Goal: Information Seeking & Learning: Learn about a topic

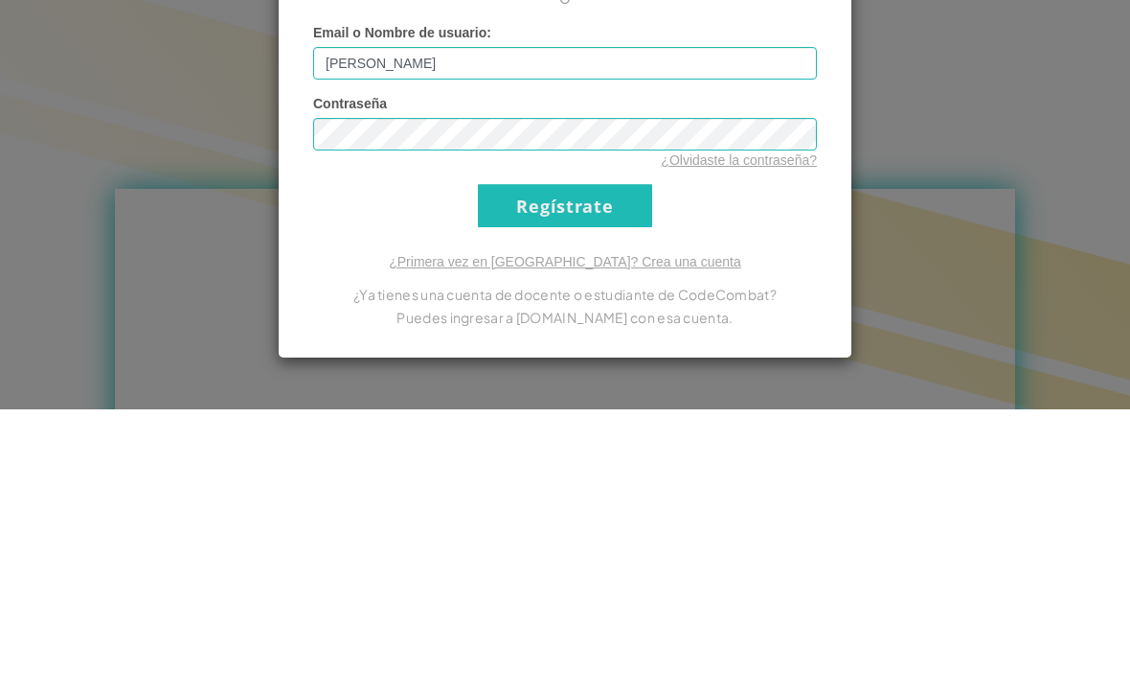
click at [578, 447] on input "Regístrate" at bounding box center [565, 468] width 174 height 43
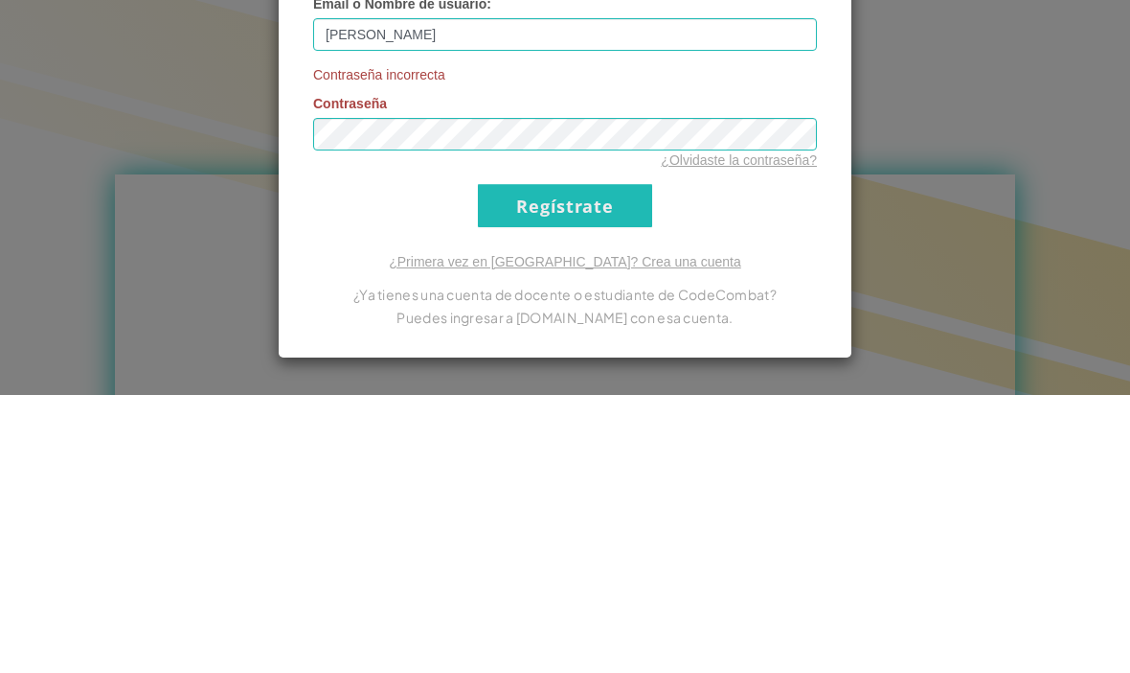
click at [600, 462] on input "Regístrate" at bounding box center [565, 483] width 174 height 43
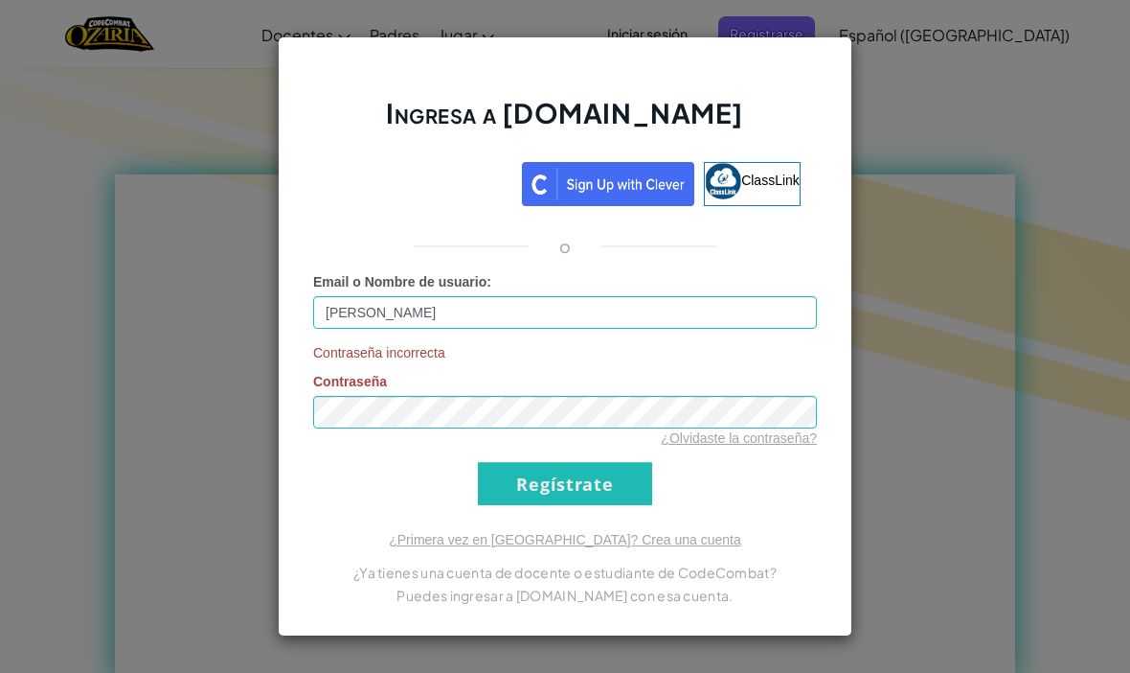
click at [764, 445] on link "¿Olvidaste la contraseña?" at bounding box center [739, 437] width 156 height 15
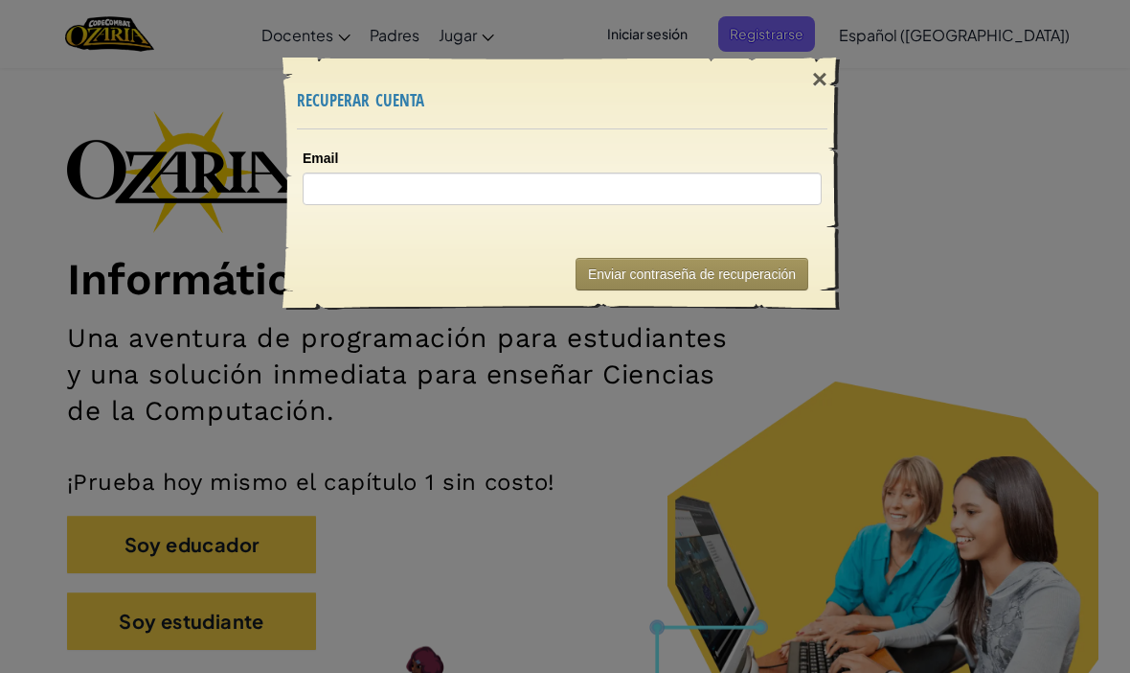
scroll to position [67, 0]
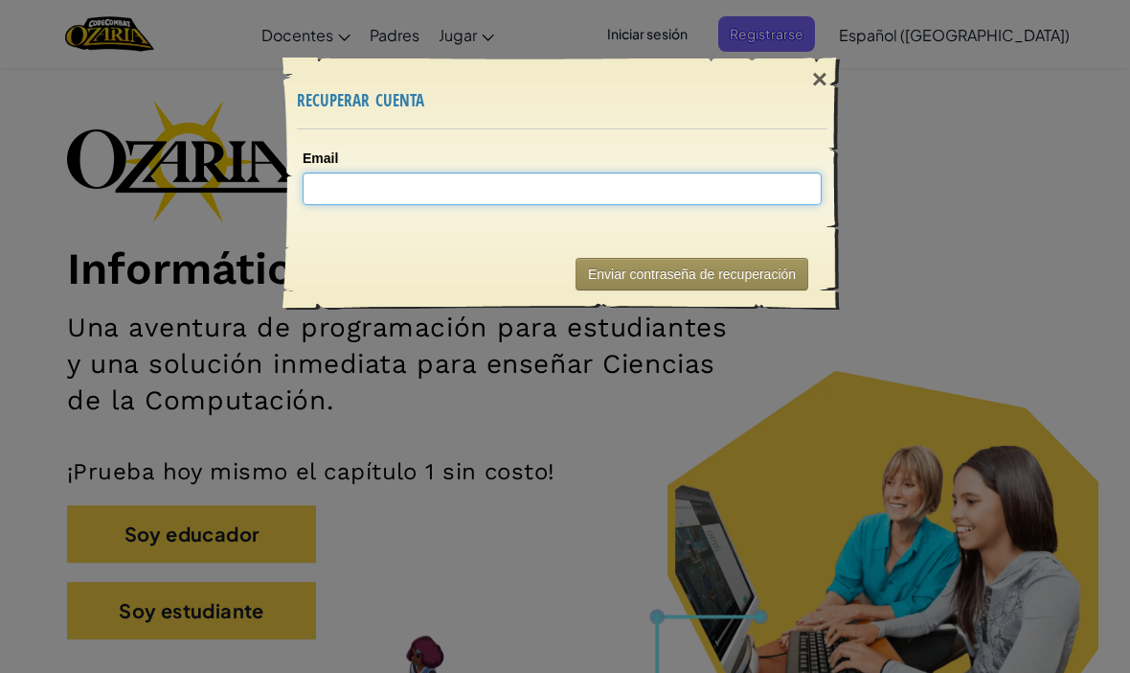
click at [761, 186] on input "Email" at bounding box center [562, 188] width 519 height 33
type input "AL07183733@tecmilenio.mx"
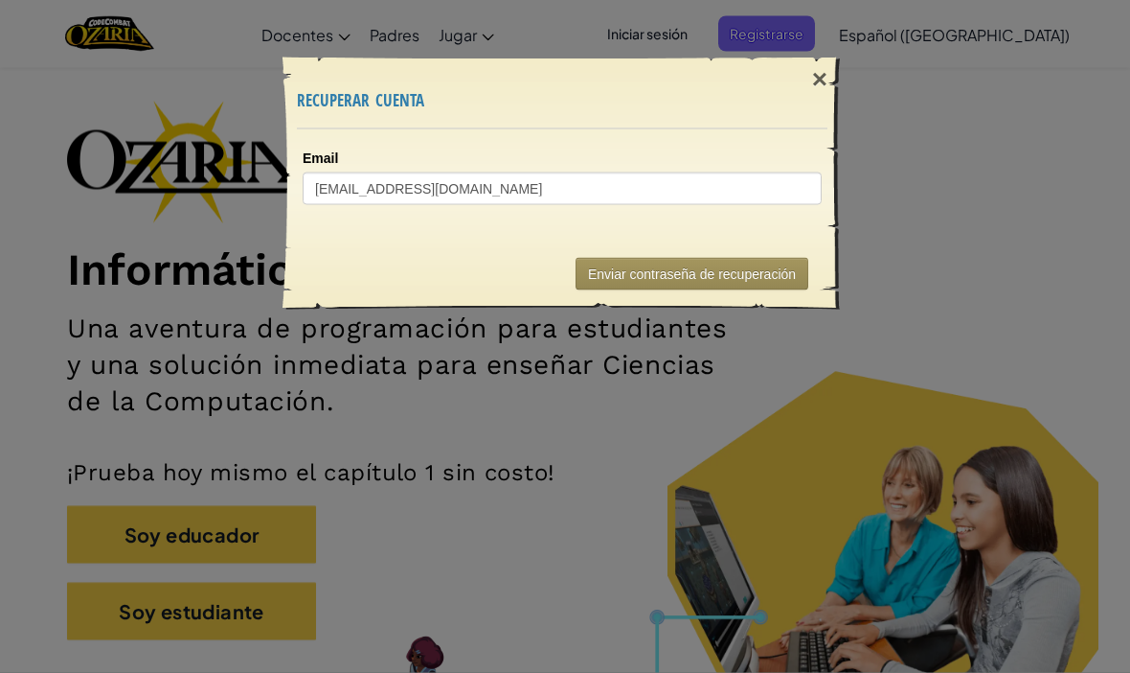
click at [924, 195] on div "× recuperar cuenta Email AL07183733@tecmilenio.mx Enviando... Enviar contraseña…" at bounding box center [565, 336] width 1130 height 673
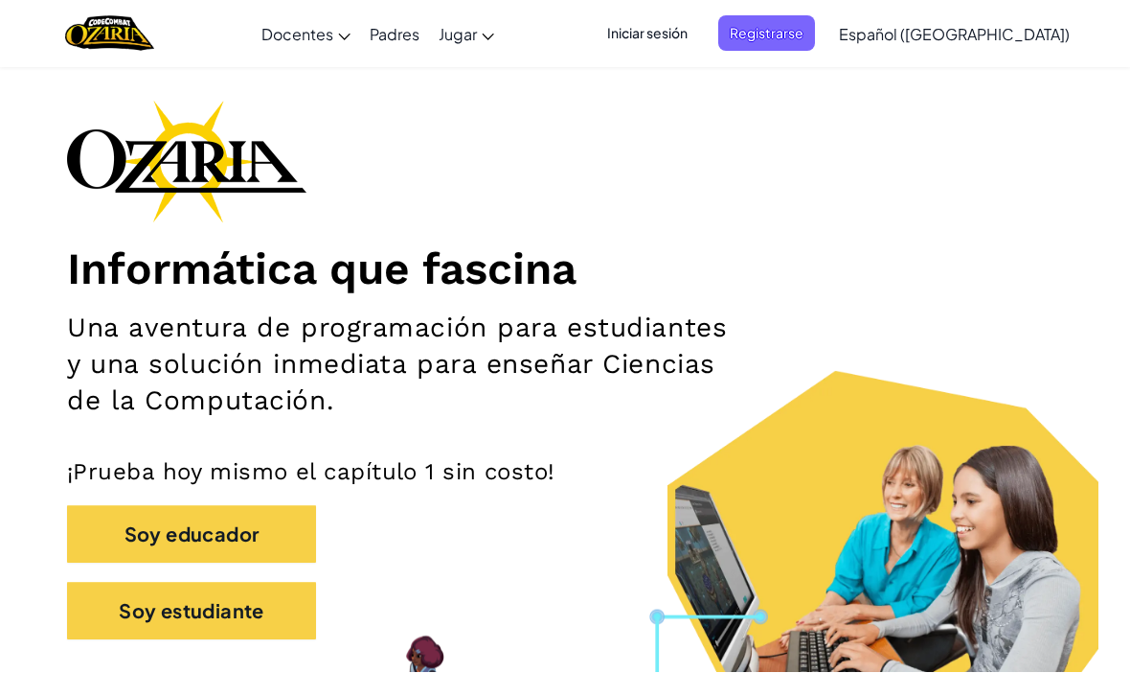
scroll to position [67, 0]
click at [694, 37] on span "Iniciar sesión" at bounding box center [647, 33] width 103 height 35
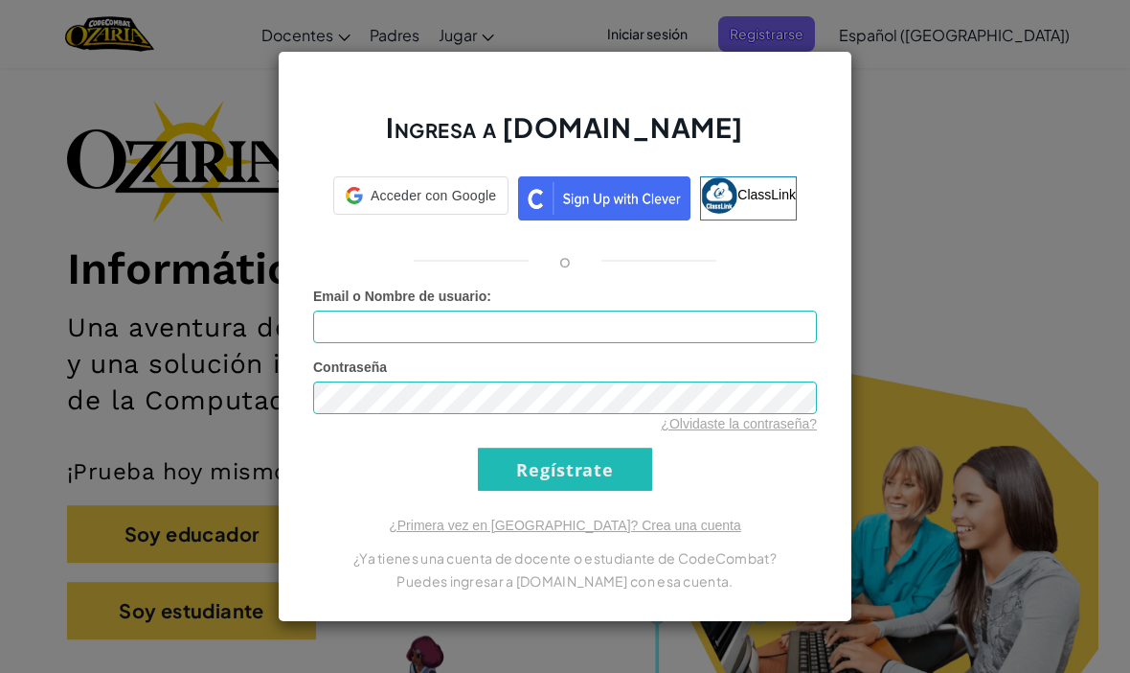
click at [761, 429] on link "¿Olvidaste la contraseña?" at bounding box center [739, 423] width 156 height 15
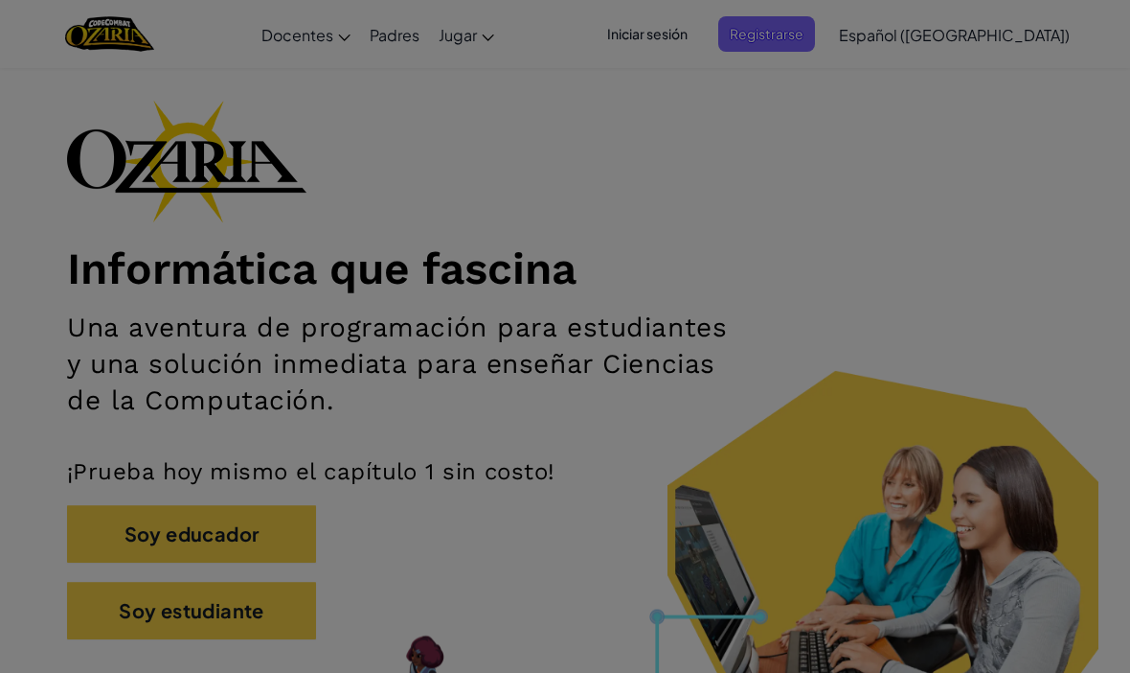
scroll to position [0, 0]
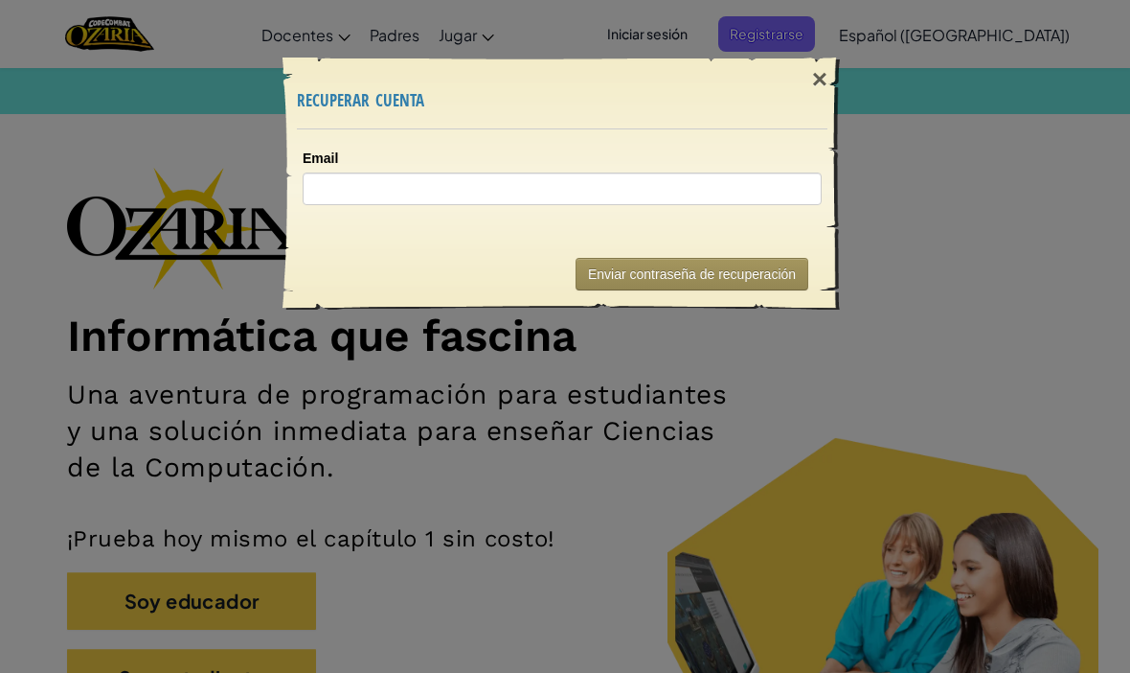
click at [745, 260] on button "Enviar contraseña de recuperación" at bounding box center [692, 274] width 233 height 33
click at [764, 246] on div "Enviar contraseña de recuperación" at bounding box center [562, 274] width 531 height 71
click at [759, 276] on button "Enviar contraseña de recuperación" at bounding box center [692, 274] width 233 height 33
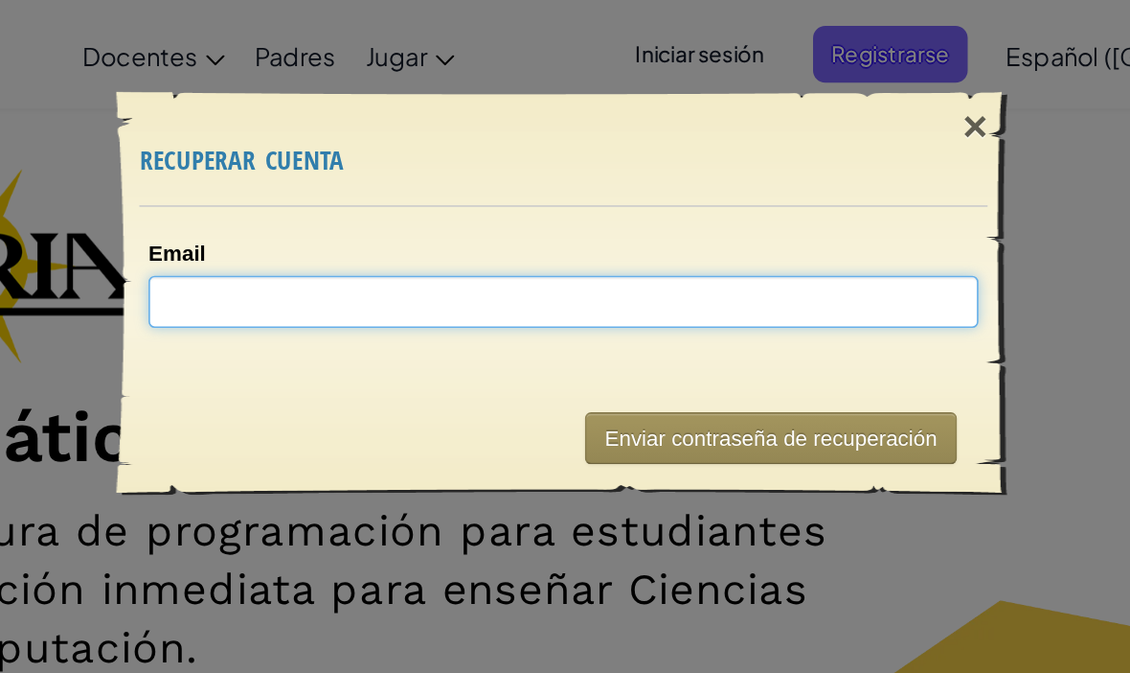
click at [550, 202] on input "Email" at bounding box center [562, 188] width 519 height 33
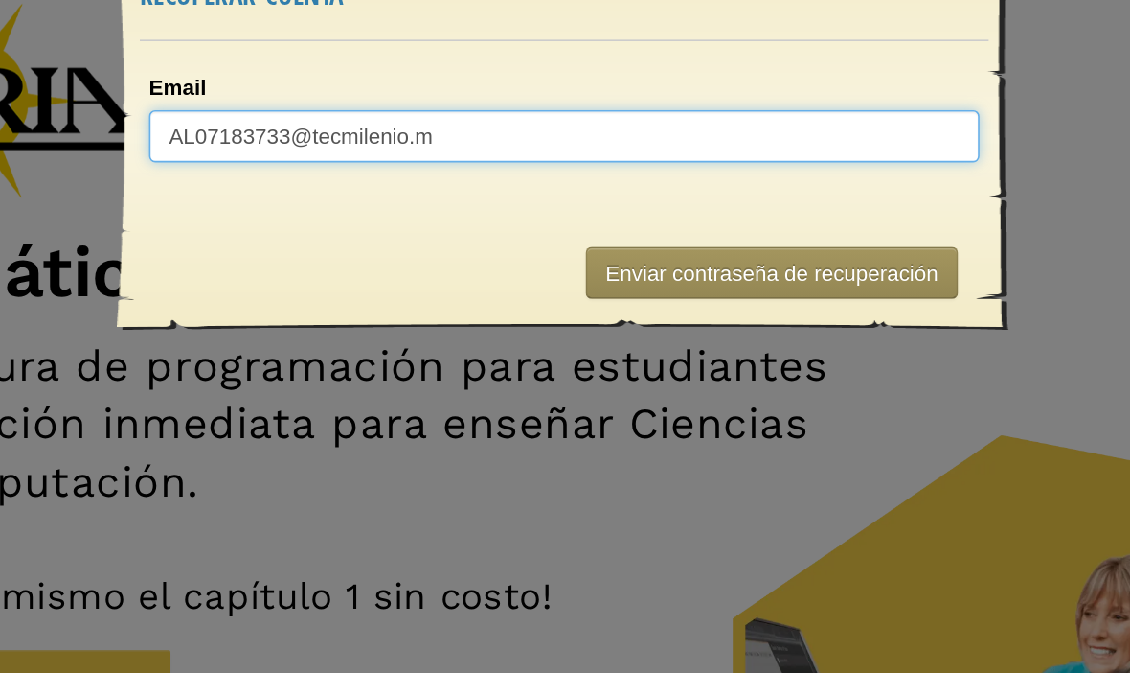
type input "AL07183733@tecmilenio.mx"
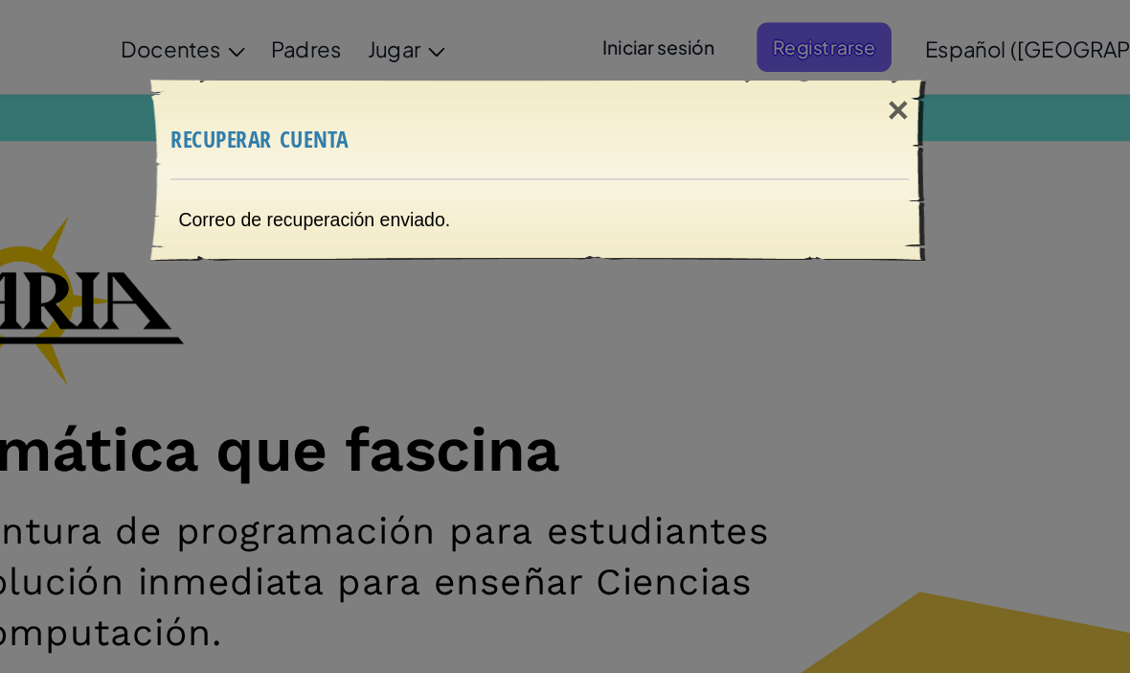
scroll to position [0, 0]
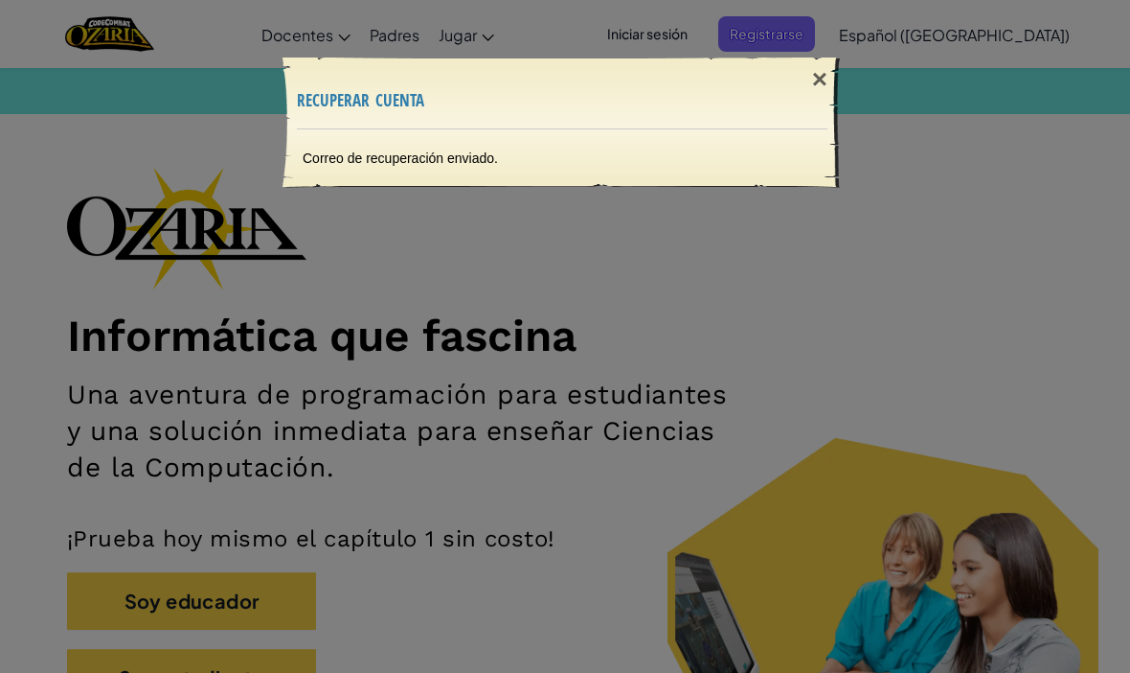
click at [805, 81] on div "×" at bounding box center [820, 80] width 44 height 56
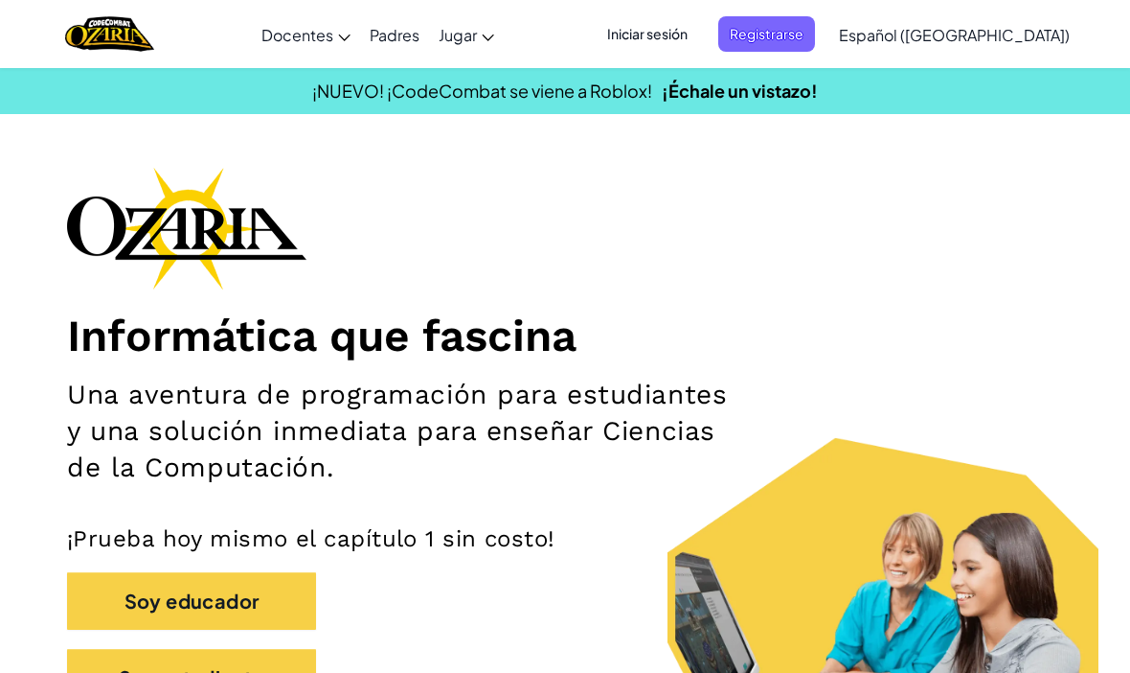
click at [699, 41] on span "Iniciar sesión" at bounding box center [647, 33] width 103 height 35
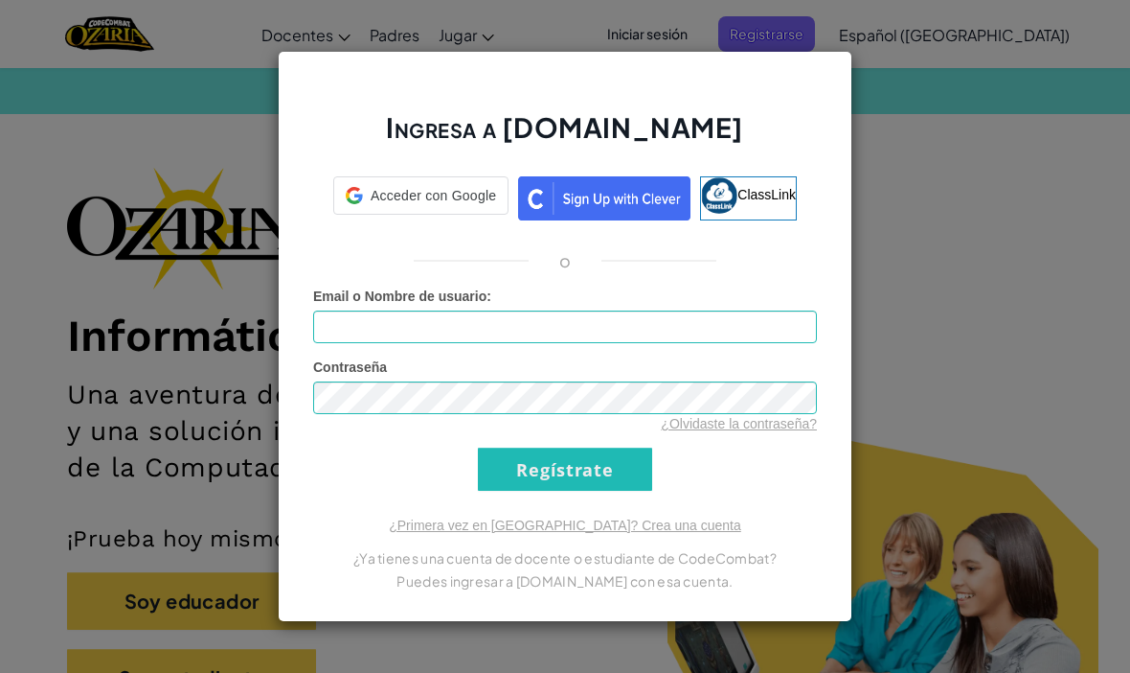
click at [915, 67] on div "Ingresa a Ozaria.com Acceder con Google Acceder con Google. Se abre en una pest…" at bounding box center [565, 336] width 1130 height 673
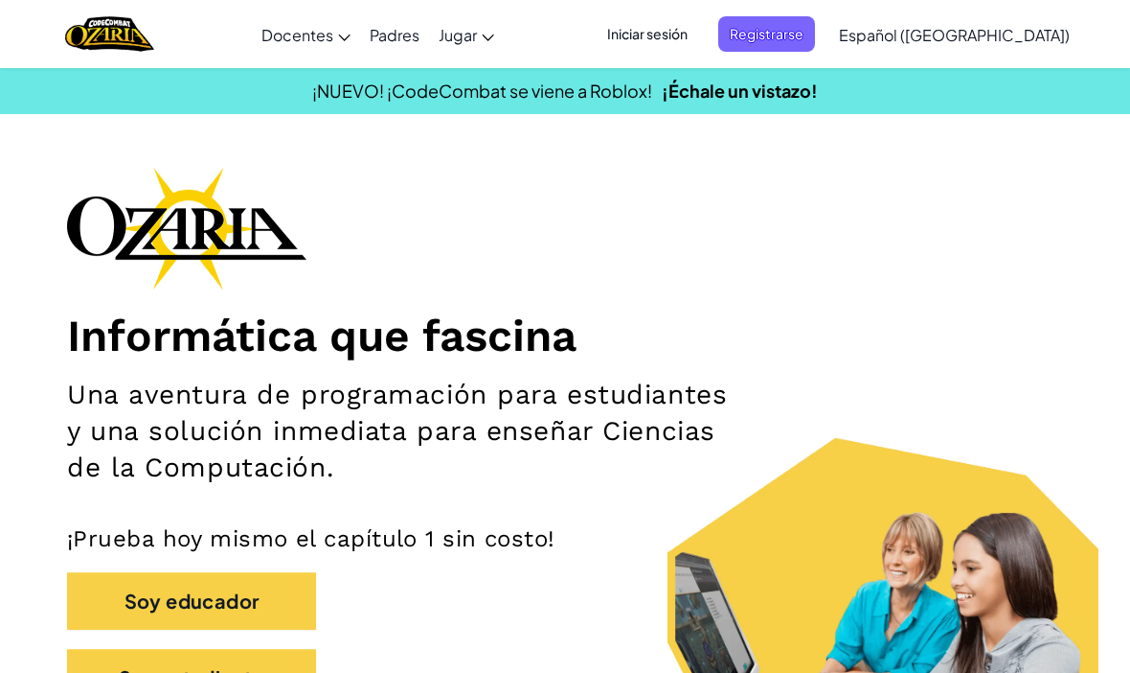
click at [699, 43] on span "Iniciar sesión" at bounding box center [647, 33] width 103 height 35
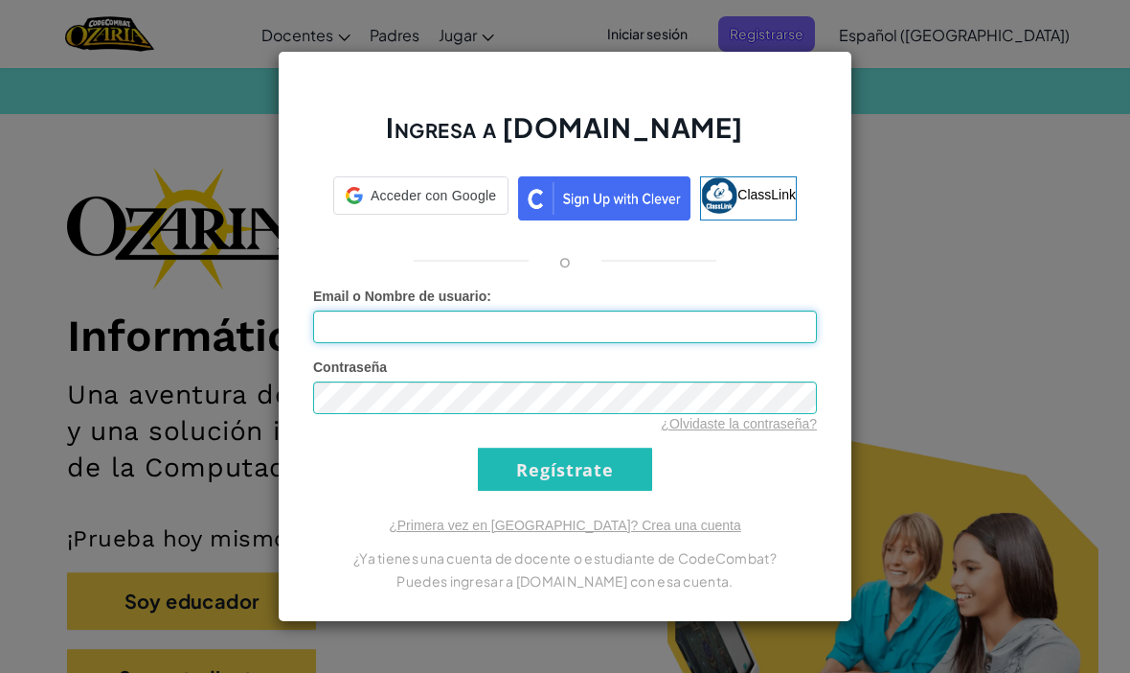
click at [545, 340] on input "Email o Nombre de usuario :" at bounding box center [565, 326] width 504 height 33
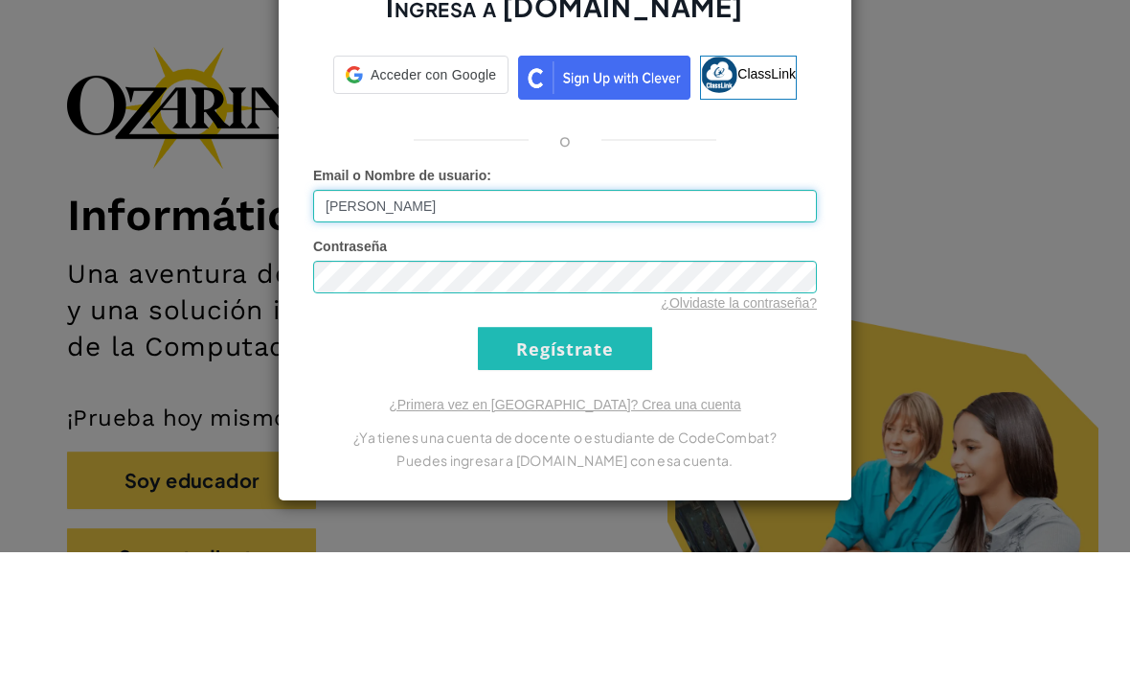
type input "Maryam Perez V"
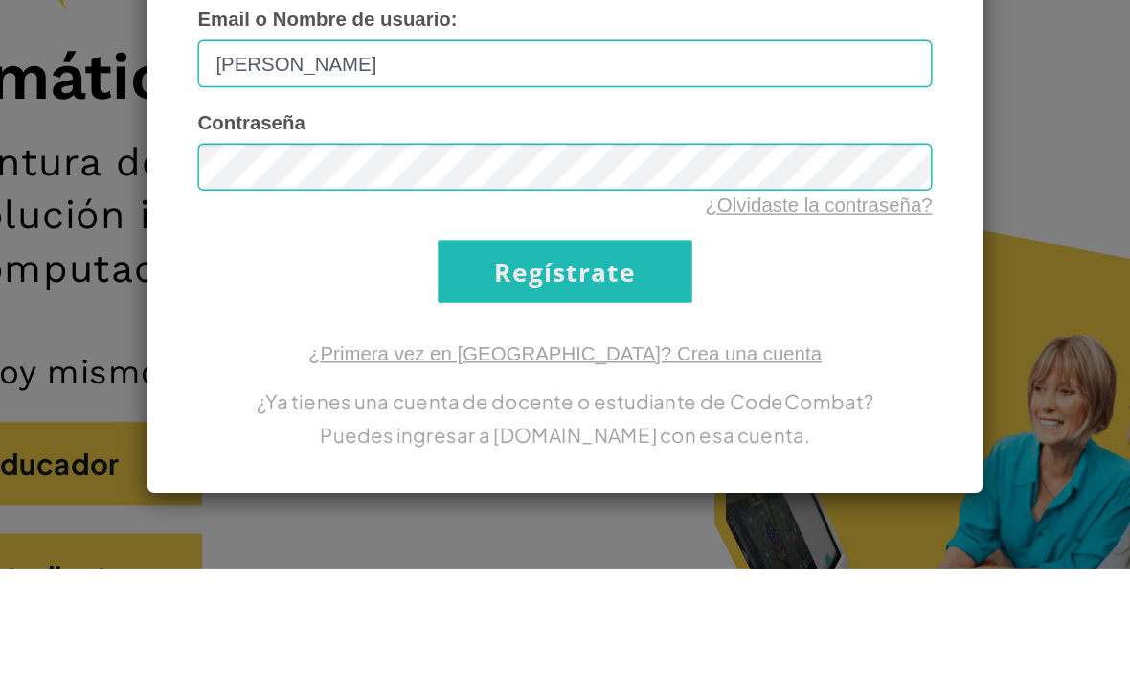
click at [478, 447] on input "Regístrate" at bounding box center [565, 468] width 174 height 43
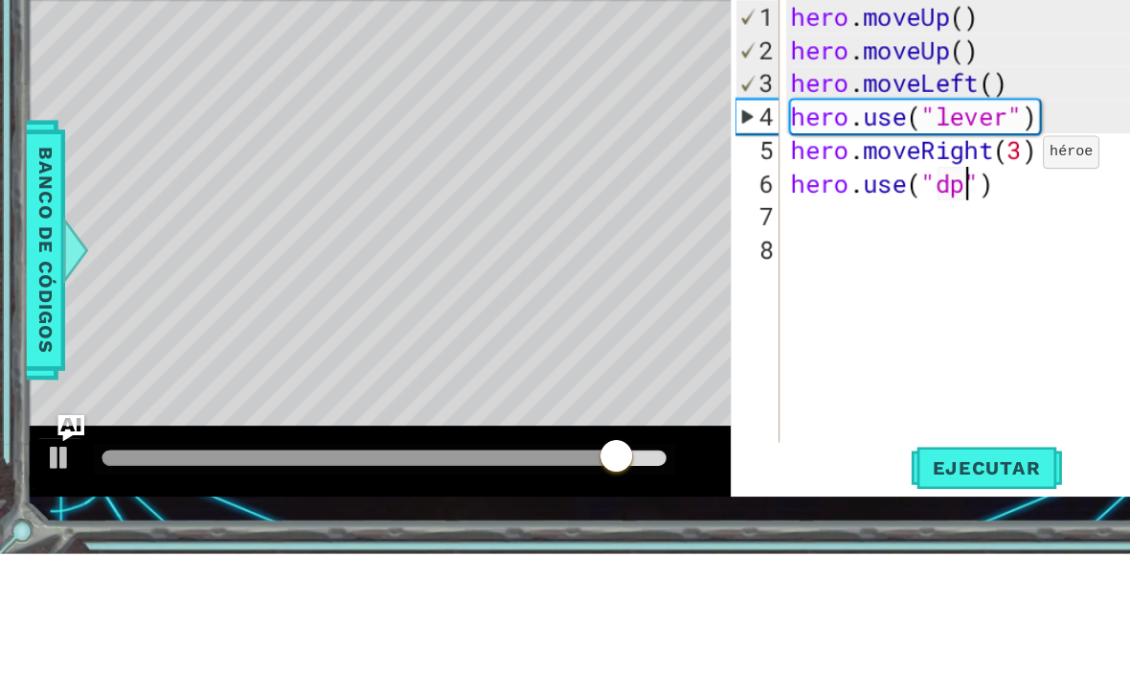
scroll to position [0, 8]
type textarea "hero.use("door")"
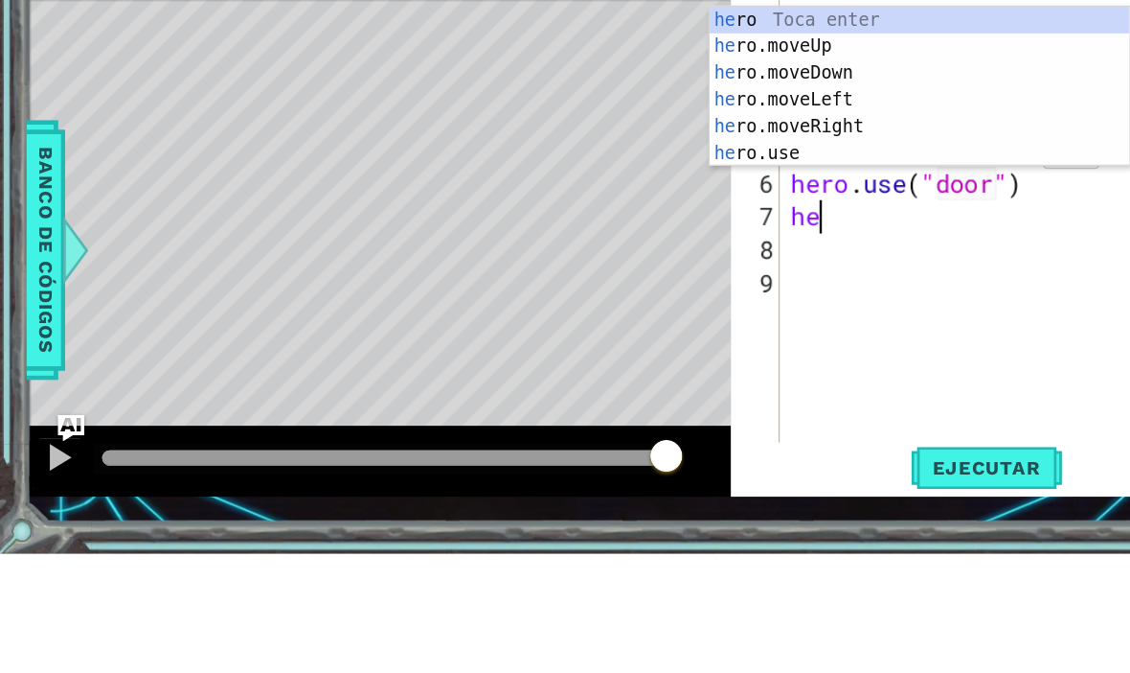
scroll to position [0, 1]
type textarea "herp"
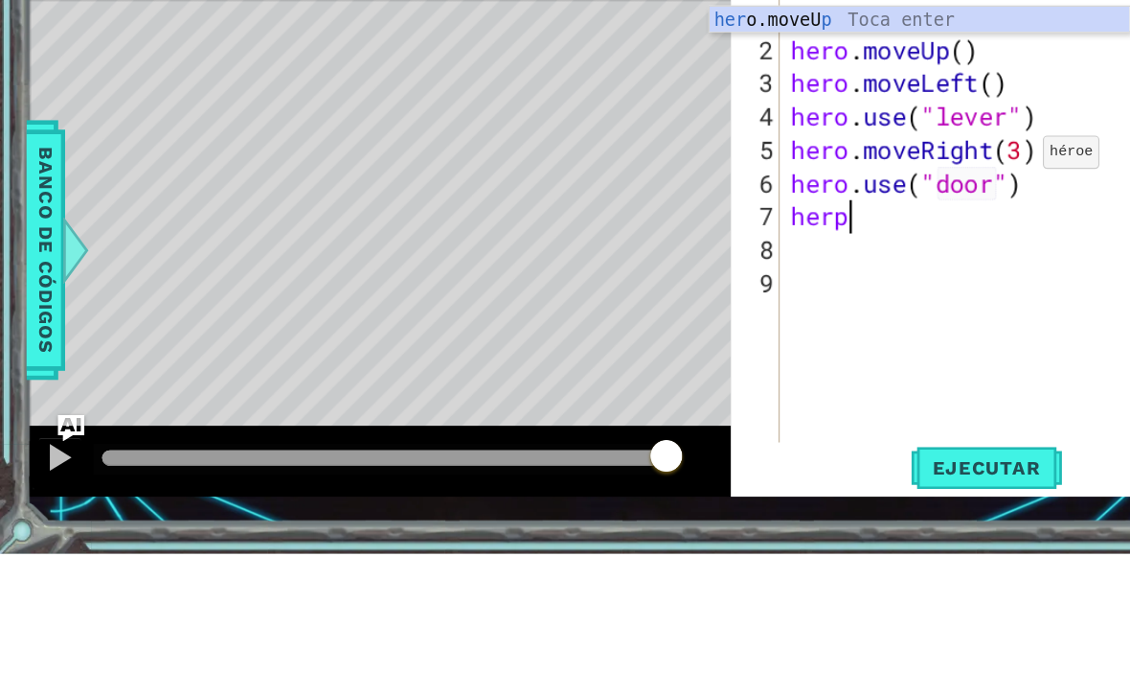
scroll to position [0, 0]
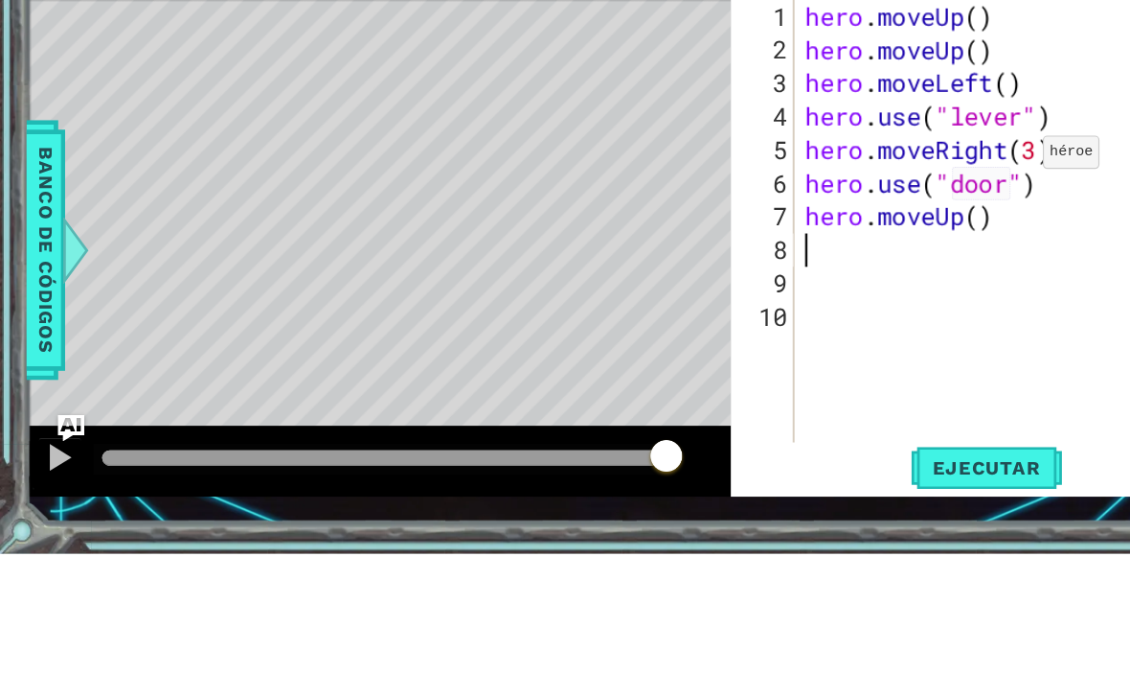
type textarea "2"
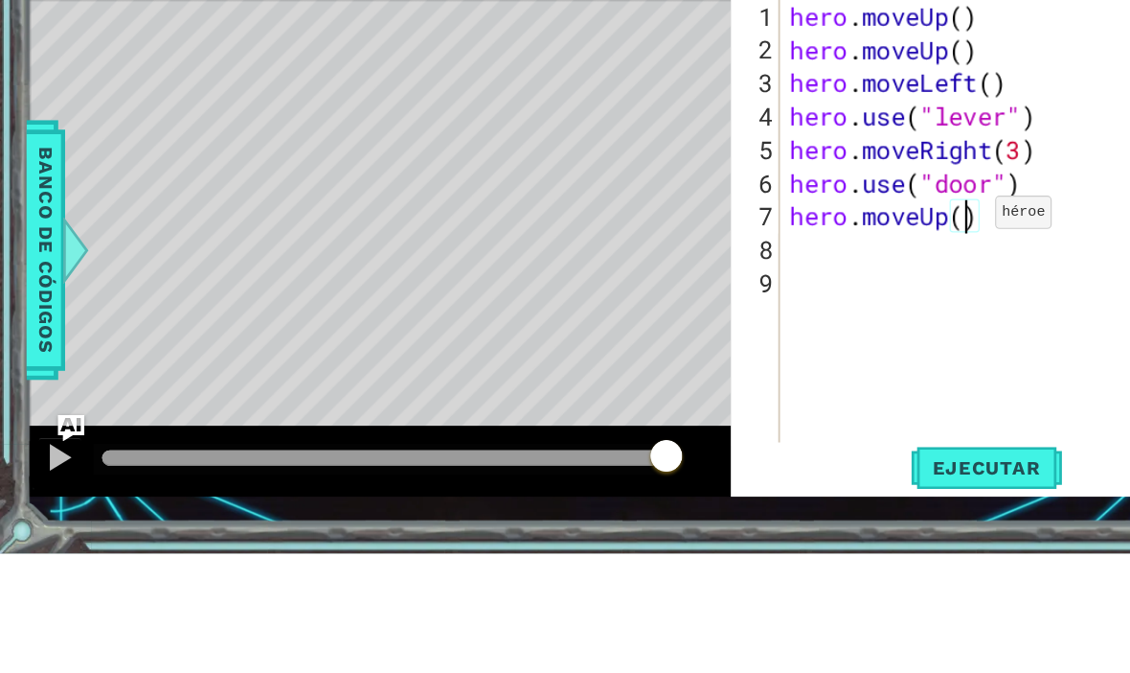
type textarea "hero.moveUp(2)"
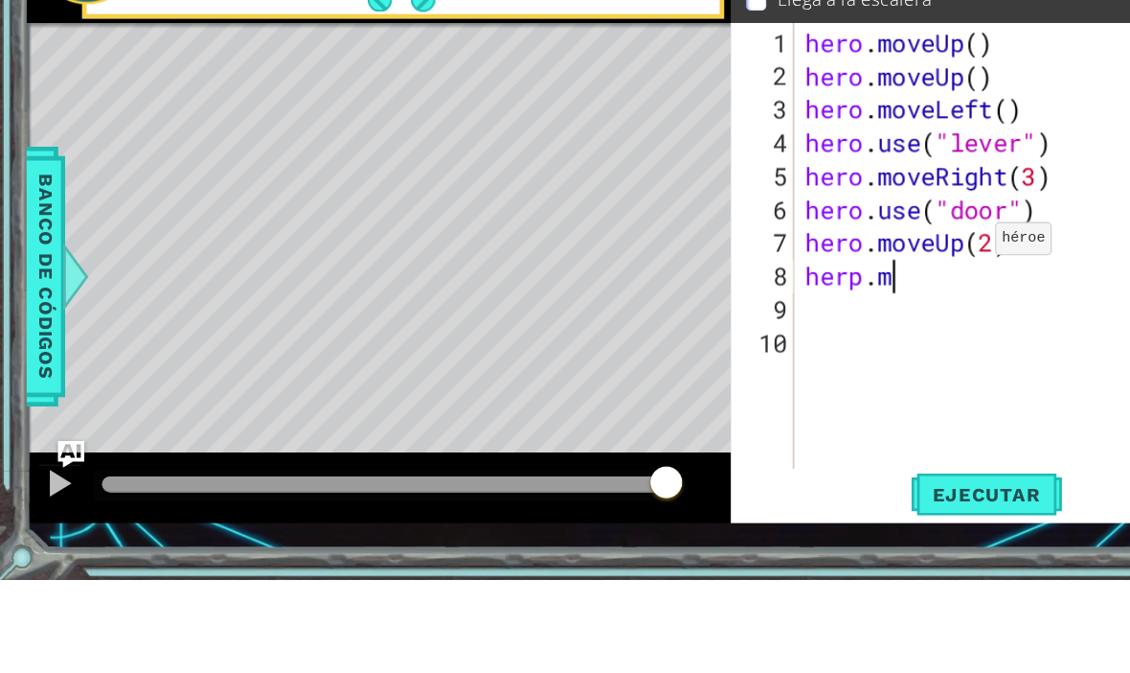
scroll to position [0, 1]
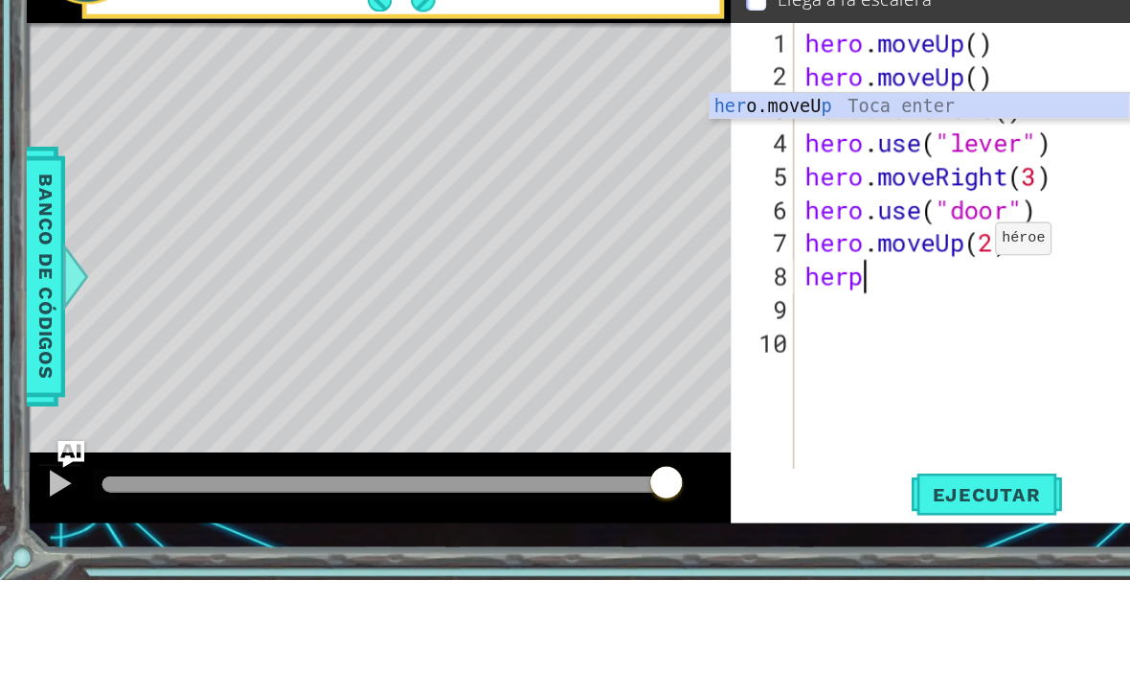
type textarea "her"
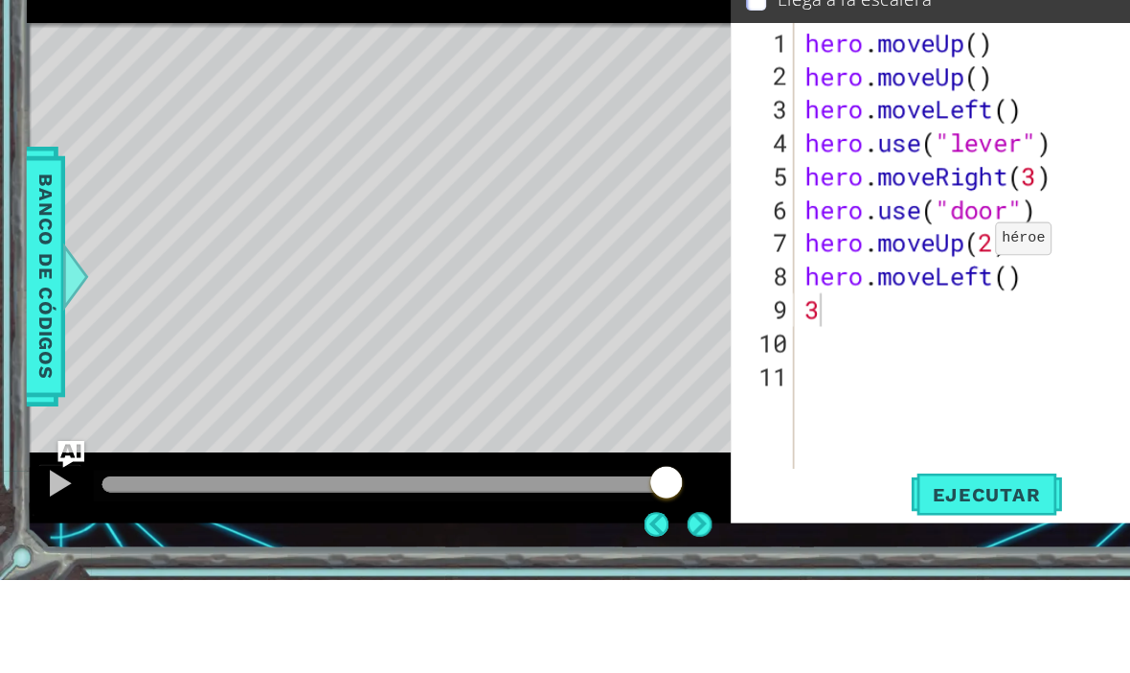
scroll to position [115, 0]
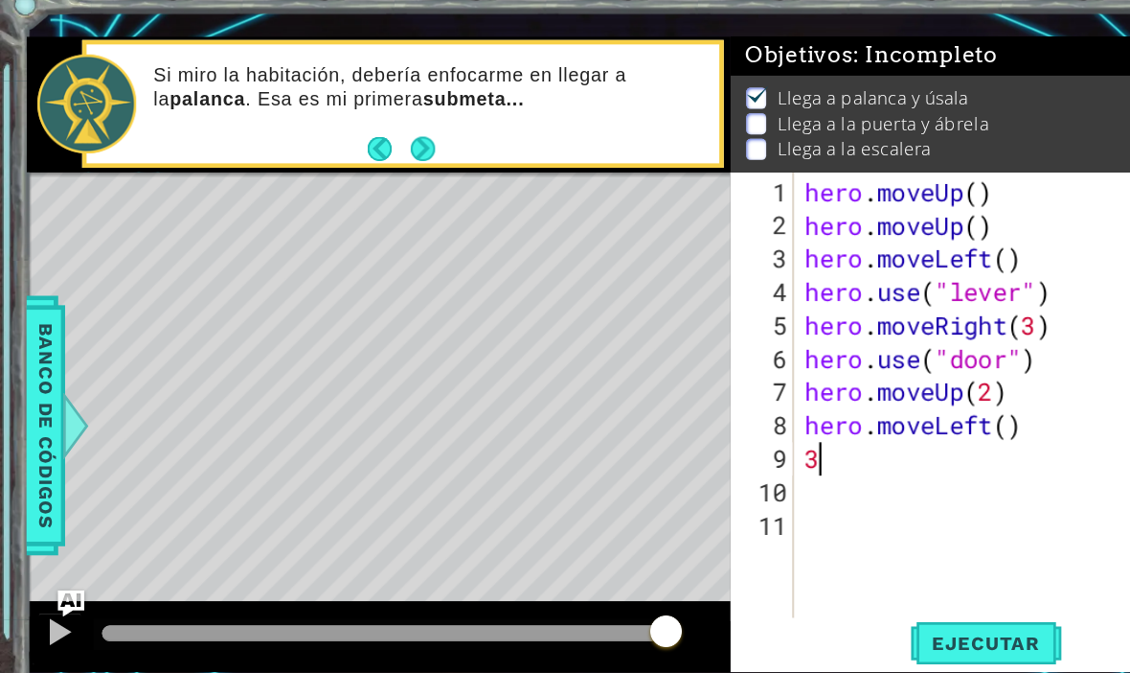
type textarea "hero.moveLeft()"
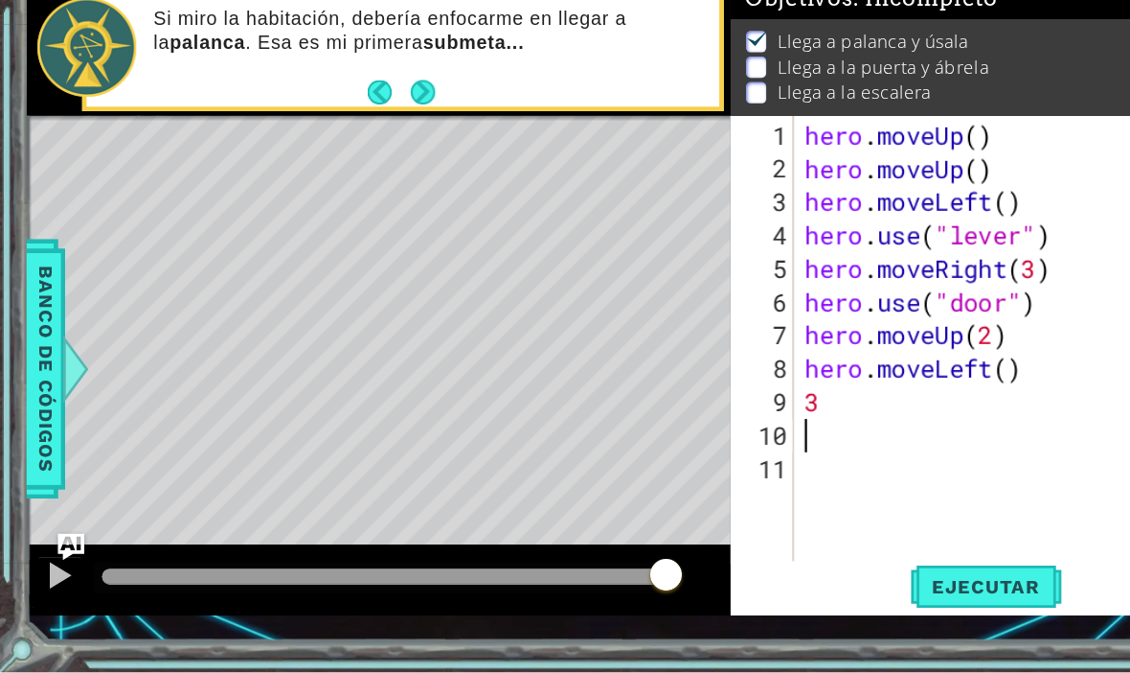
click at [835, 375] on div "hero . moveUp ( ) hero . moveUp ( ) hero . moveLeft ( ) hero . use ( "lever" ) …" at bounding box center [880, 425] width 378 height 460
type textarea "p"
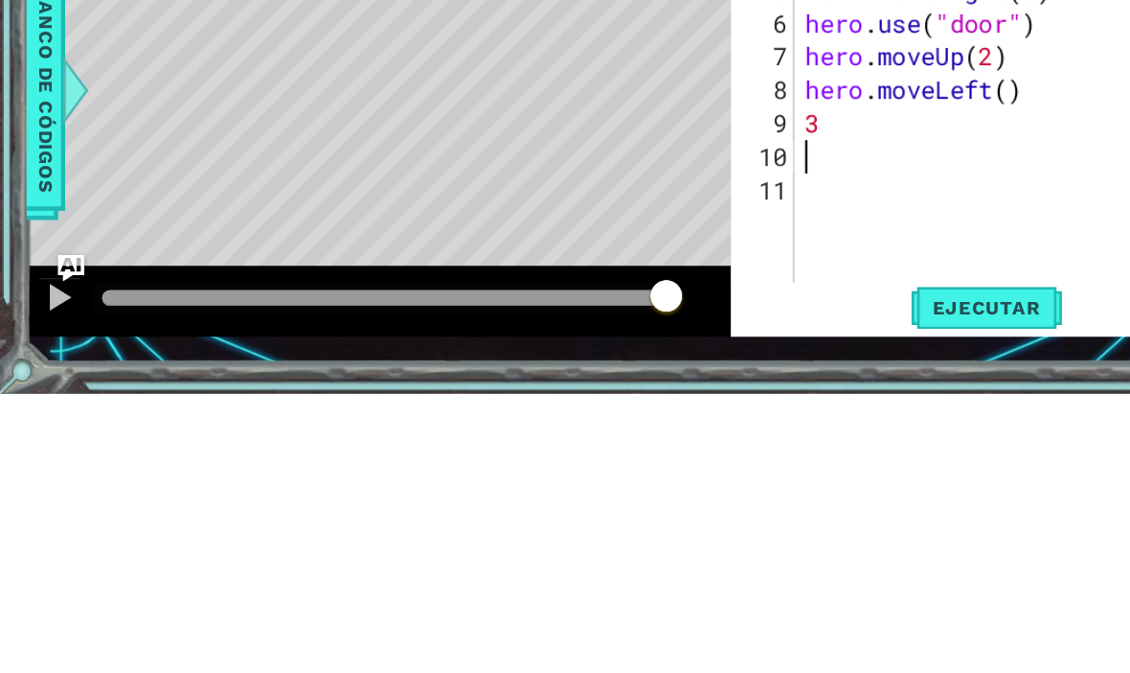
type textarea "3"
type textarea "hero.moveLeft()"
click at [815, 195] on div "hero . moveUp ( ) hero . moveUp ( ) hero . moveLeft ( ) hero . use ( "lever" ) …" at bounding box center [880, 425] width 378 height 460
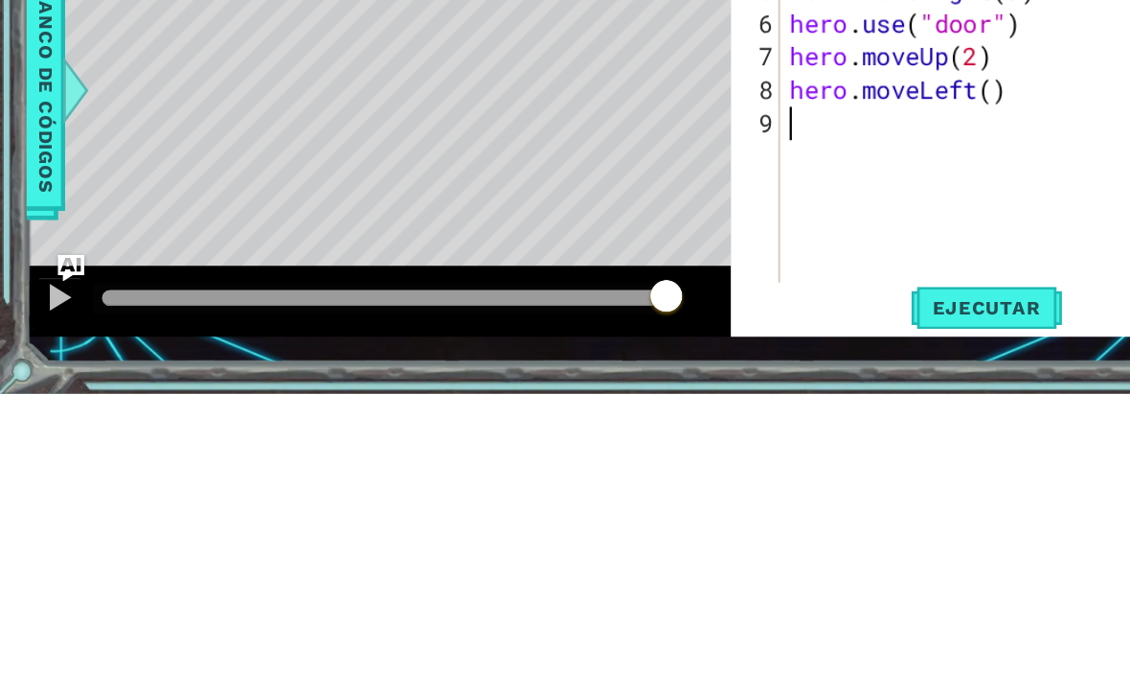
type textarea "hero.moveLeft()"
click at [852, 195] on div "hero . moveUp ( ) hero . moveUp ( ) hero . moveLeft ( ) hero . use ( "lever" ) …" at bounding box center [872, 425] width 391 height 460
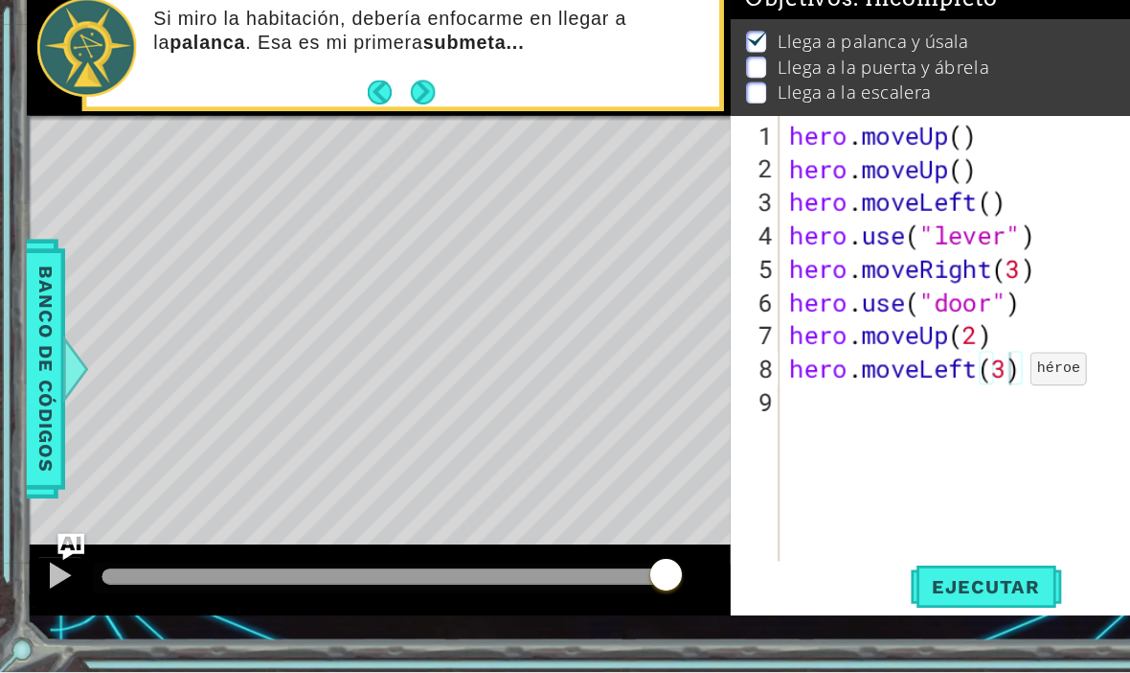
type textarea "hero.moveLeft(3)"
click at [874, 589] on span "Ejecutar" at bounding box center [851, 598] width 131 height 19
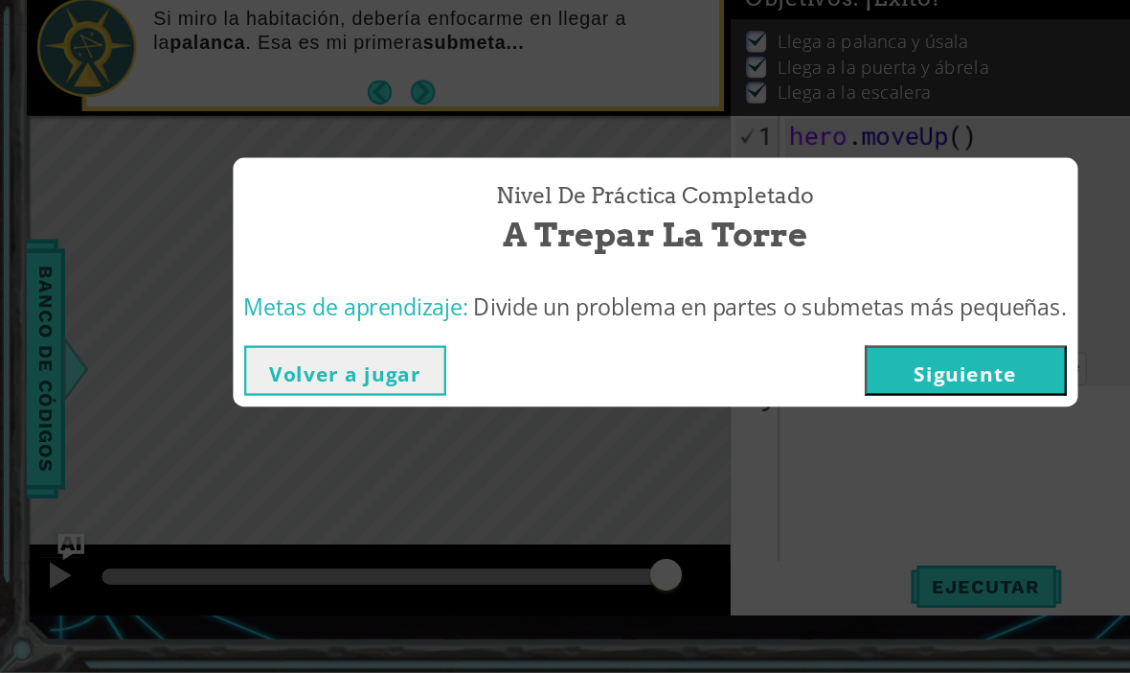
click at [889, 391] on button "Siguiente" at bounding box center [833, 412] width 174 height 43
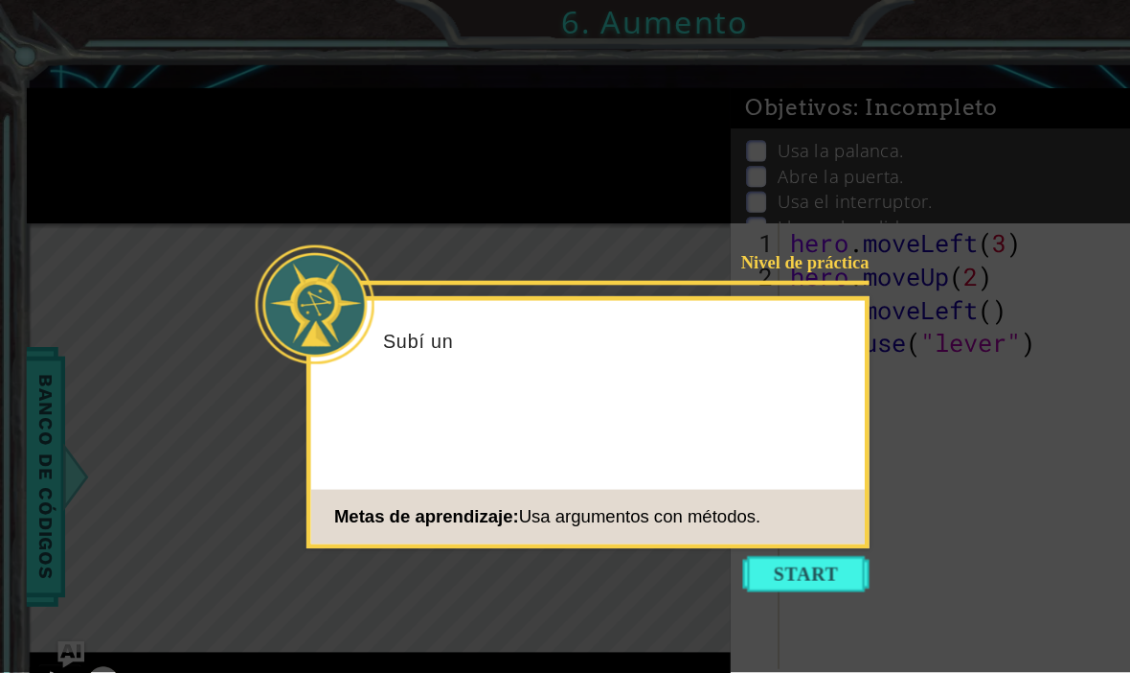
click at [708, 498] on button "Start" at bounding box center [695, 495] width 109 height 31
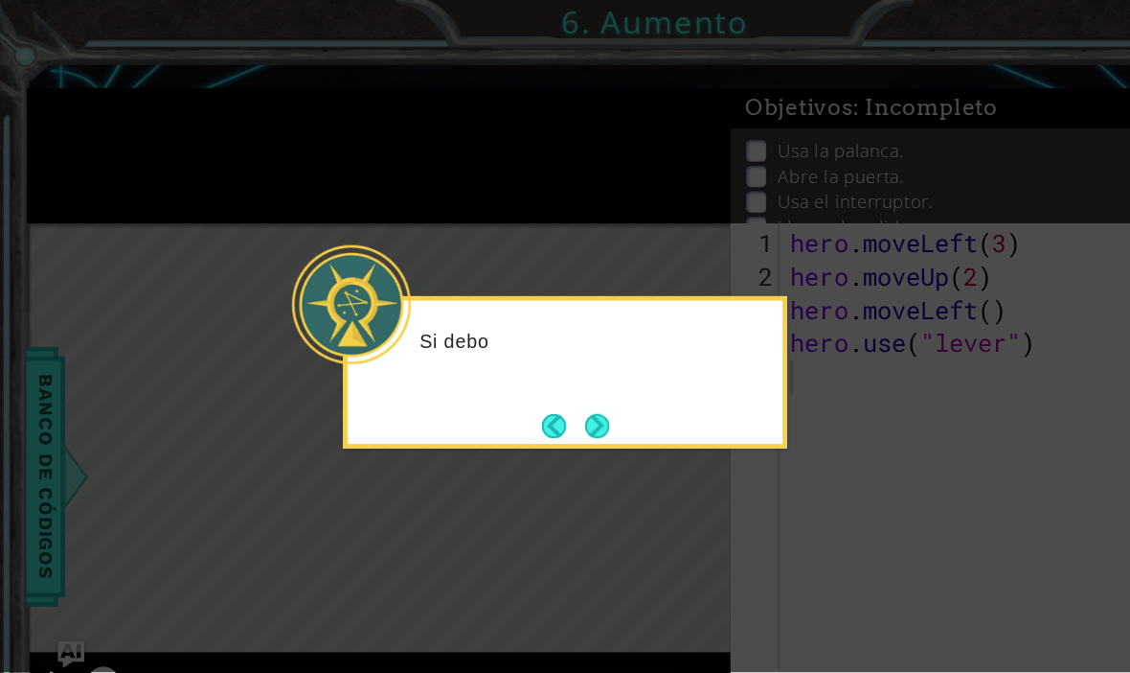
click at [523, 373] on button "Next" at bounding box center [515, 366] width 21 height 21
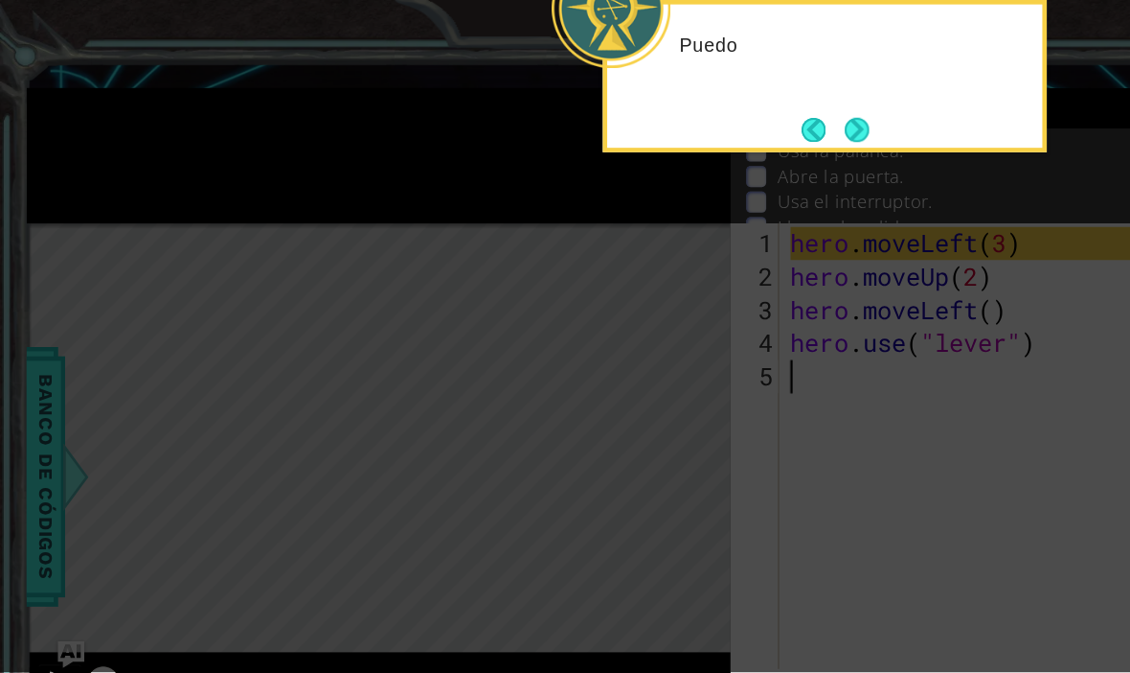
click at [729, 117] on button "Next" at bounding box center [739, 112] width 21 height 21
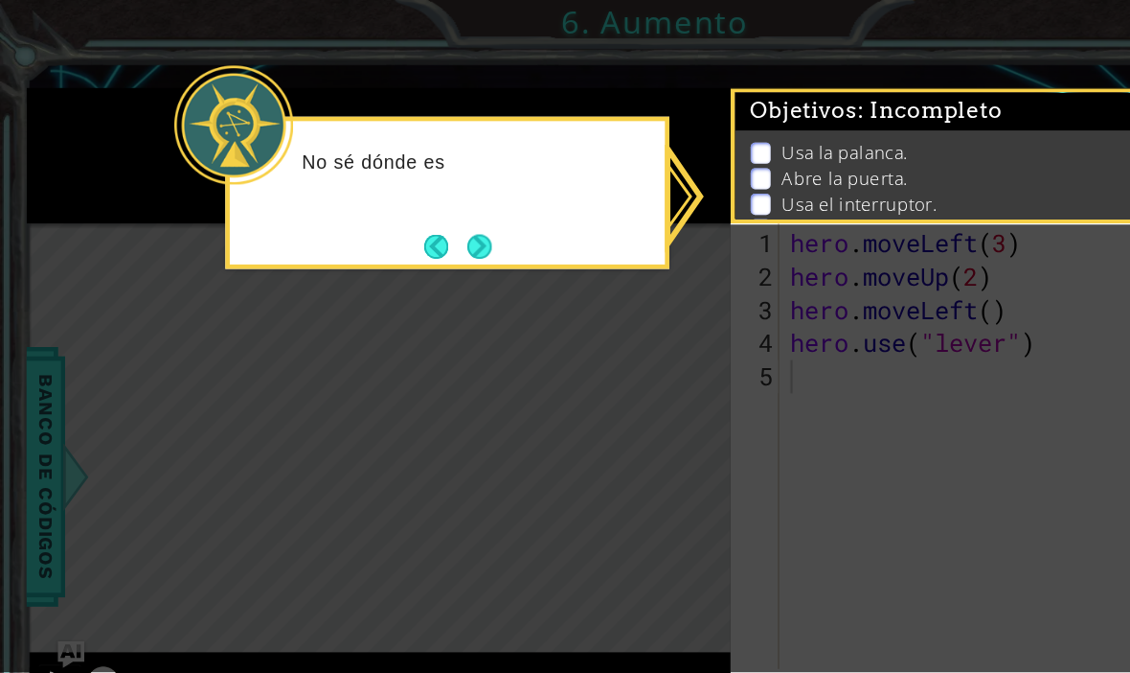
click at [420, 215] on button "Next" at bounding box center [413, 212] width 21 height 21
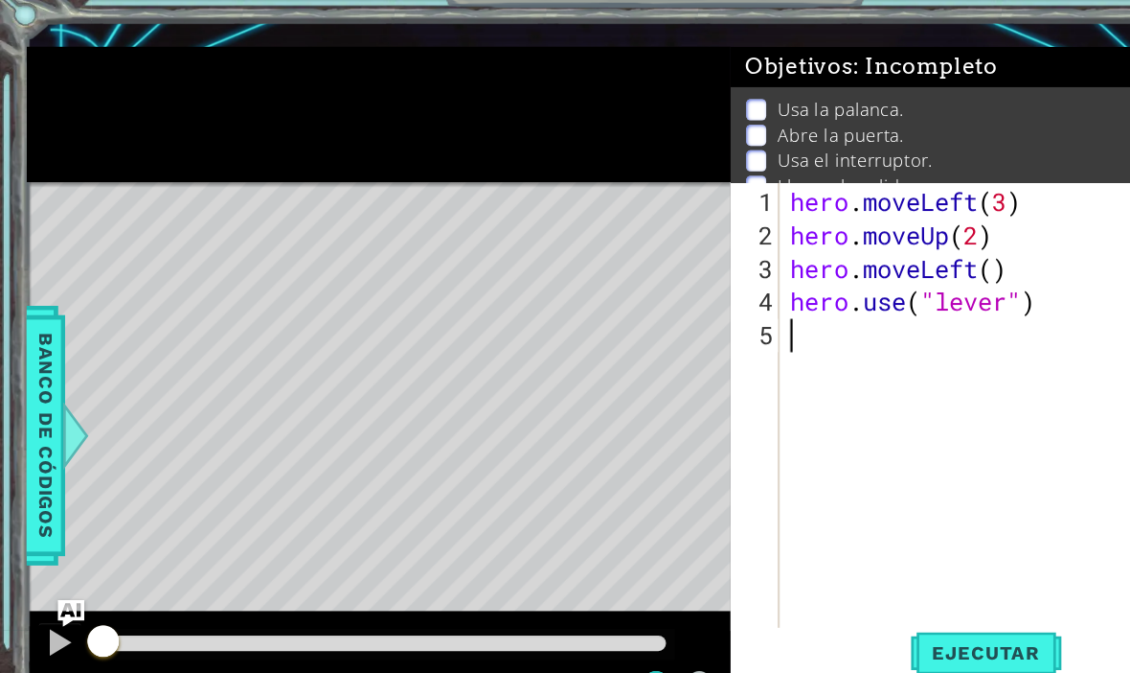
scroll to position [10, 0]
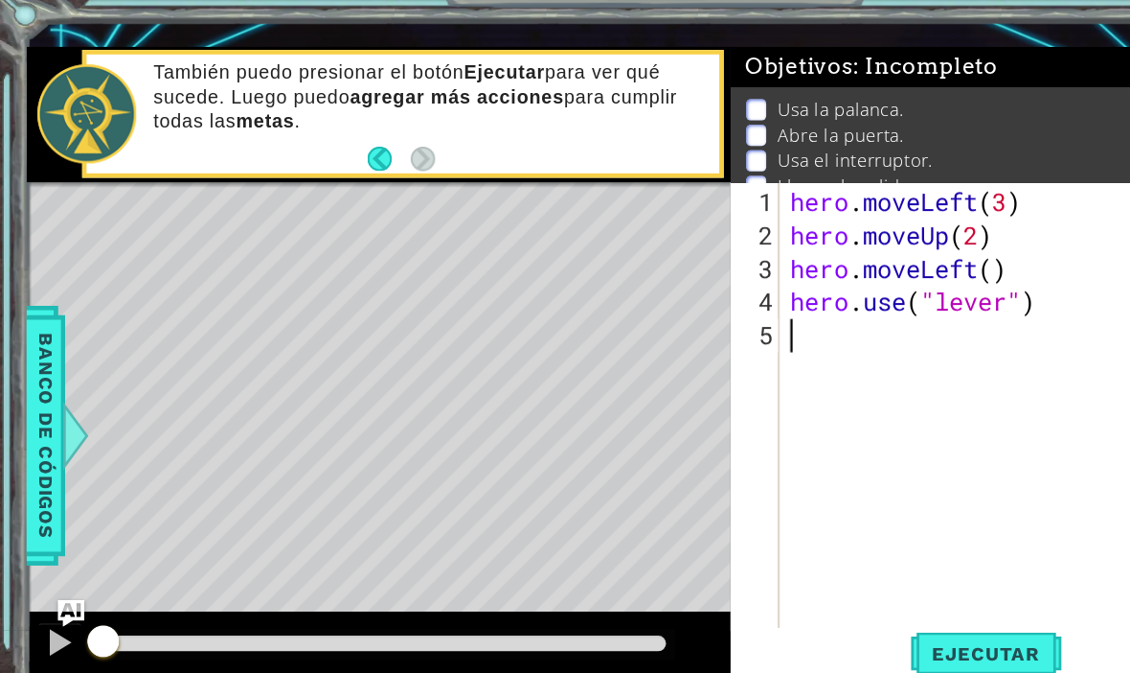
click at [870, 589] on span "Ejecutar" at bounding box center [851, 598] width 131 height 19
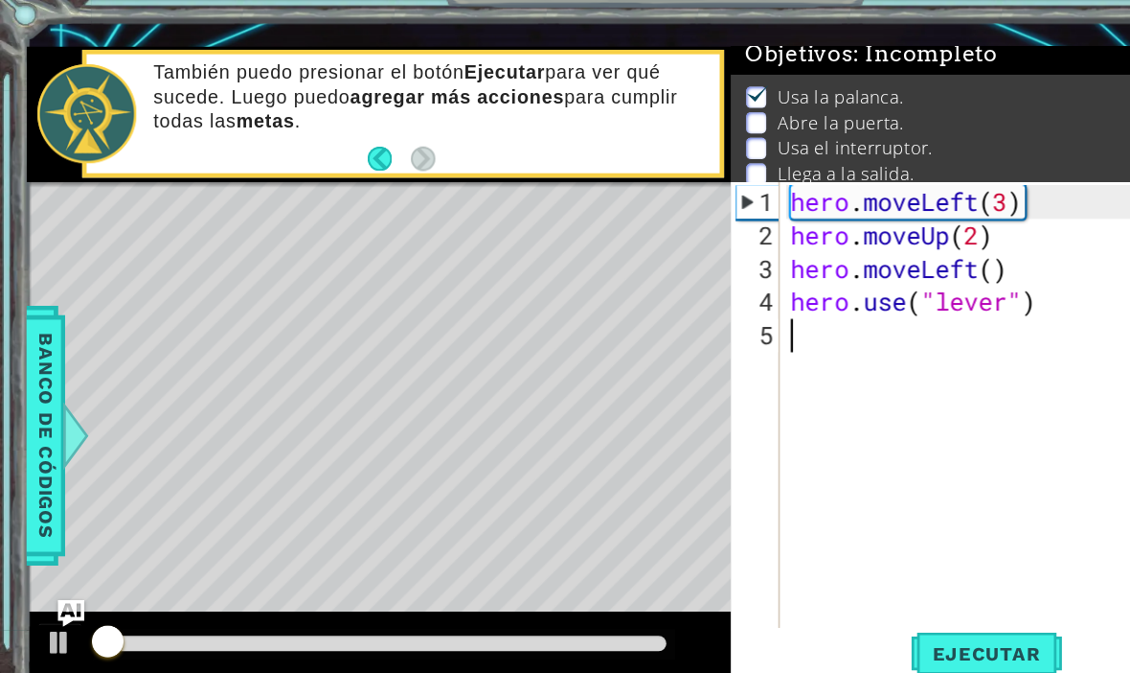
scroll to position [12, 0]
click at [864, 589] on span "Ejecutar" at bounding box center [851, 598] width 131 height 19
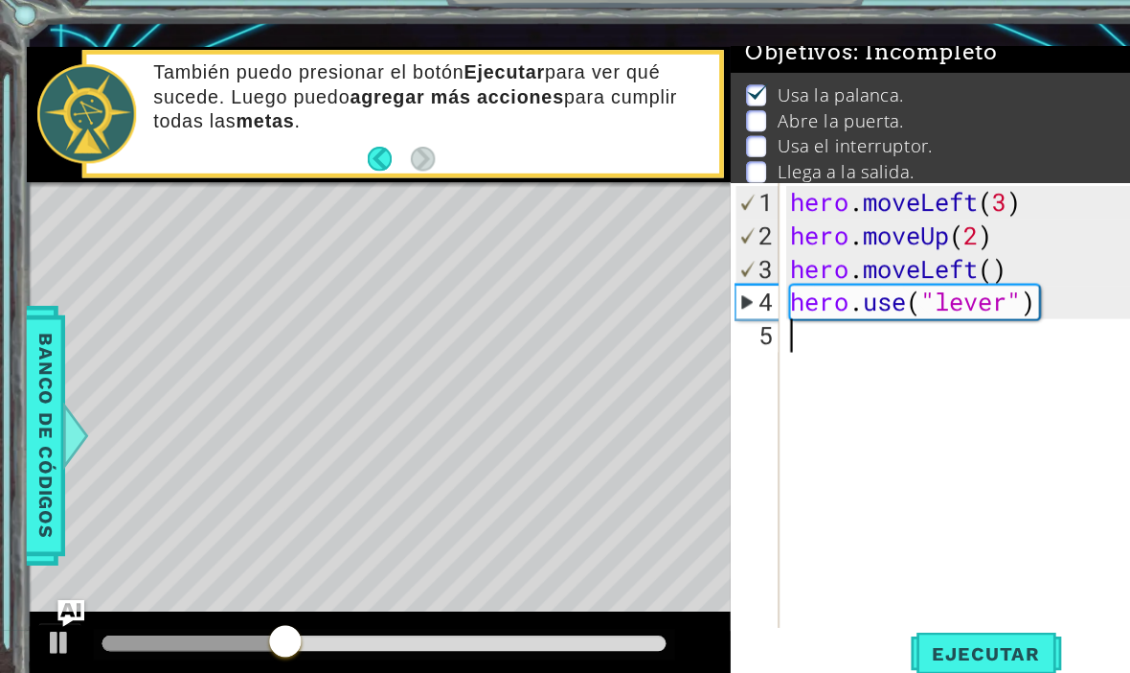
click at [794, 340] on div "hero . moveLeft ( 3 ) hero . moveUp ( 2 ) hero . moveLeft ( ) hero . use ( "lev…" at bounding box center [873, 425] width 390 height 460
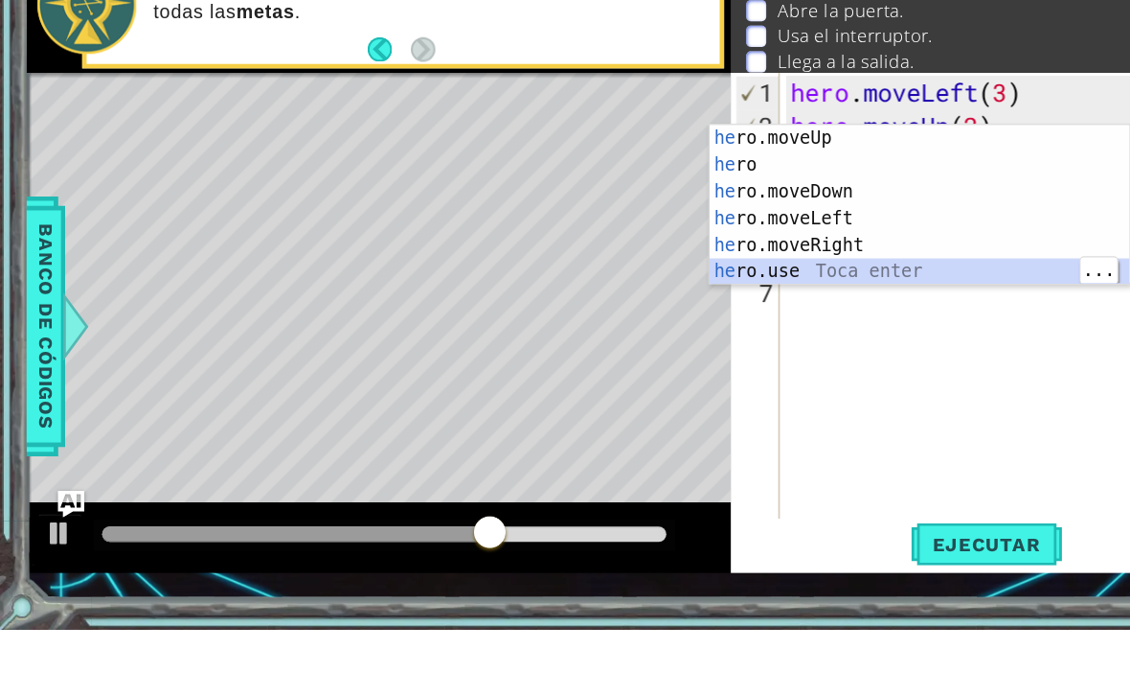
scroll to position [0, 9]
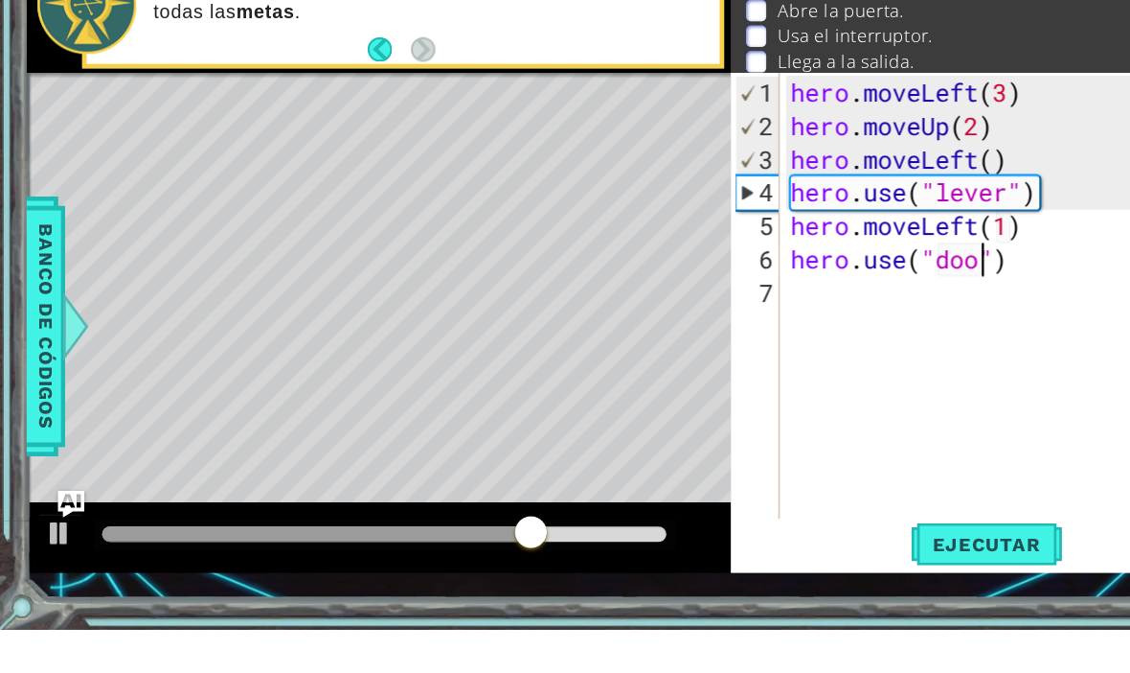
type textarea "hero.use("door")"
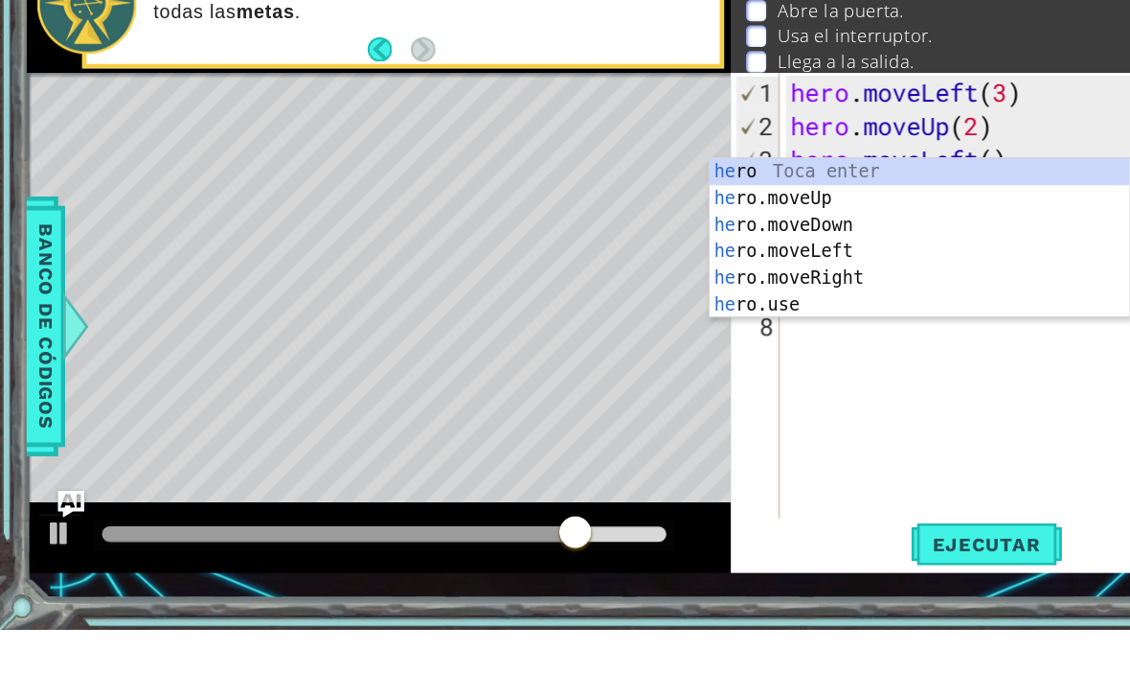
scroll to position [0, 1]
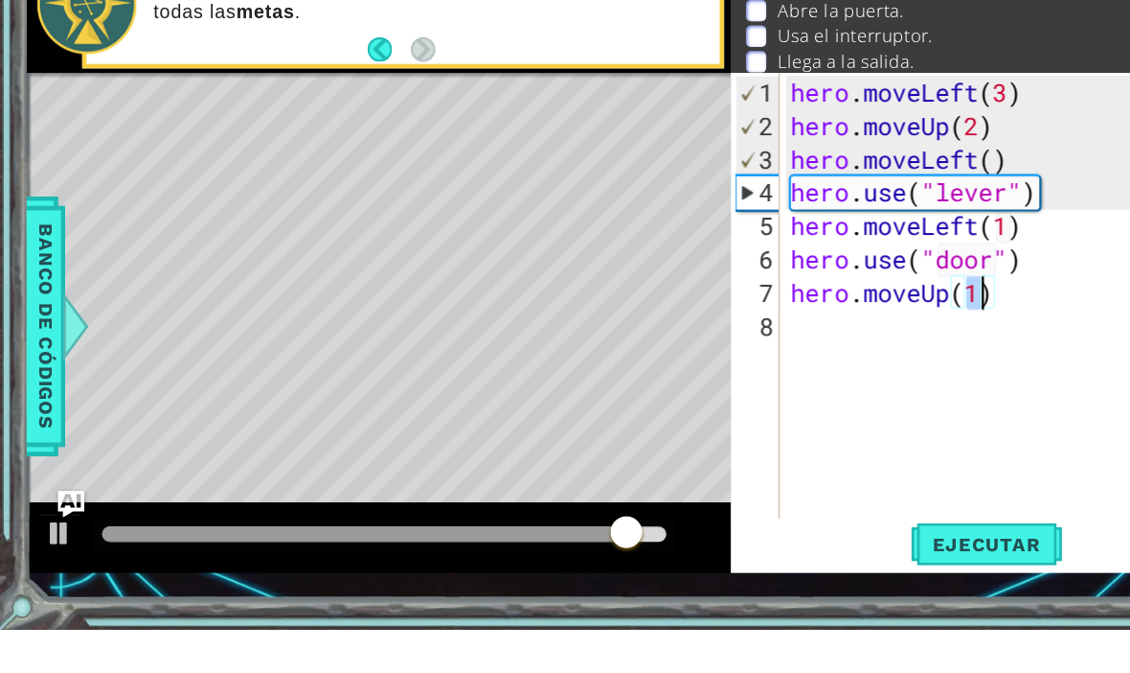
type textarea "hero.moveUp(2)"
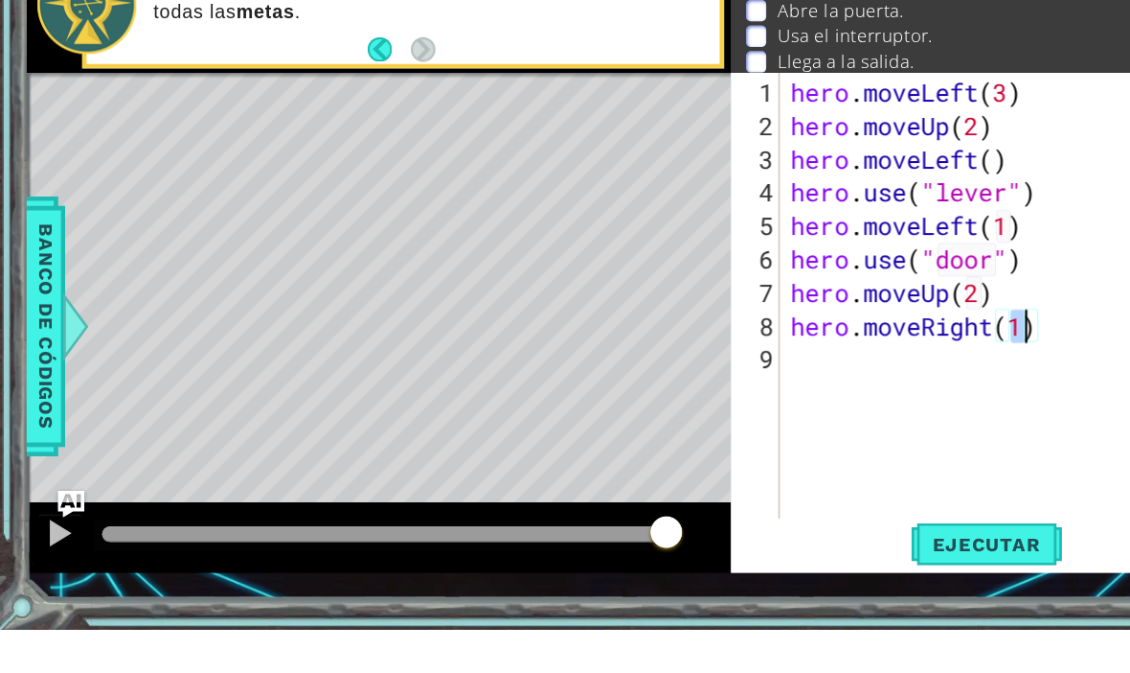
type textarea "hero.moveRight(2)"
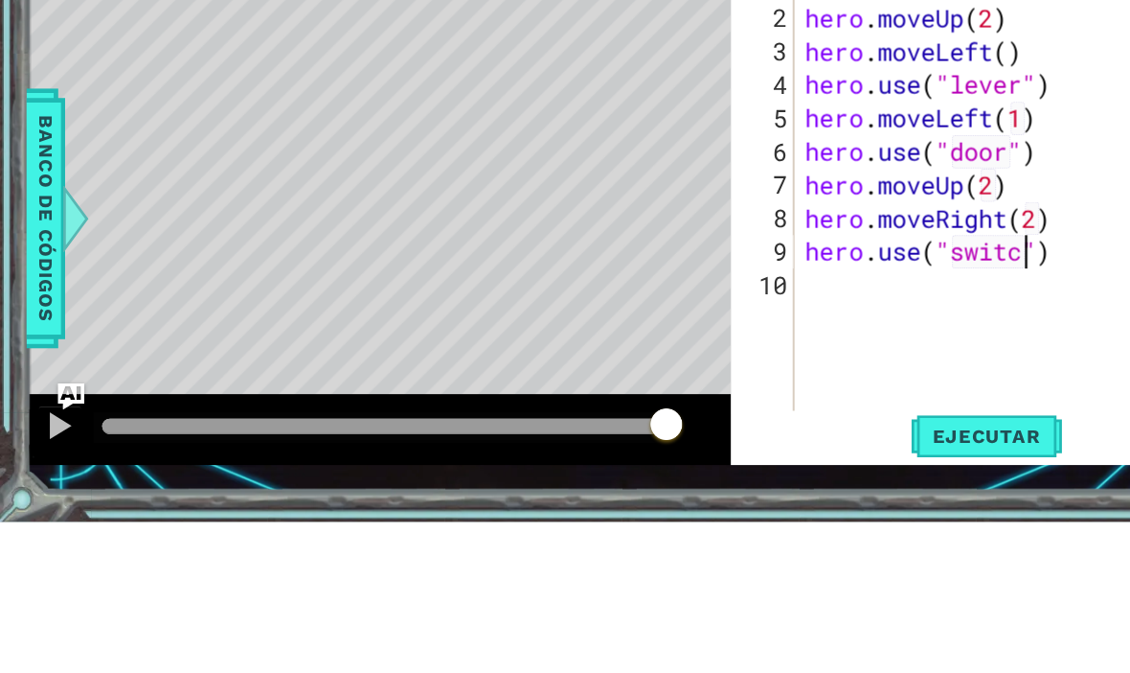
type textarea "hero.use("switch")"
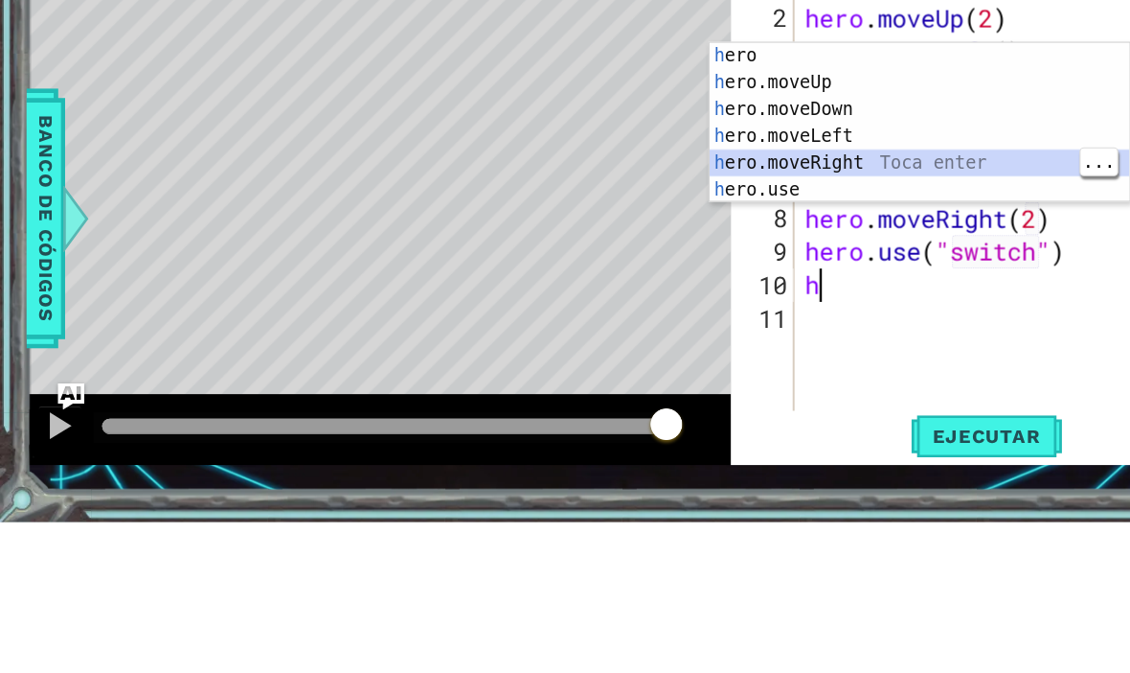
type textarea "hero.moveRight(1)"
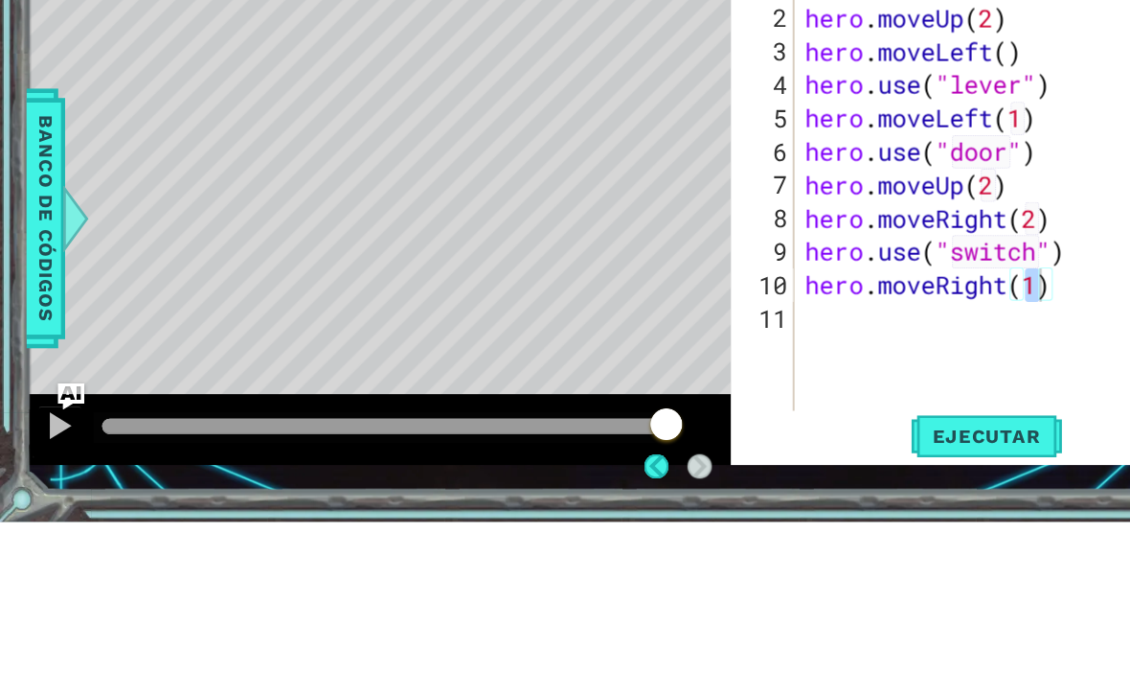
scroll to position [102, 0]
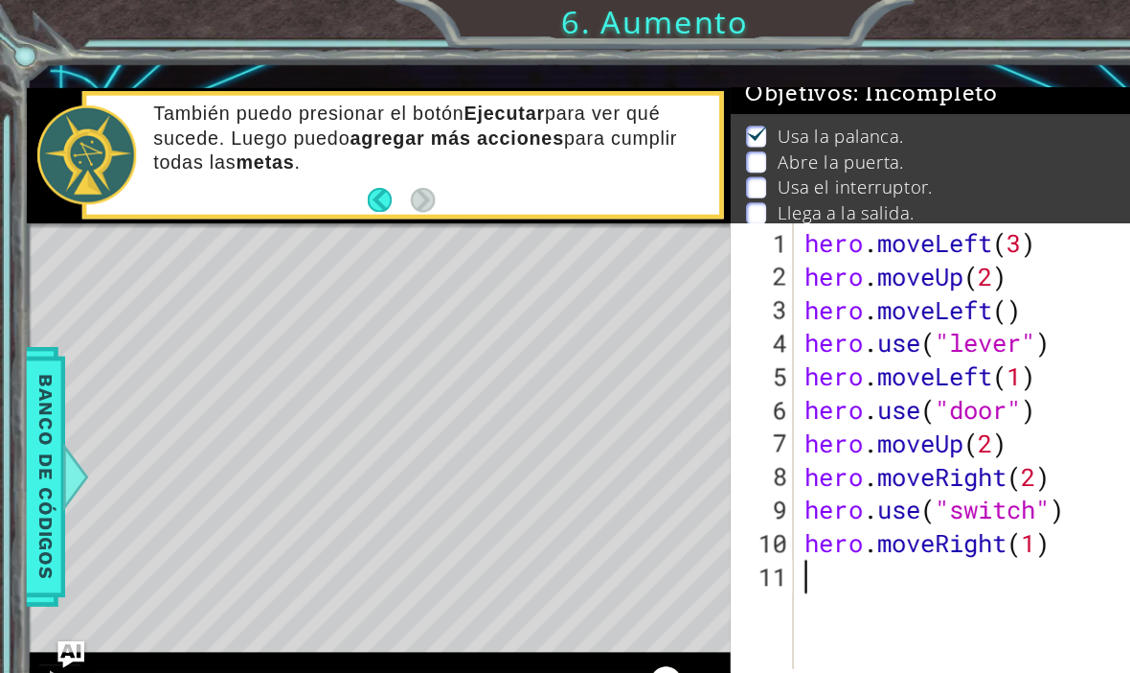
click at [873, 571] on div "hero . moveLeft ( 3 ) hero . moveUp ( 2 ) hero . moveLeft ( ) hero . use ( "lev…" at bounding box center [880, 425] width 378 height 460
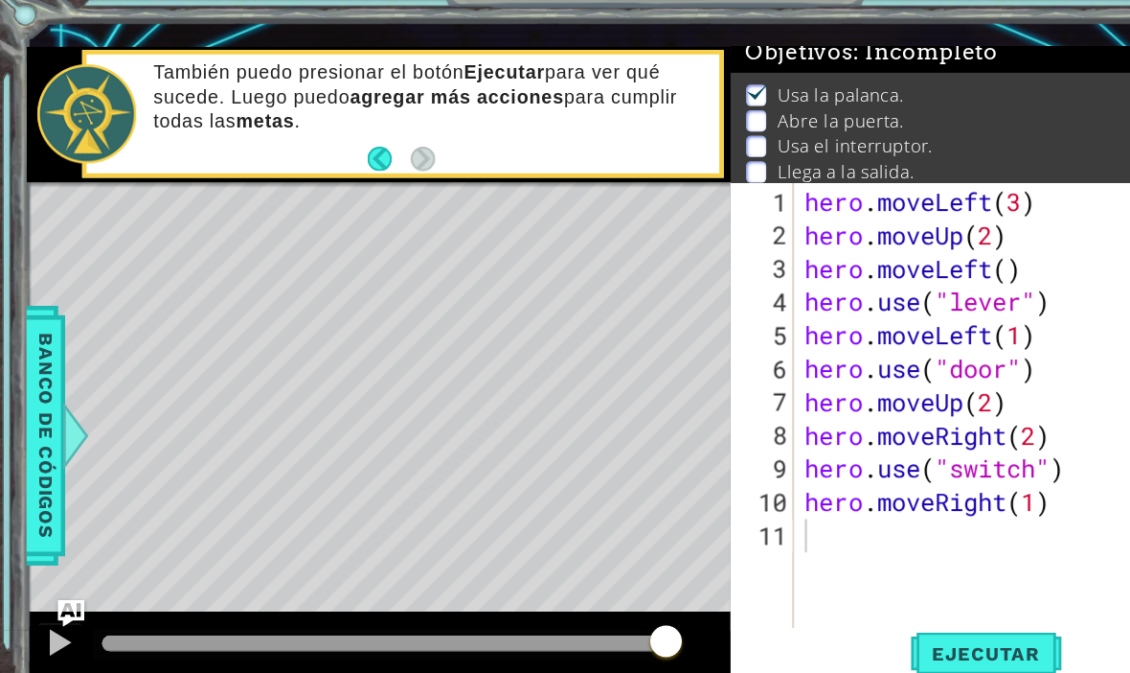
click at [856, 589] on span "Ejecutar" at bounding box center [851, 598] width 131 height 19
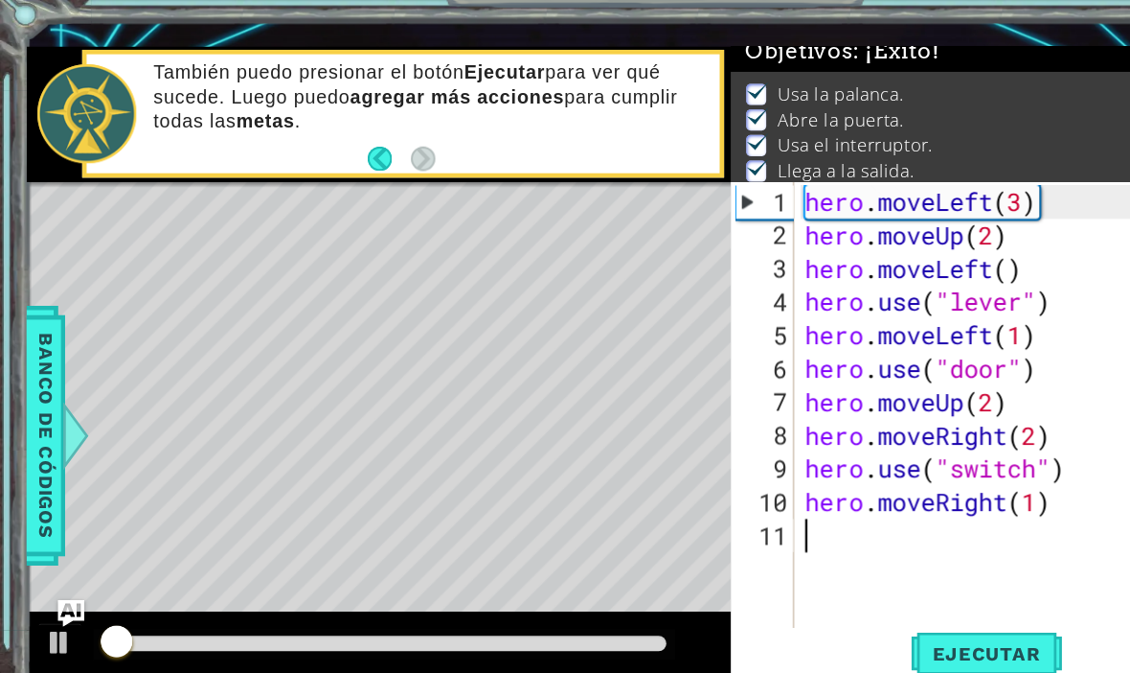
scroll to position [66, 0]
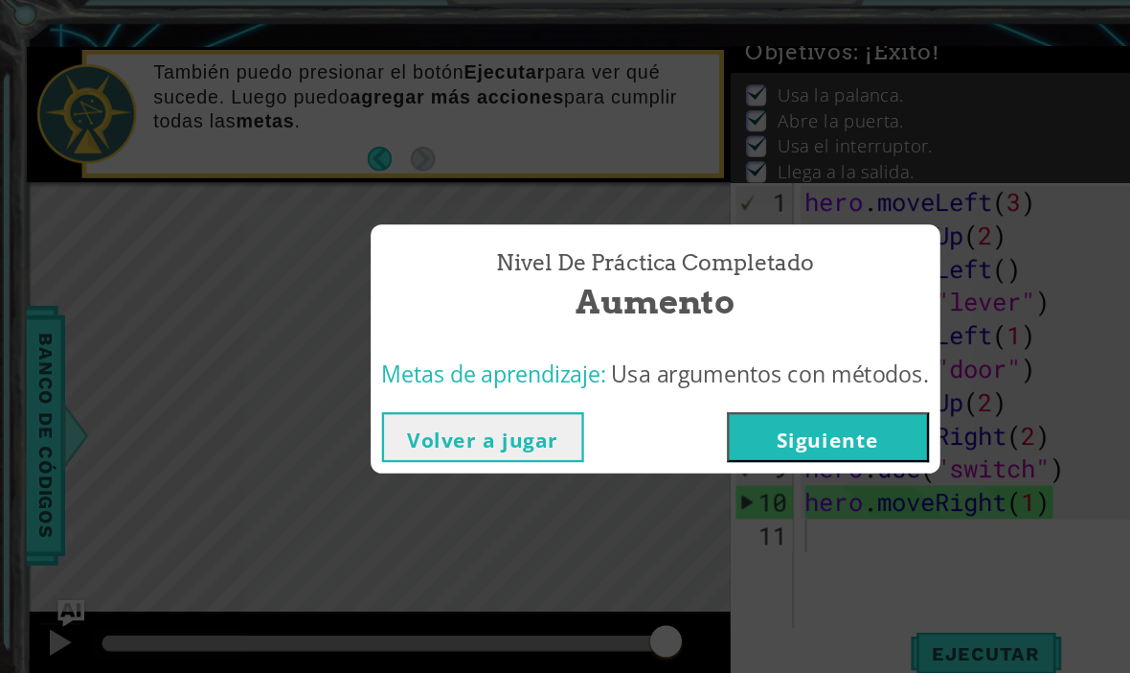
click at [784, 391] on button "Siguiente" at bounding box center [714, 412] width 174 height 43
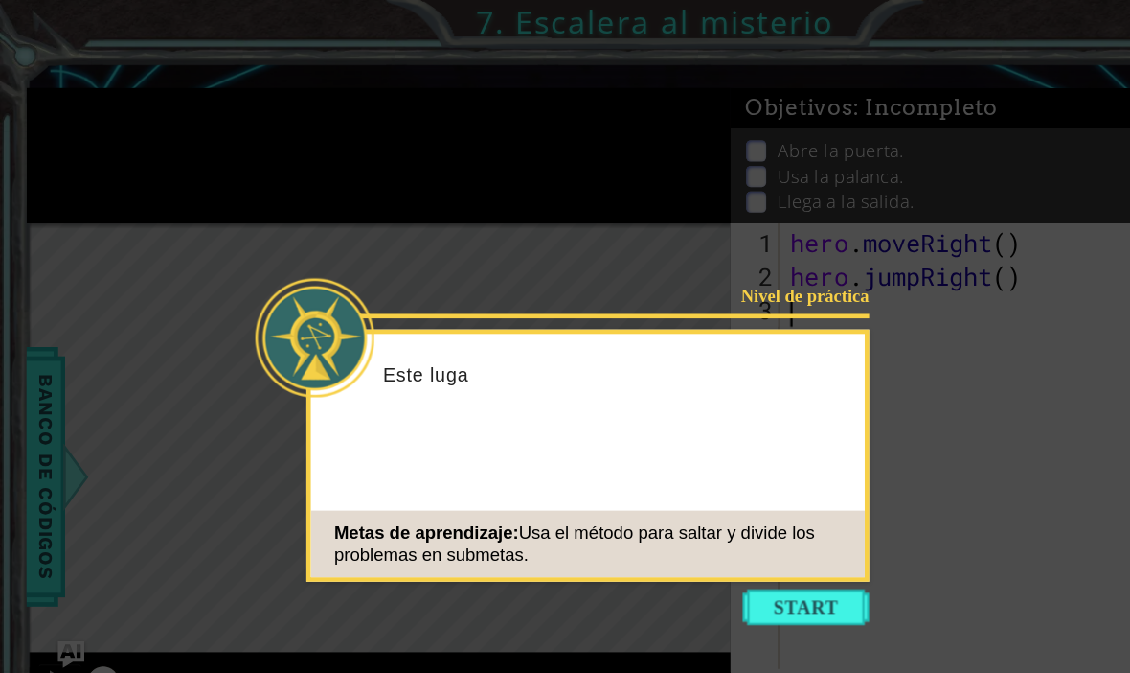
click at [708, 521] on button "Start" at bounding box center [695, 524] width 109 height 31
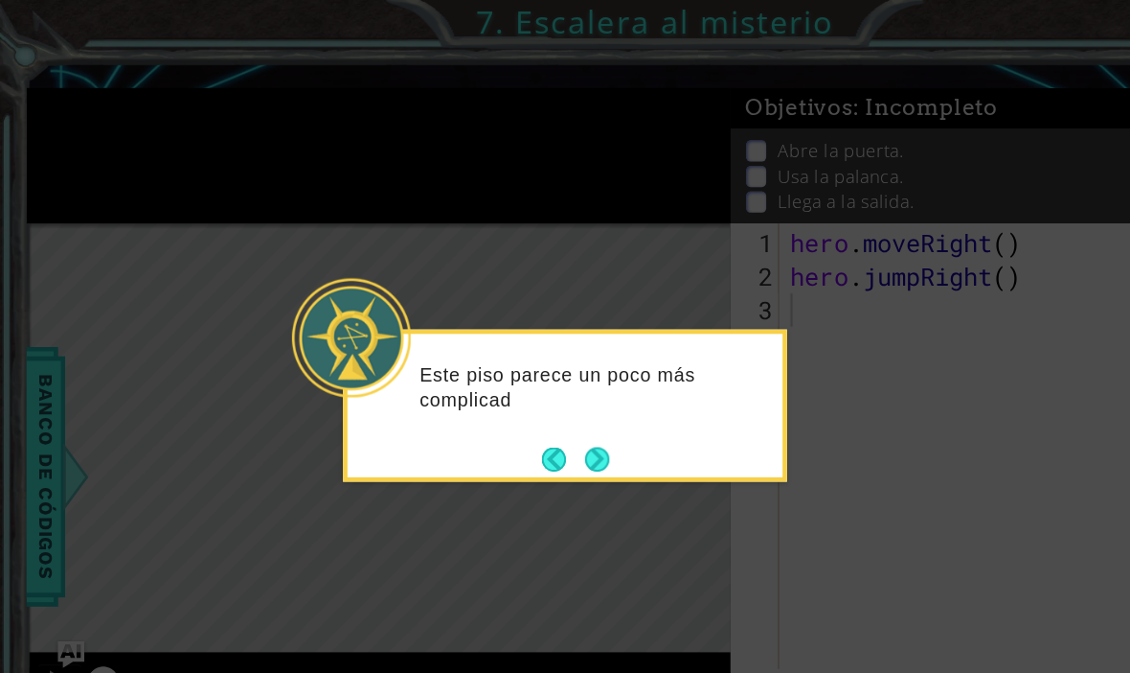
click at [526, 401] on button "Next" at bounding box center [515, 395] width 21 height 21
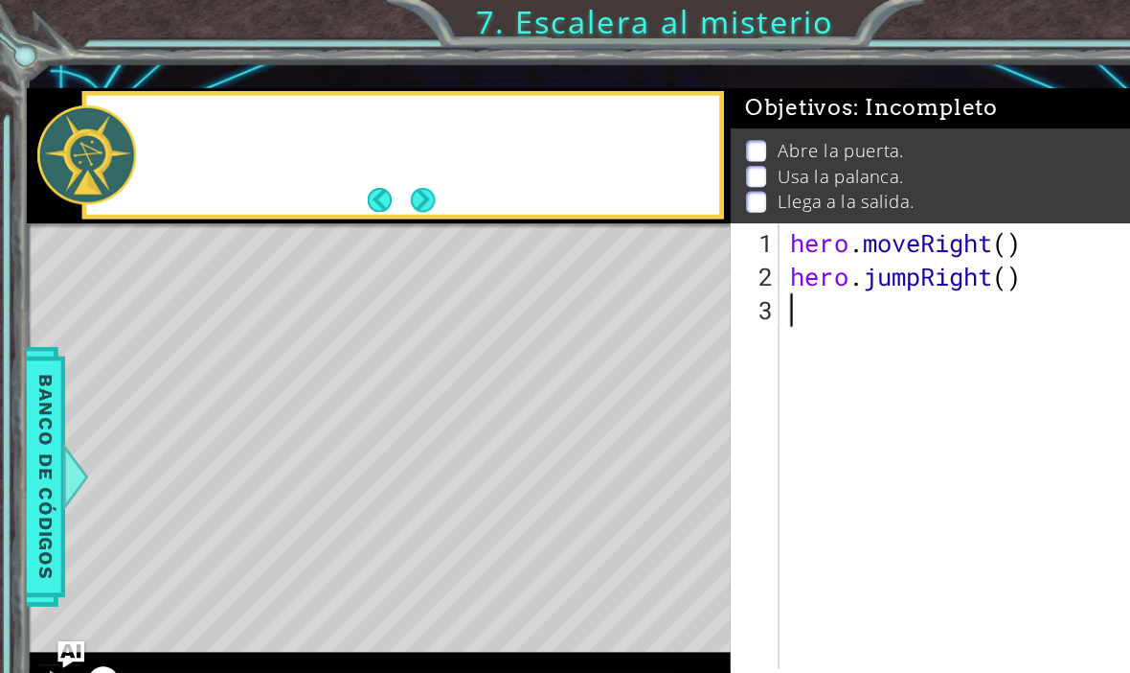
click at [524, 400] on div "Level Map" at bounding box center [465, 475] width 885 height 564
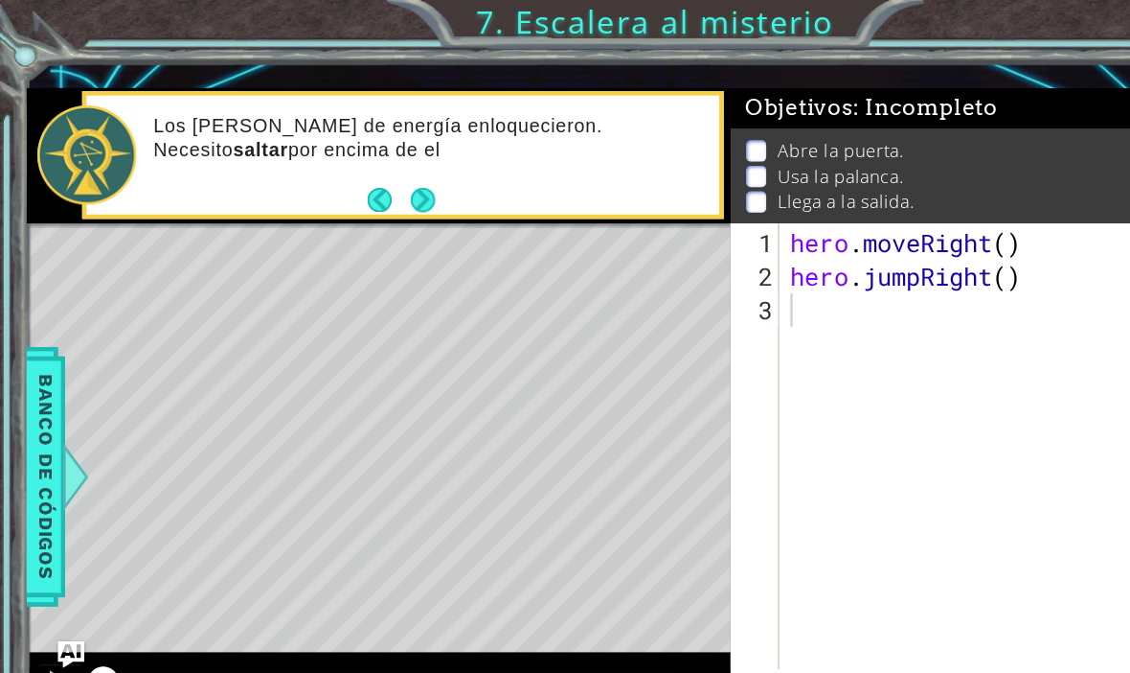
click at [867, 604] on span "Ejecutar" at bounding box center [851, 598] width 131 height 19
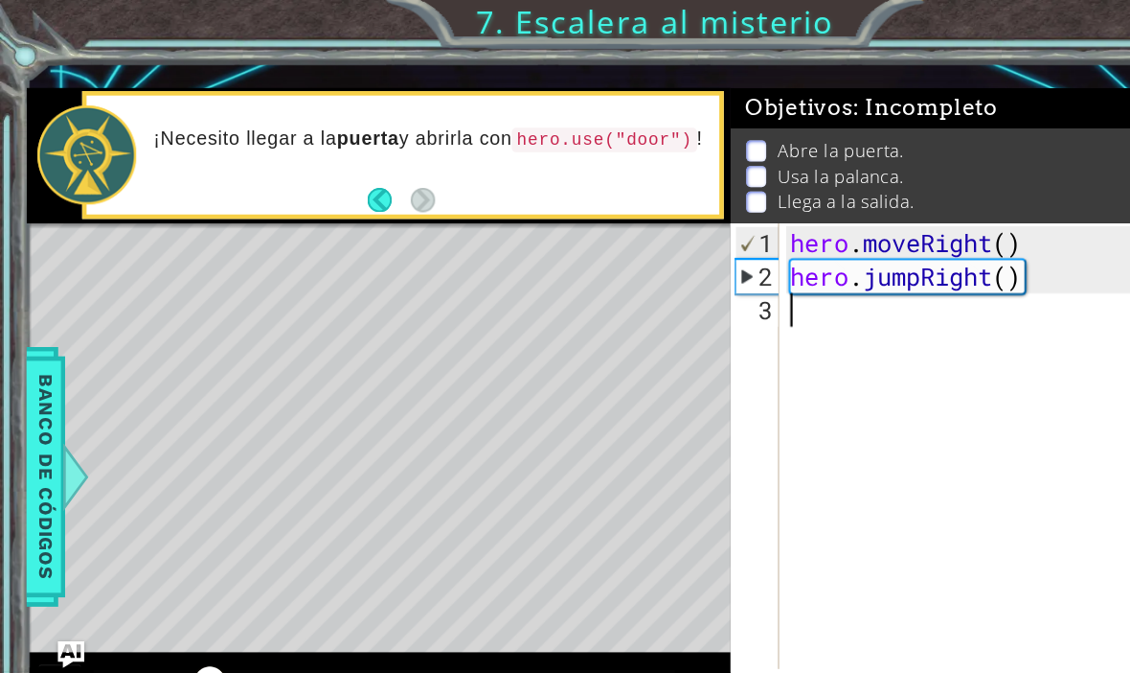
click at [781, 365] on div "hero . moveRight ( ) hero . jumpRight ( )" at bounding box center [873, 425] width 390 height 460
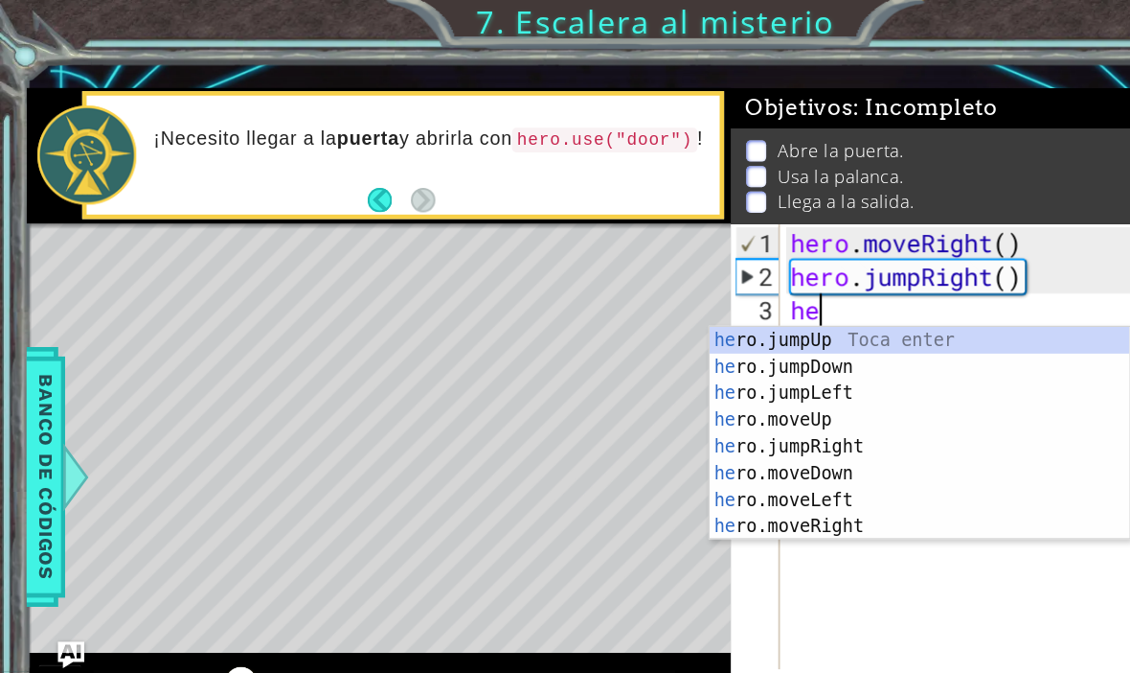
scroll to position [0, 1]
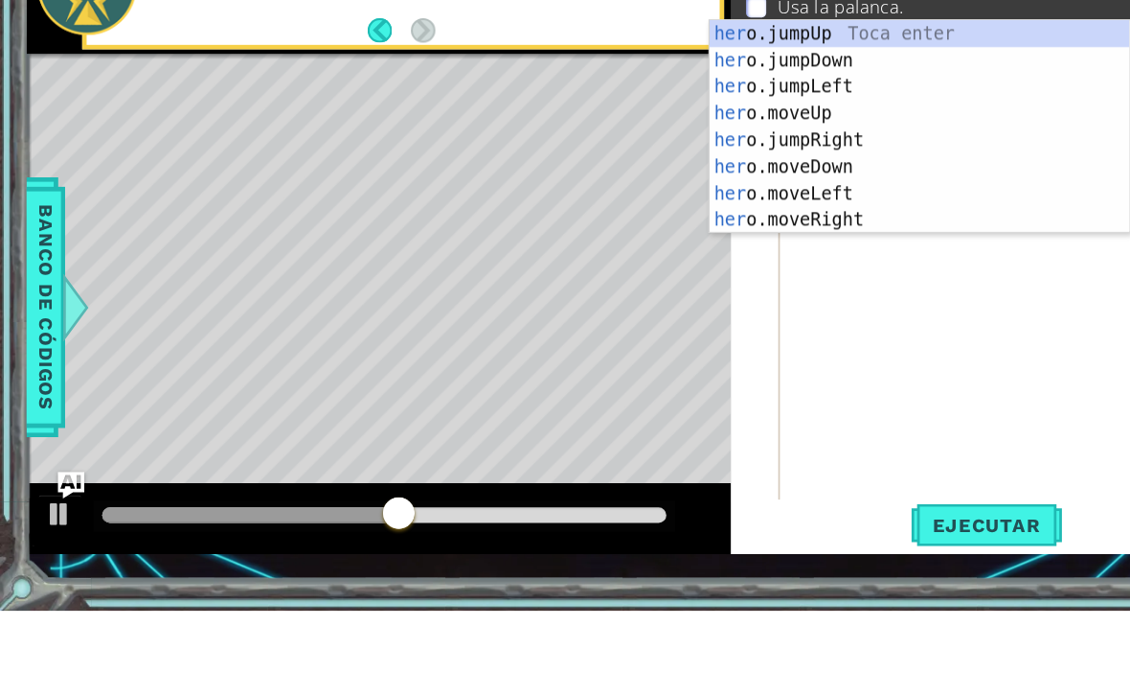
type textarea "hero.moveUp(1)herp"
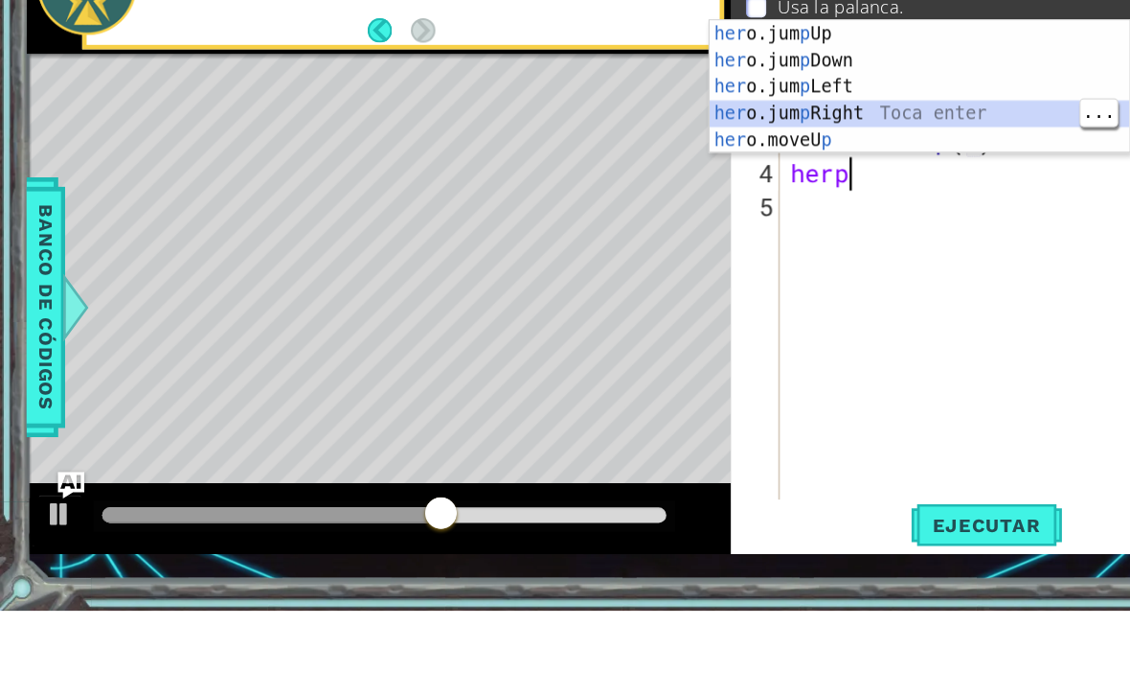
scroll to position [0, 0]
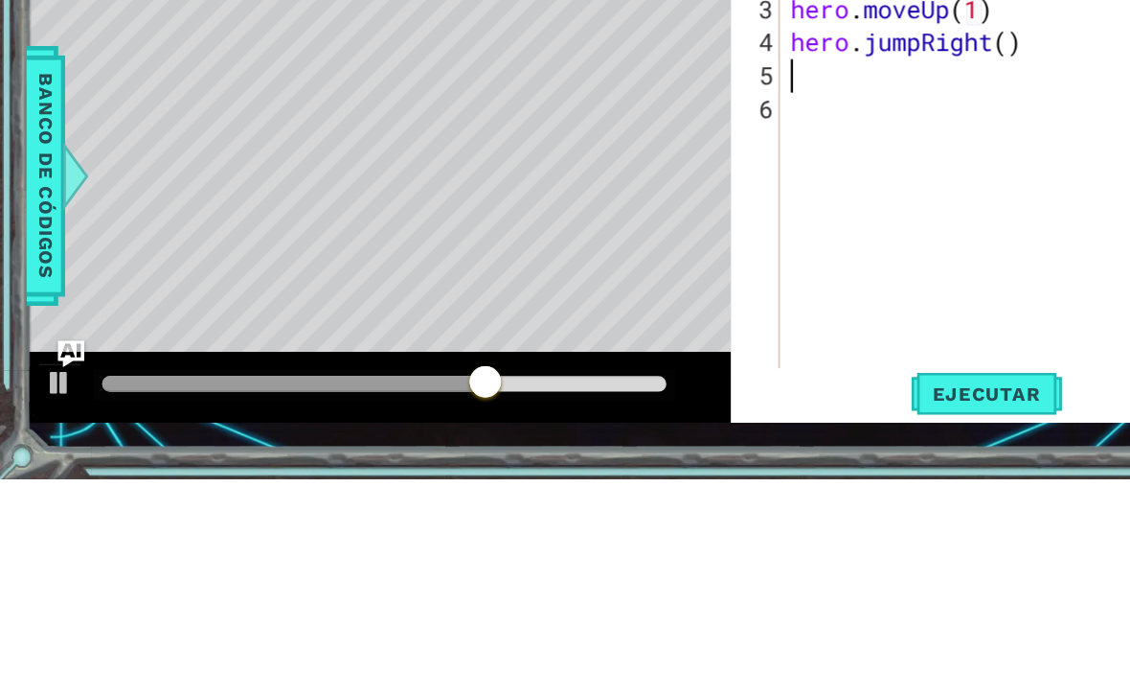
type textarea "hero.jumpRight()"
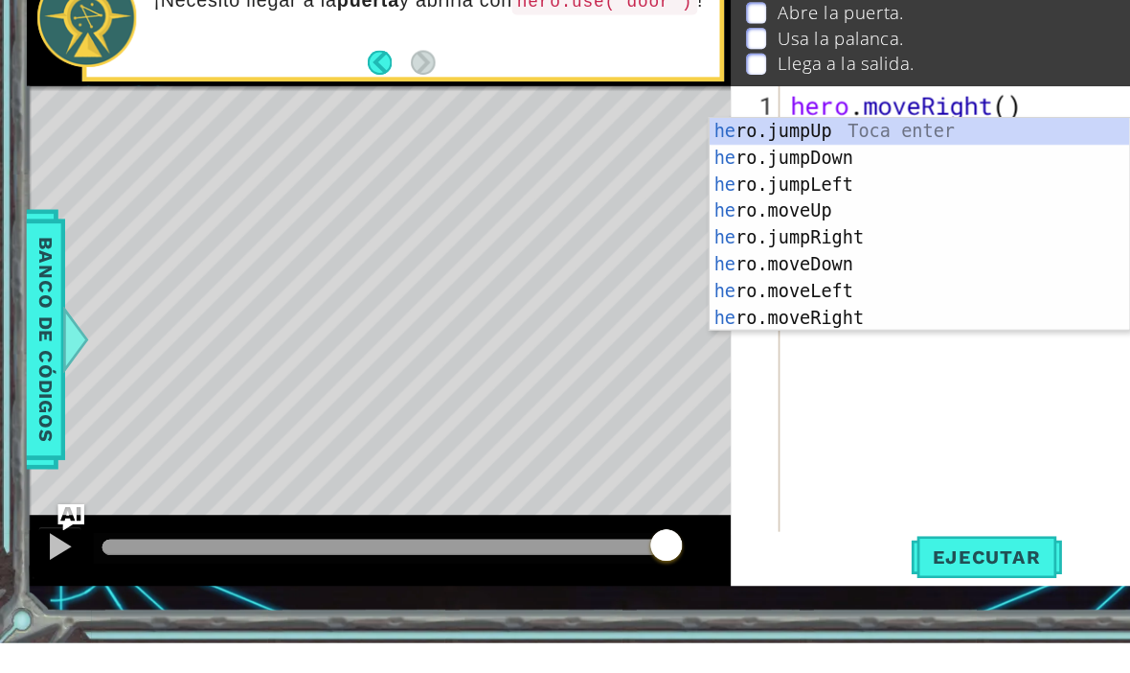
scroll to position [46, 0]
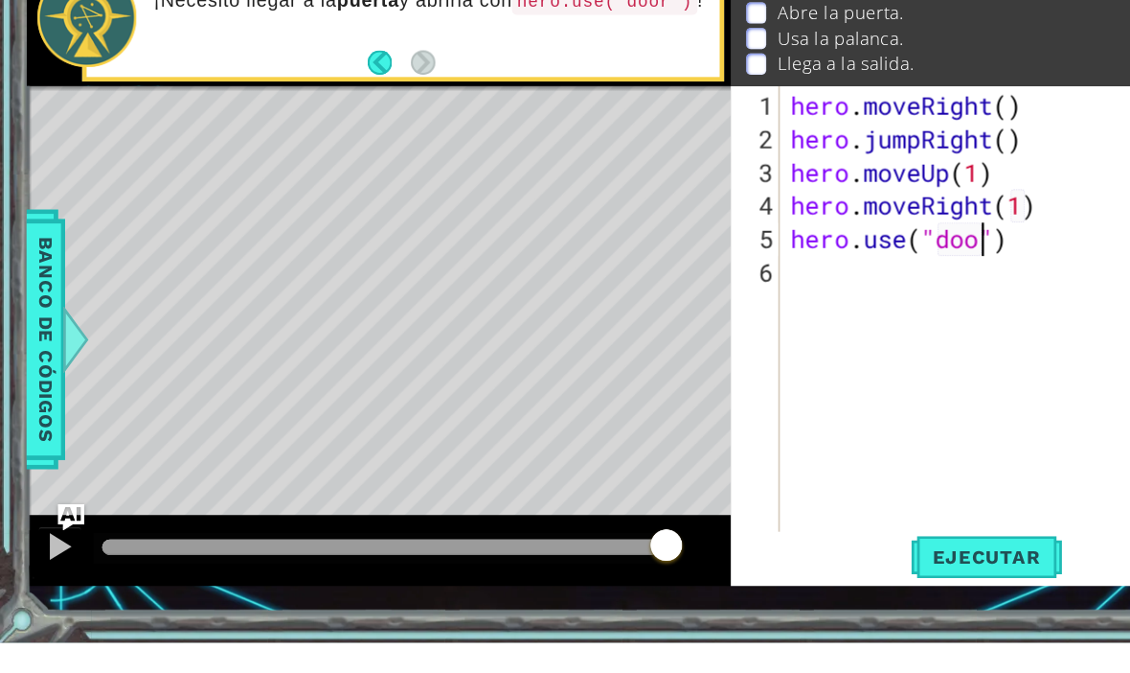
type textarea "hero.use("door")"
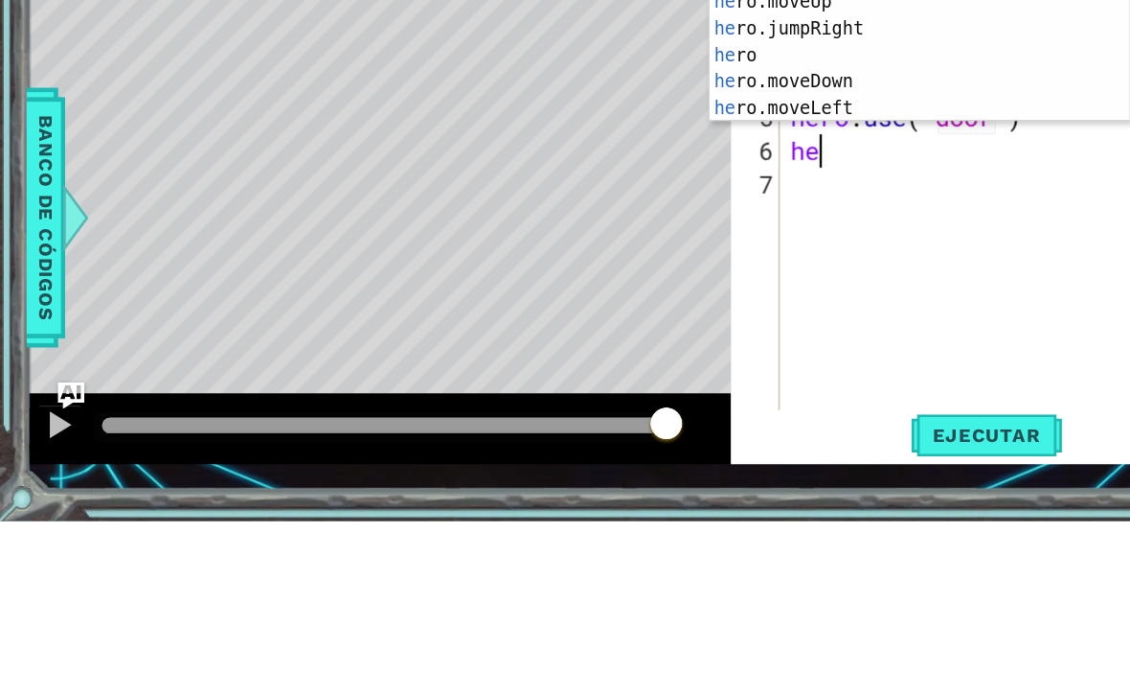
scroll to position [0, 1]
click at [776, 145] on div "hero Toca enter hero .jumpUp Toca enter hero .jumpDown Toca enter hero .jumpLef…" at bounding box center [793, 260] width 362 height 230
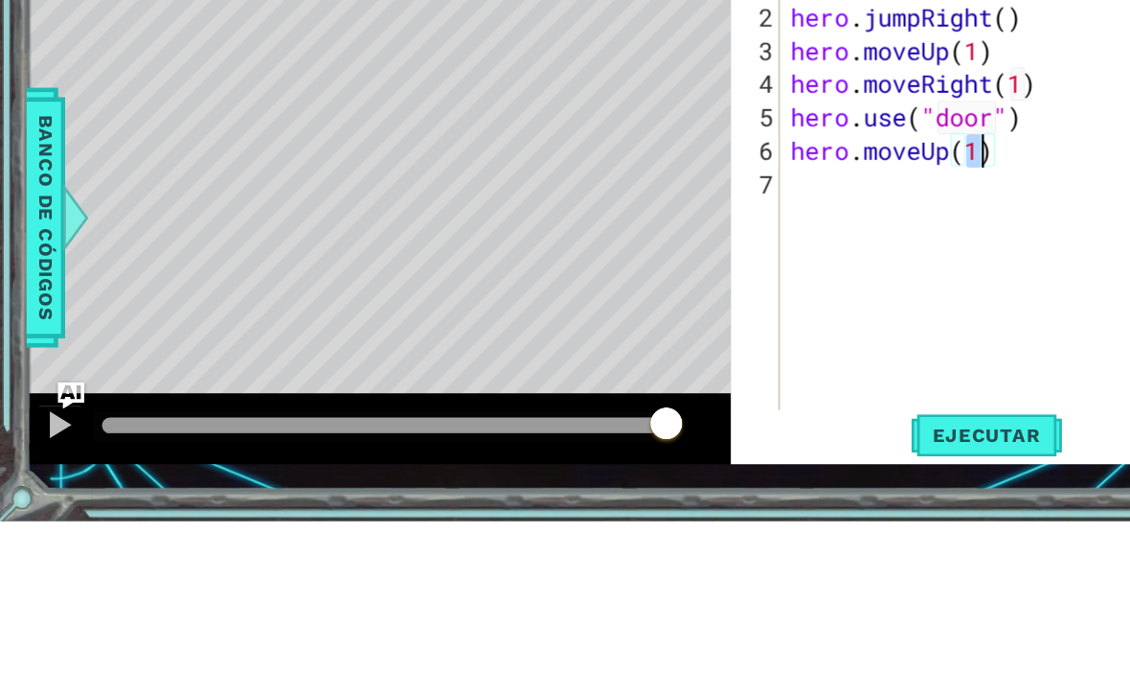
type textarea "hero.moveUp(2)"
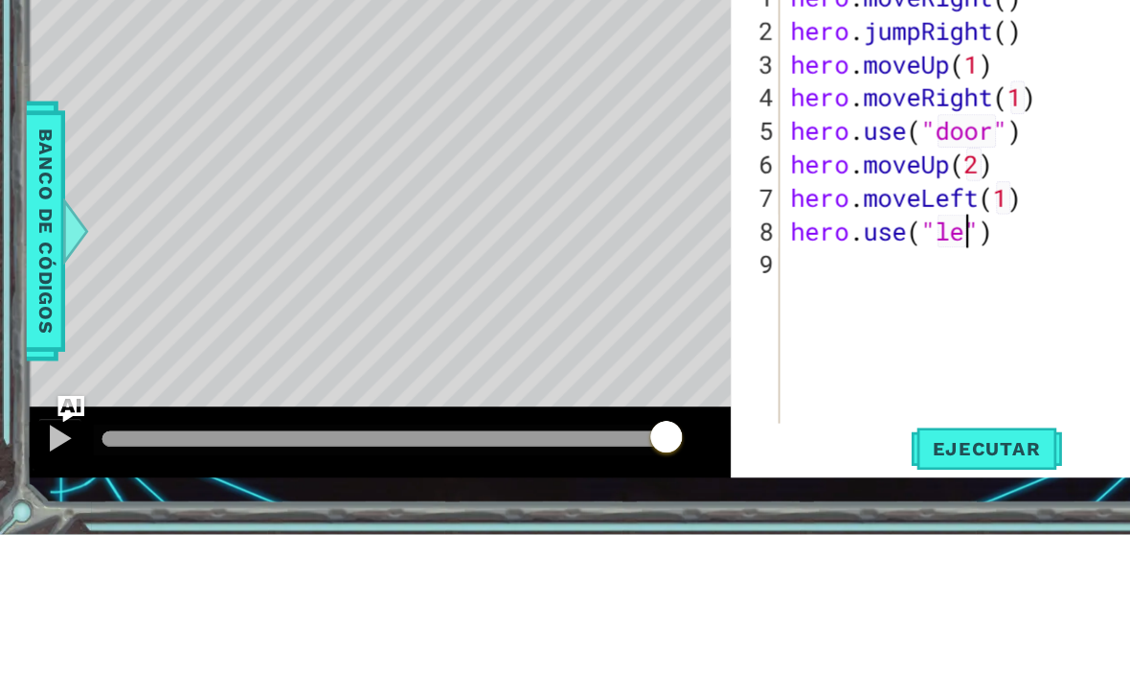
scroll to position [0, 9]
type textarea "hero.use("lever")"
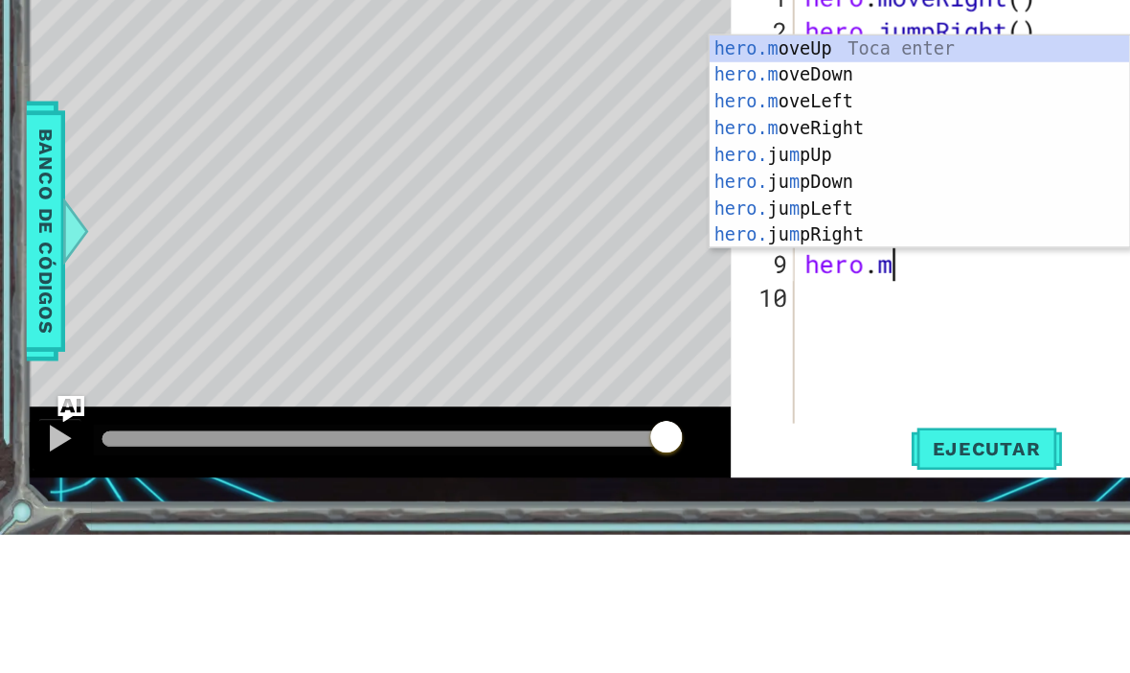
scroll to position [0, 3]
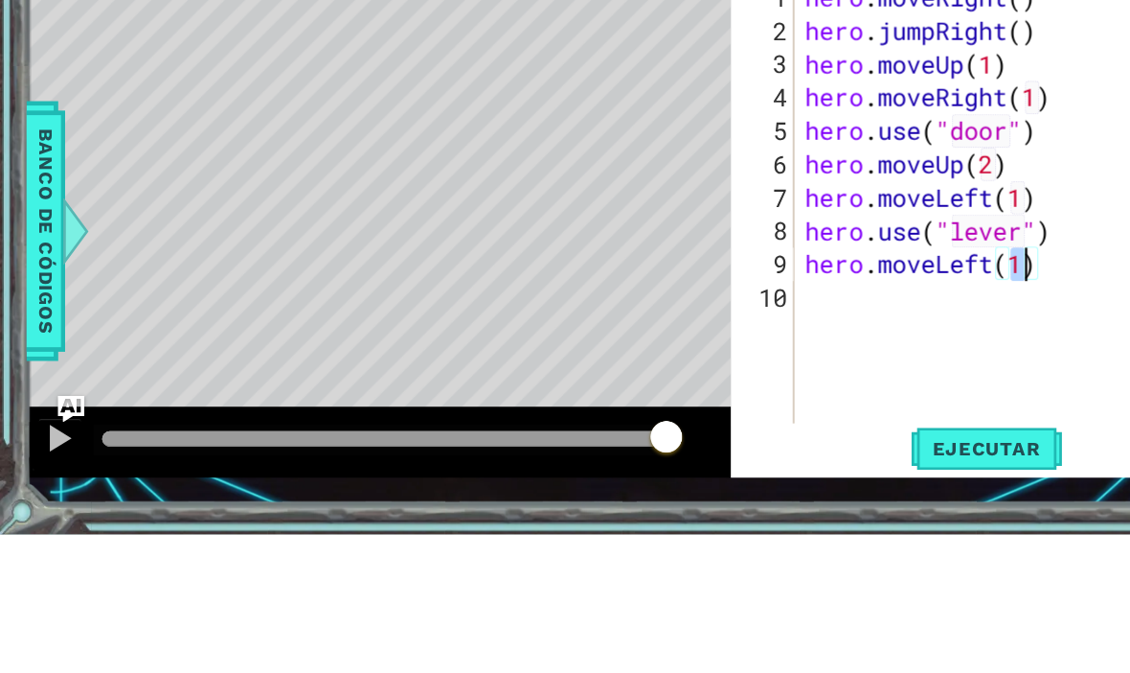
type textarea "hero.moveLeft(2)"
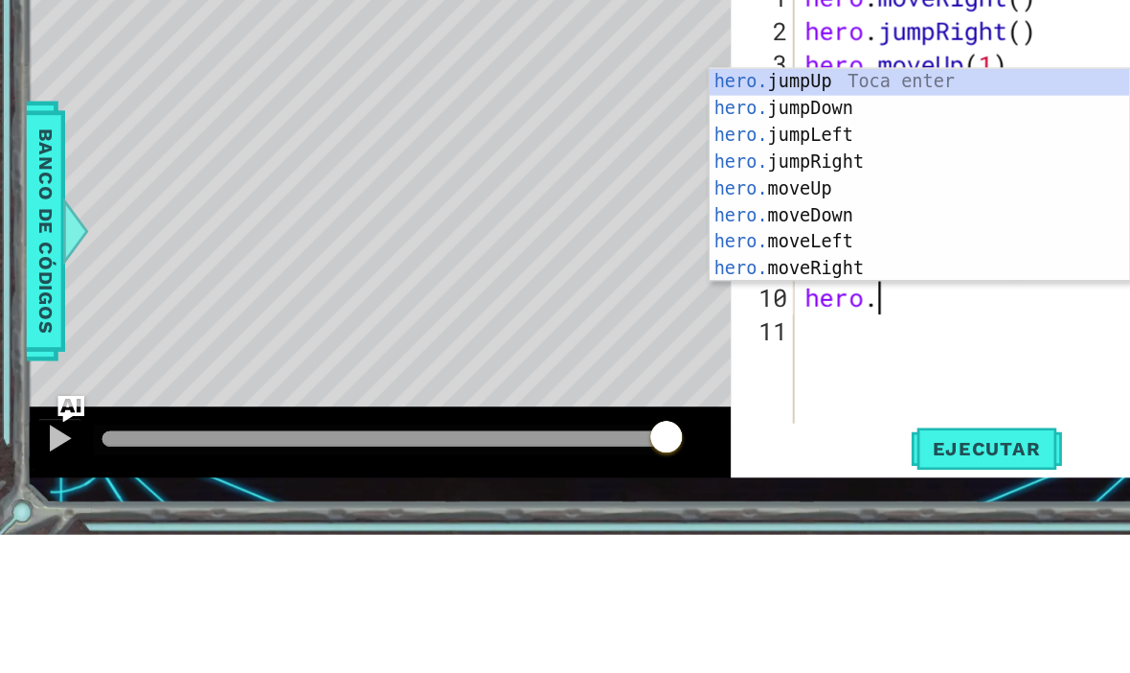
type textarea "hero.j"
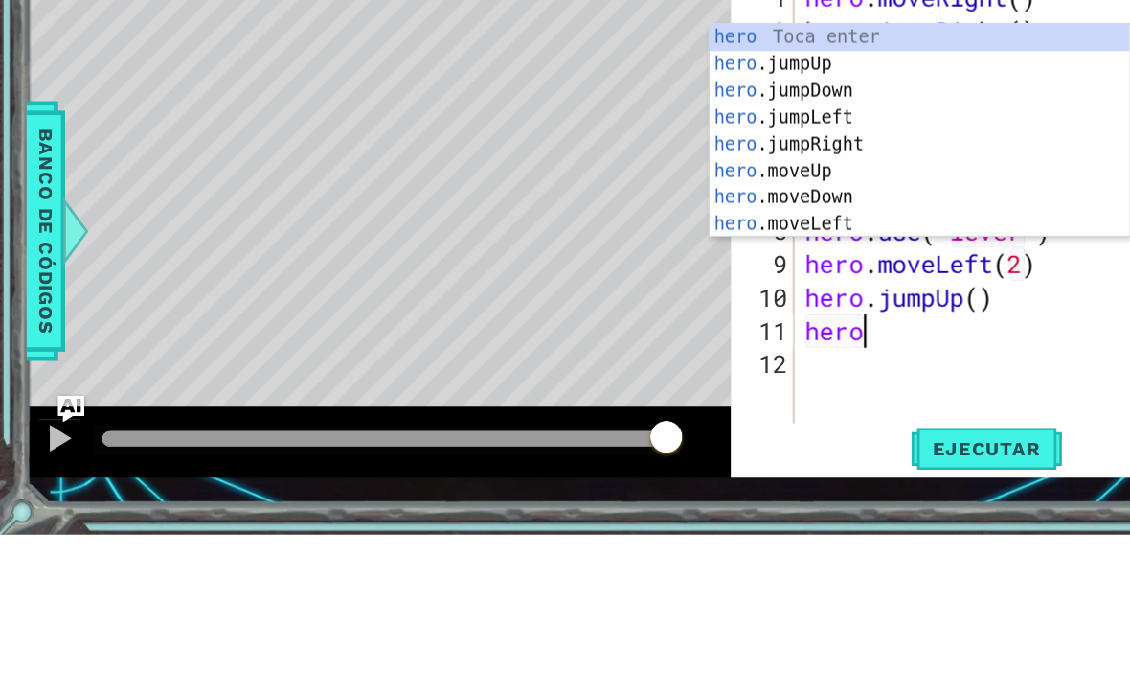
scroll to position [0, 2]
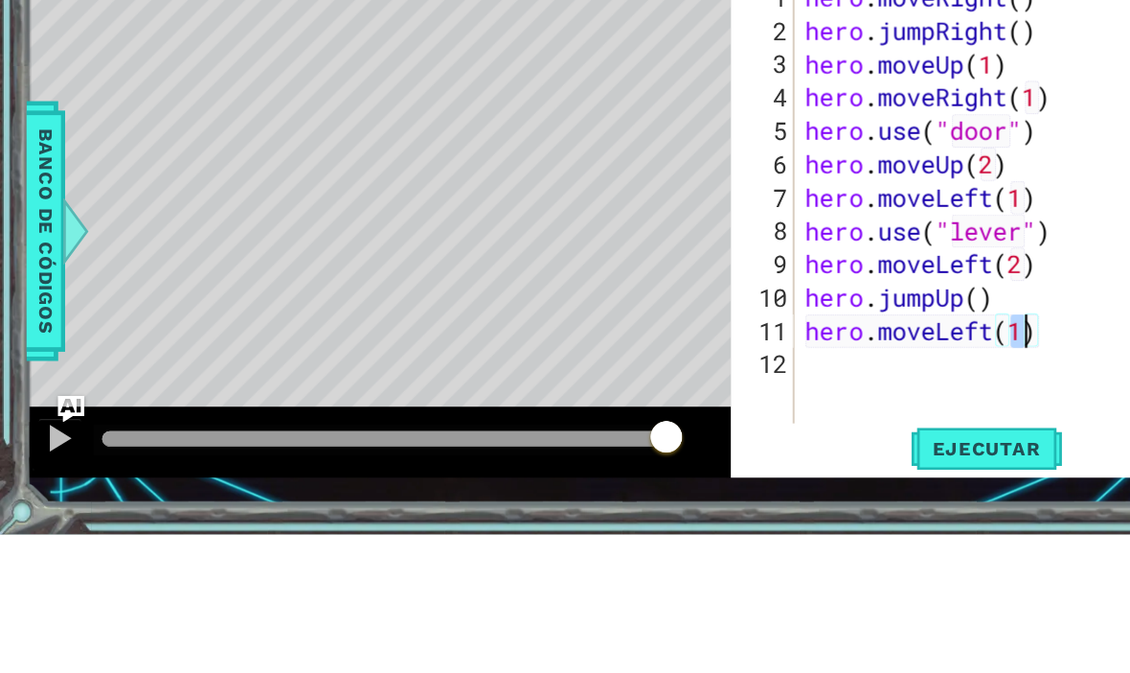
type textarea "hero.moveLeft(2)"
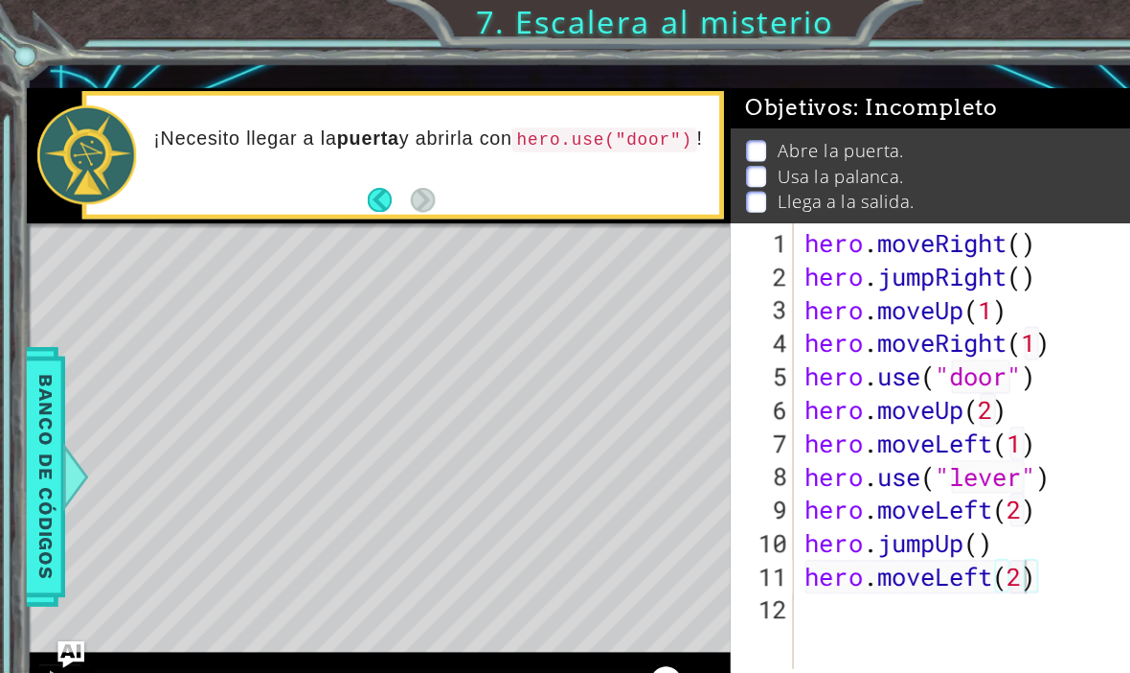
scroll to position [0, 0]
click at [871, 573] on div "hero . moveRight ( ) hero . jumpRight ( ) hero . moveUp ( 1 ) hero . moveRight …" at bounding box center [880, 425] width 378 height 460
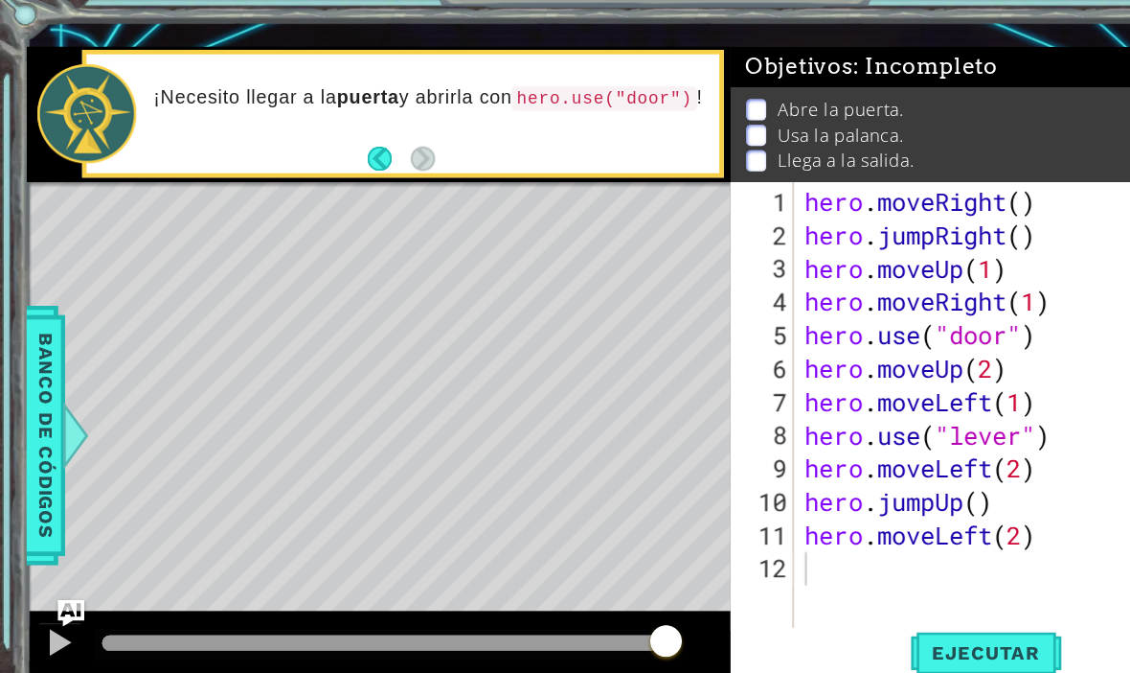
click at [877, 589] on span "Ejecutar" at bounding box center [851, 598] width 131 height 19
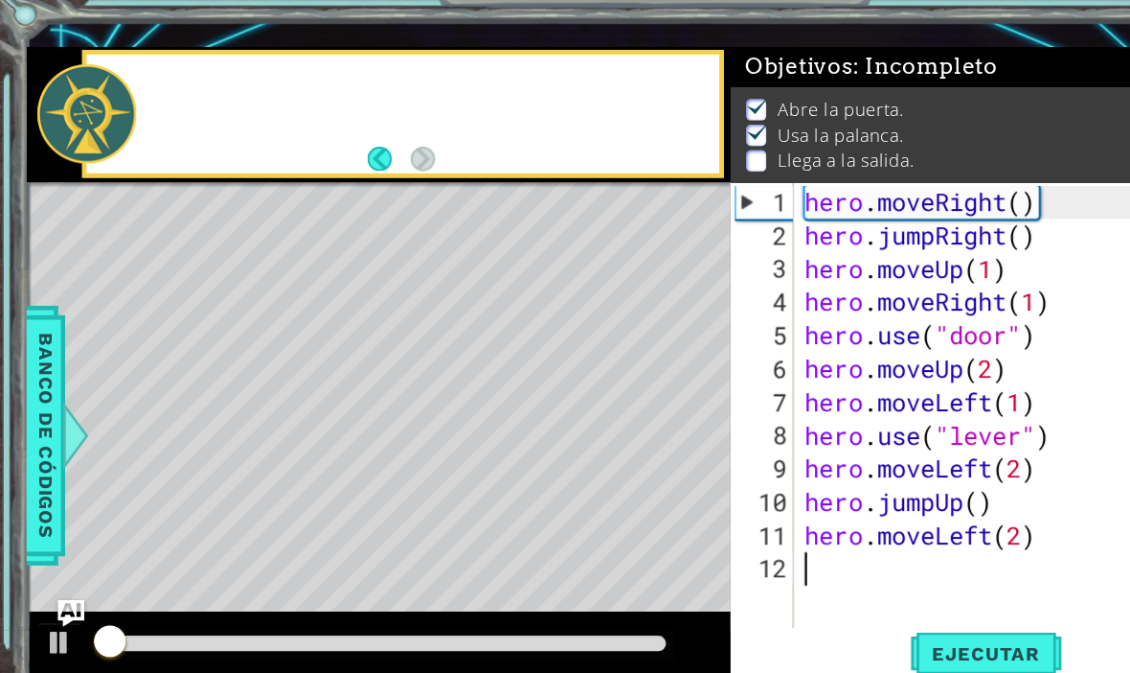
scroll to position [1, 0]
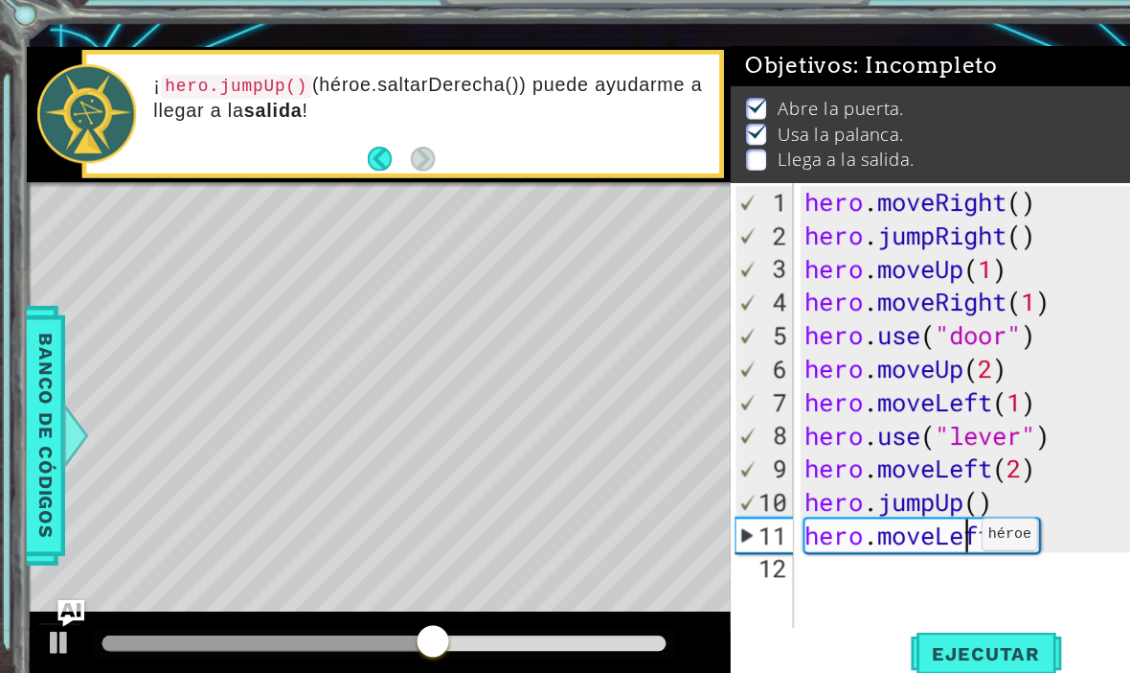
click at [831, 469] on div "hero . moveRight ( ) hero . jumpRight ( ) hero . moveUp ( 1 ) hero . moveRight …" at bounding box center [880, 425] width 378 height 460
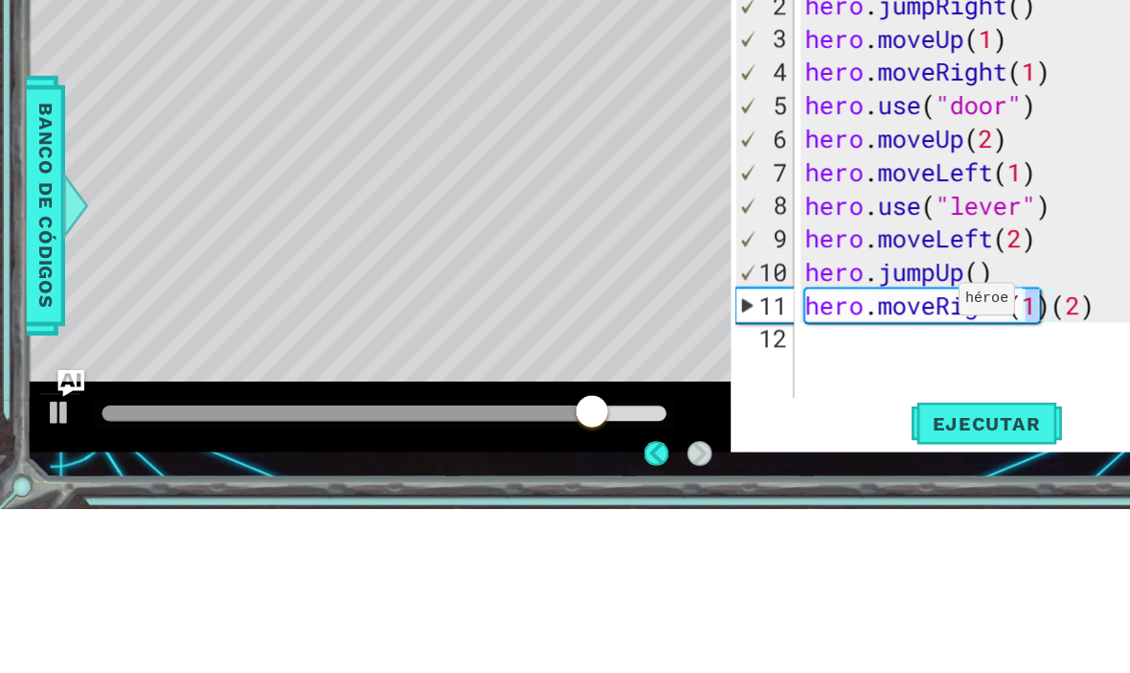
scroll to position [102, 0]
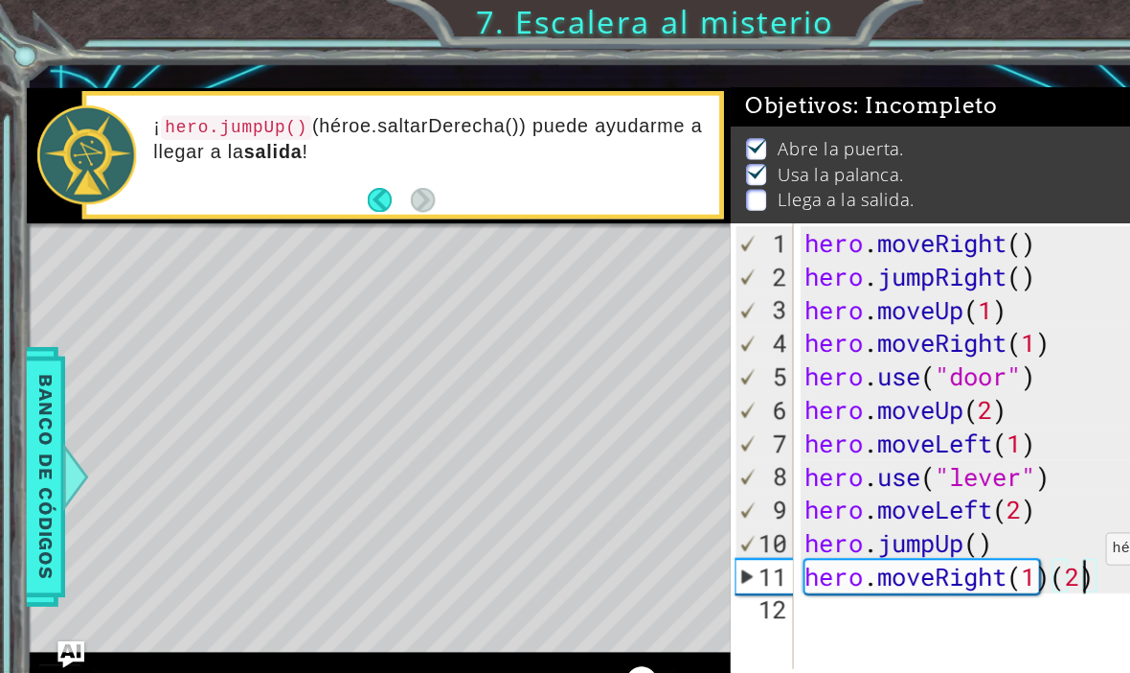
type textarea "hero.jumpUp()"
click at [944, 466] on div "hero . moveRight ( ) hero . jumpRight ( ) hero . moveUp ( 1 ) hero . moveRight …" at bounding box center [880, 425] width 378 height 460
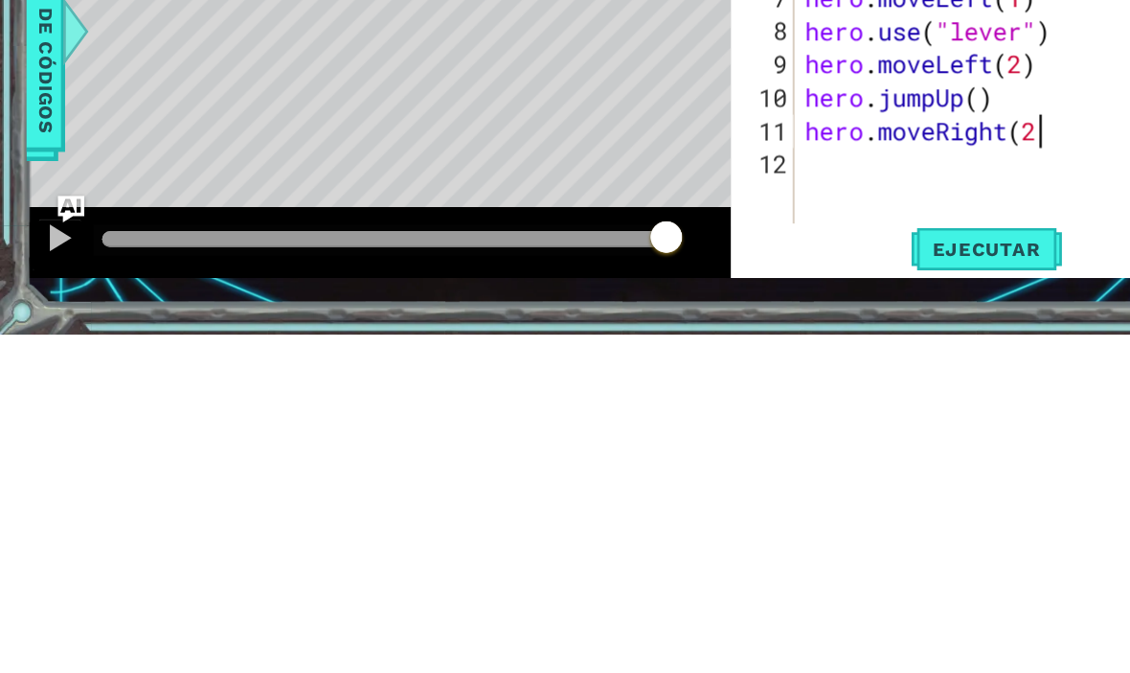
scroll to position [0, 9]
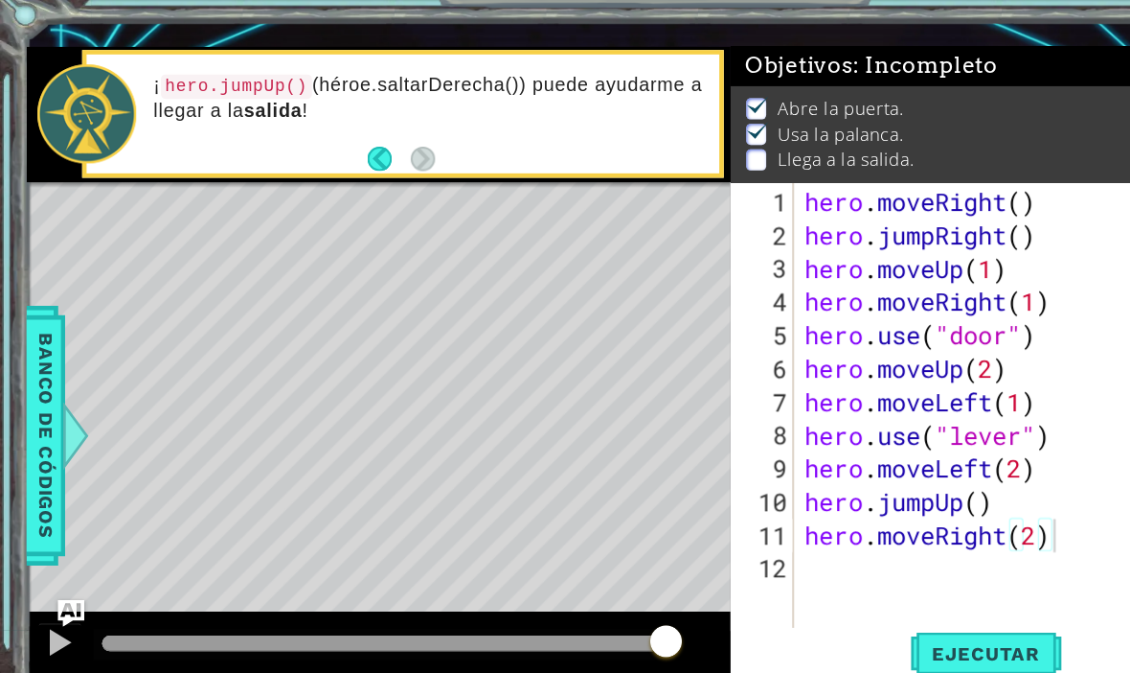
type textarea "hero.moveRight(2)"
click at [876, 589] on span "Ejecutar" at bounding box center [851, 598] width 131 height 19
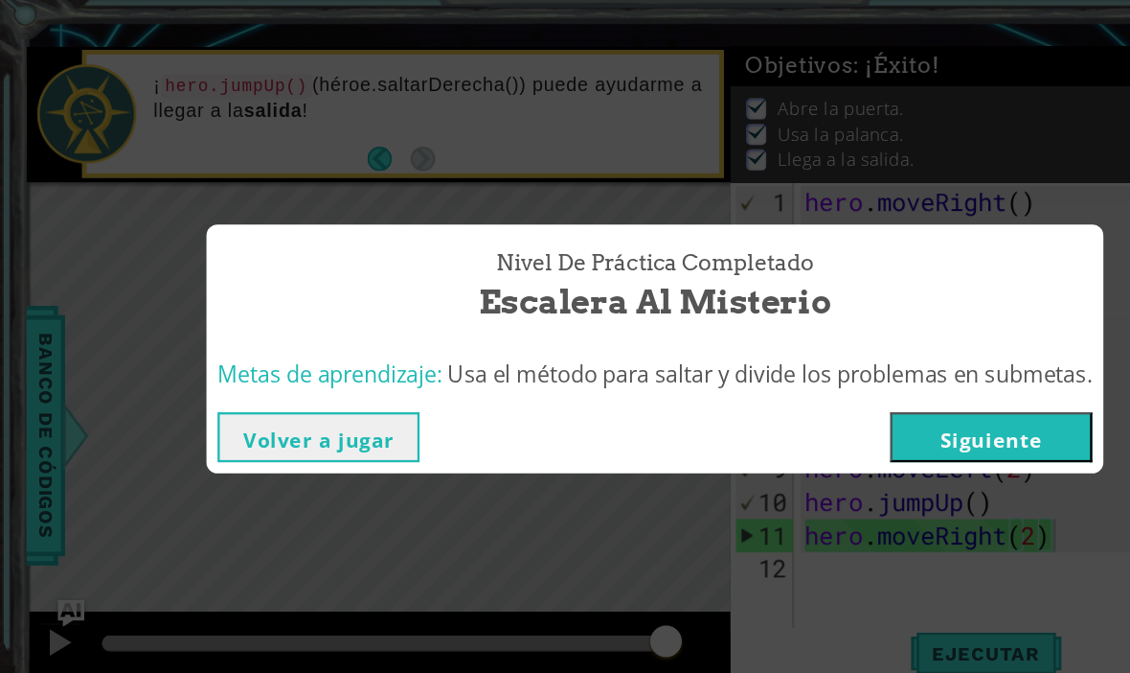
click at [873, 391] on button "Siguiente" at bounding box center [855, 412] width 174 height 43
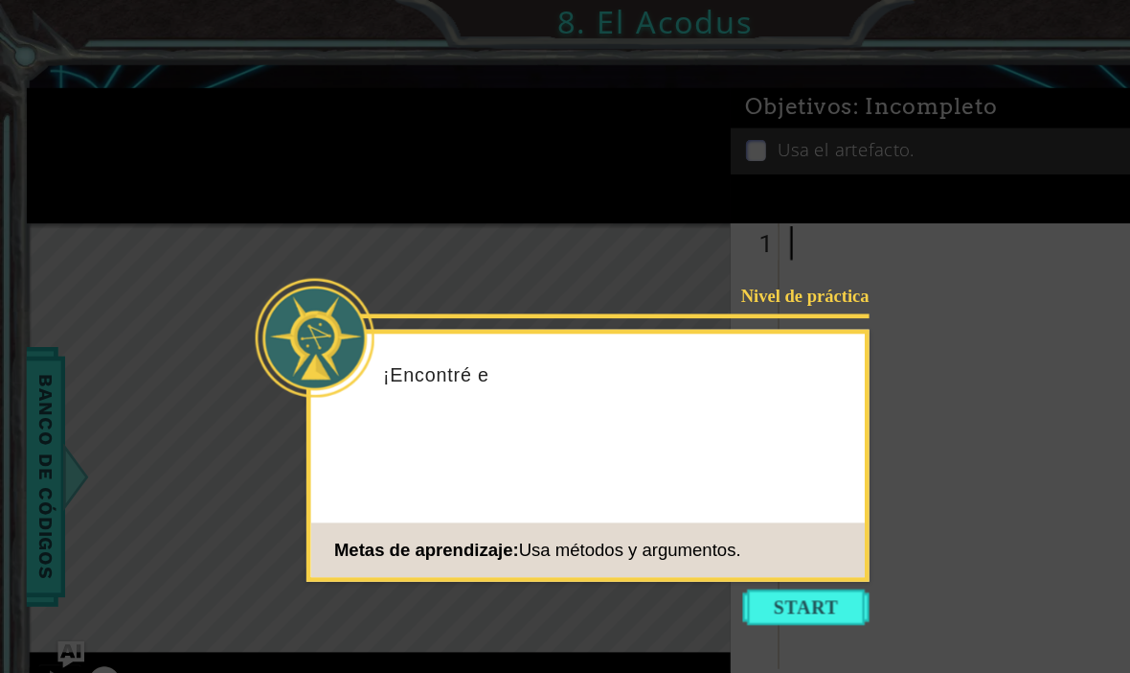
click at [714, 517] on button "Start" at bounding box center [695, 524] width 109 height 31
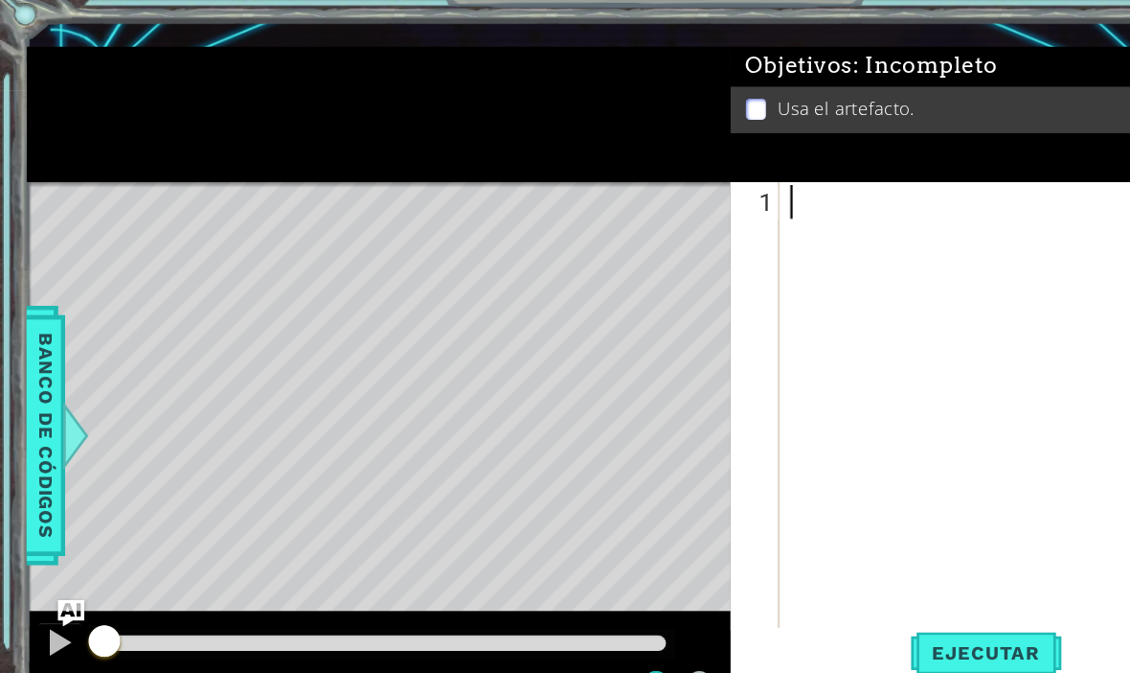
scroll to position [47, 0]
click at [812, 196] on div at bounding box center [873, 425] width 390 height 460
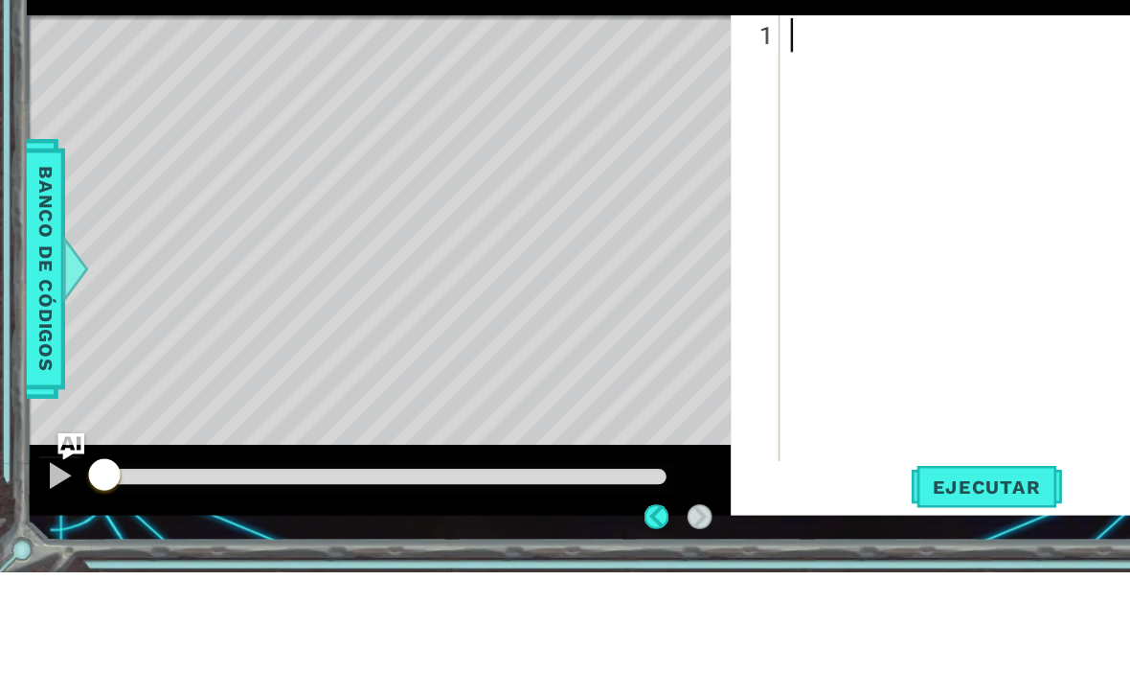
click at [823, 195] on div at bounding box center [873, 425] width 390 height 460
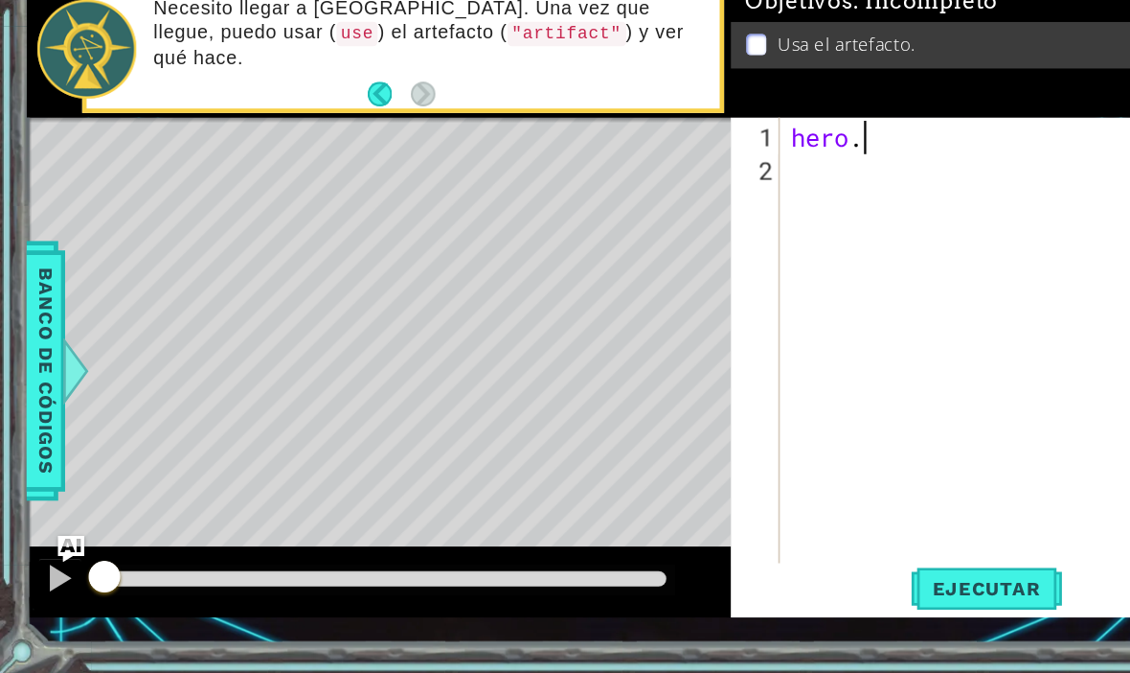
scroll to position [0, 3]
type textarea "hero.moveUp(2)"
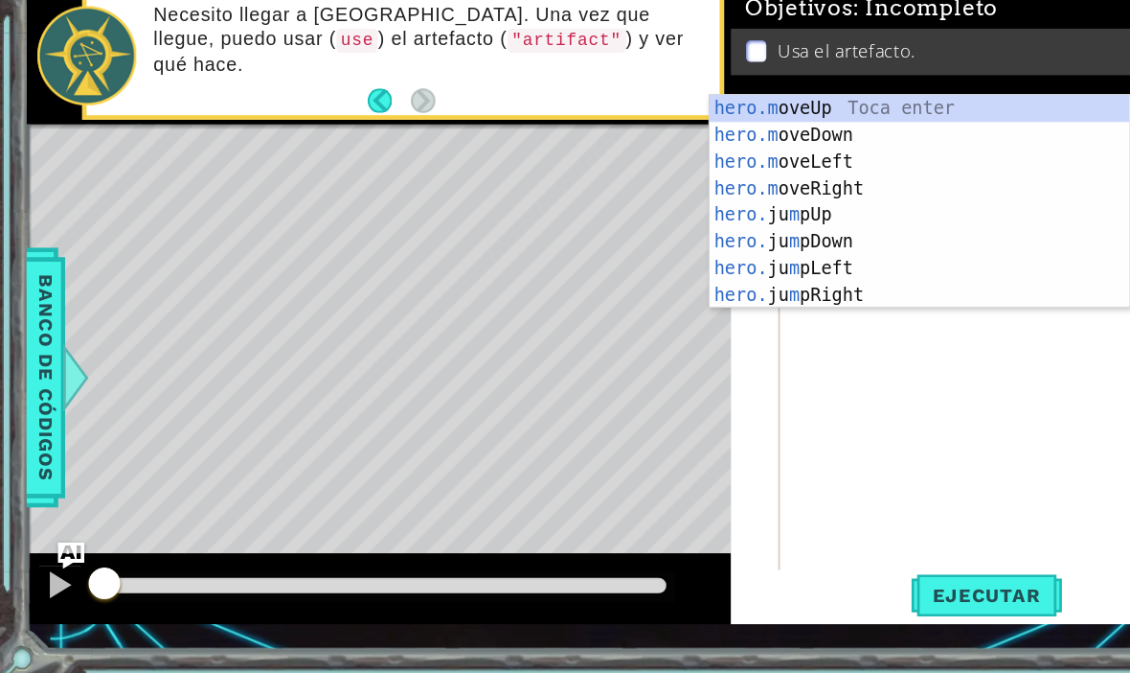
click at [805, 168] on div "hero.m oveUp Toca enter hero.m oveDown Toca enter hero.m oveLeft Toca enter her…" at bounding box center [793, 283] width 362 height 230
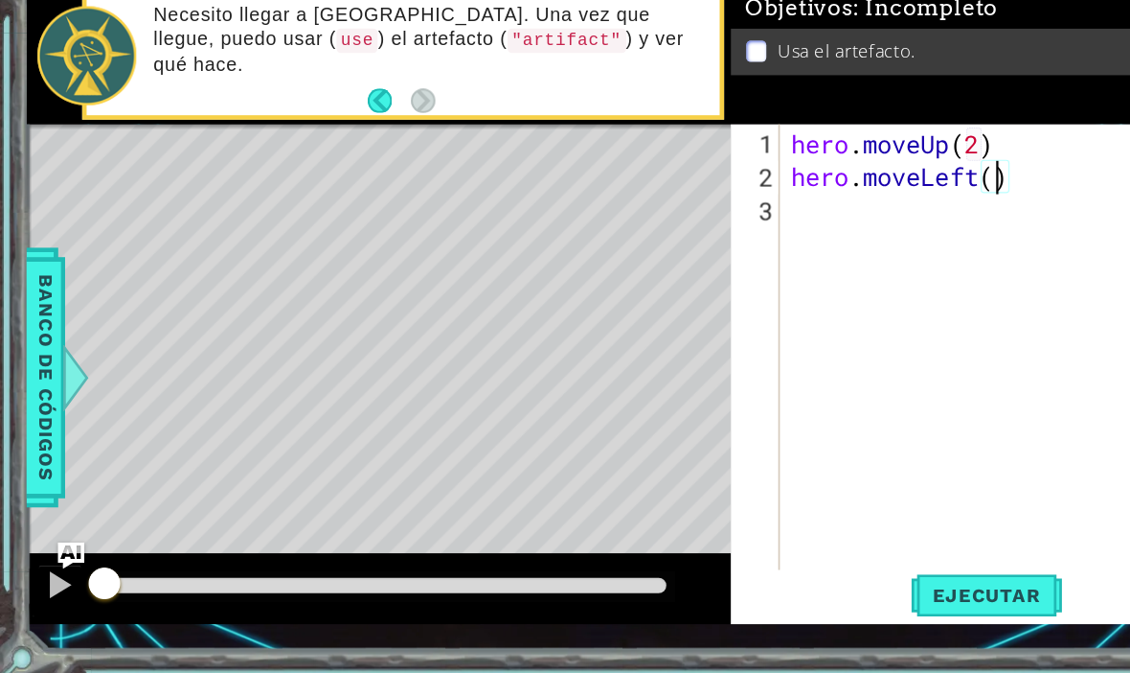
type textarea "hero.moveLeft(1)"
type textarea "hero.moveDown(2)"
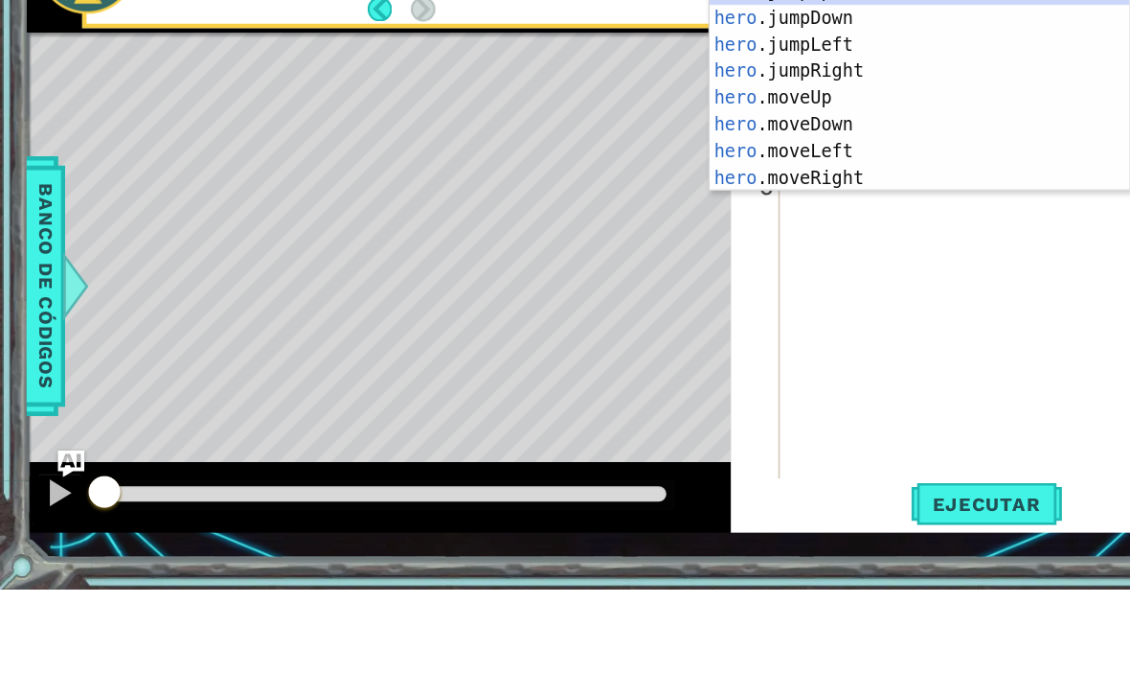
scroll to position [0, 2]
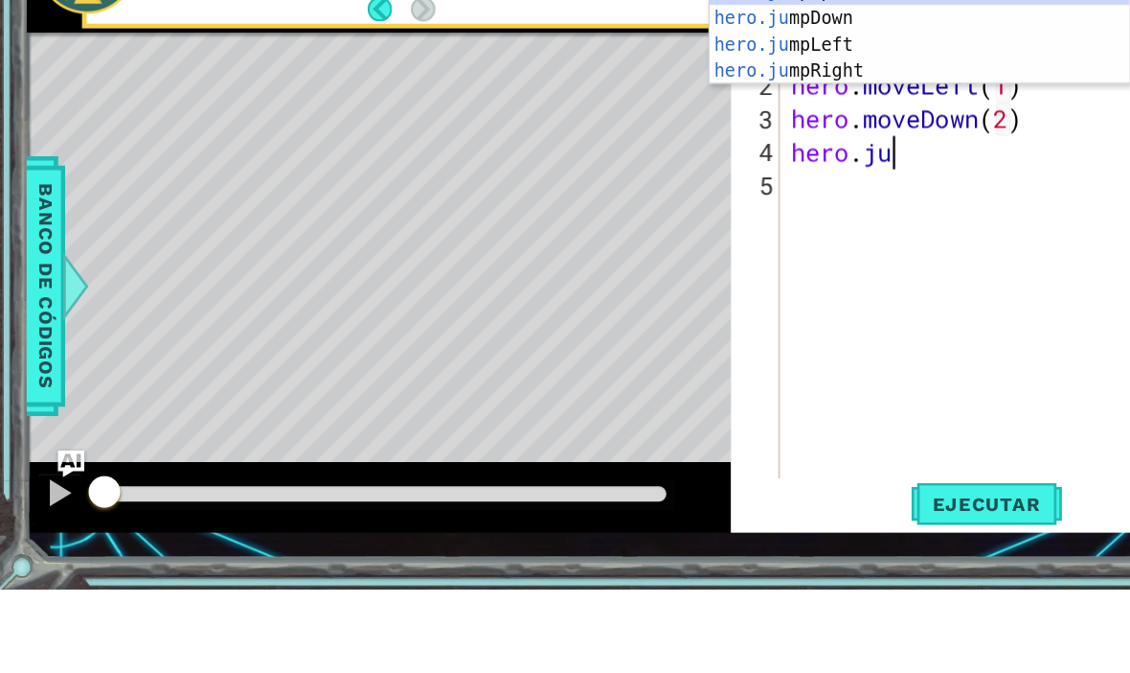
type textarea "hero.jum"
click at [761, 146] on div "hero.jum pUp Toca enter hero.jum pDown Toca enter hero.jum pLeft Toca enter her…" at bounding box center [793, 215] width 362 height 138
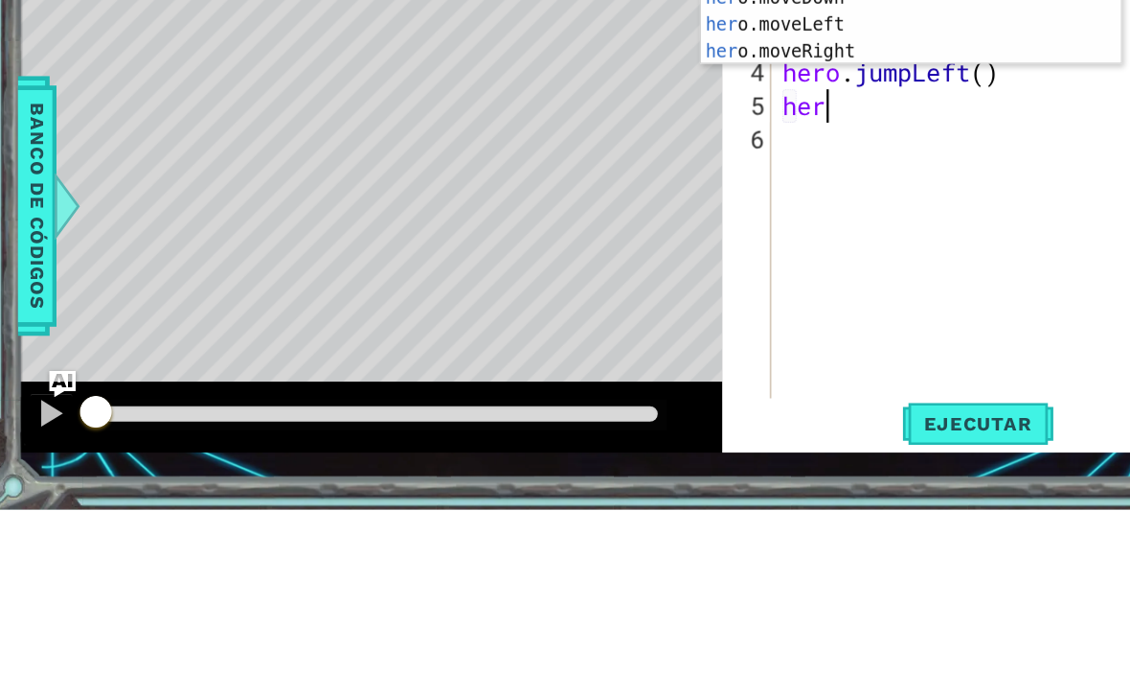
scroll to position [0, 1]
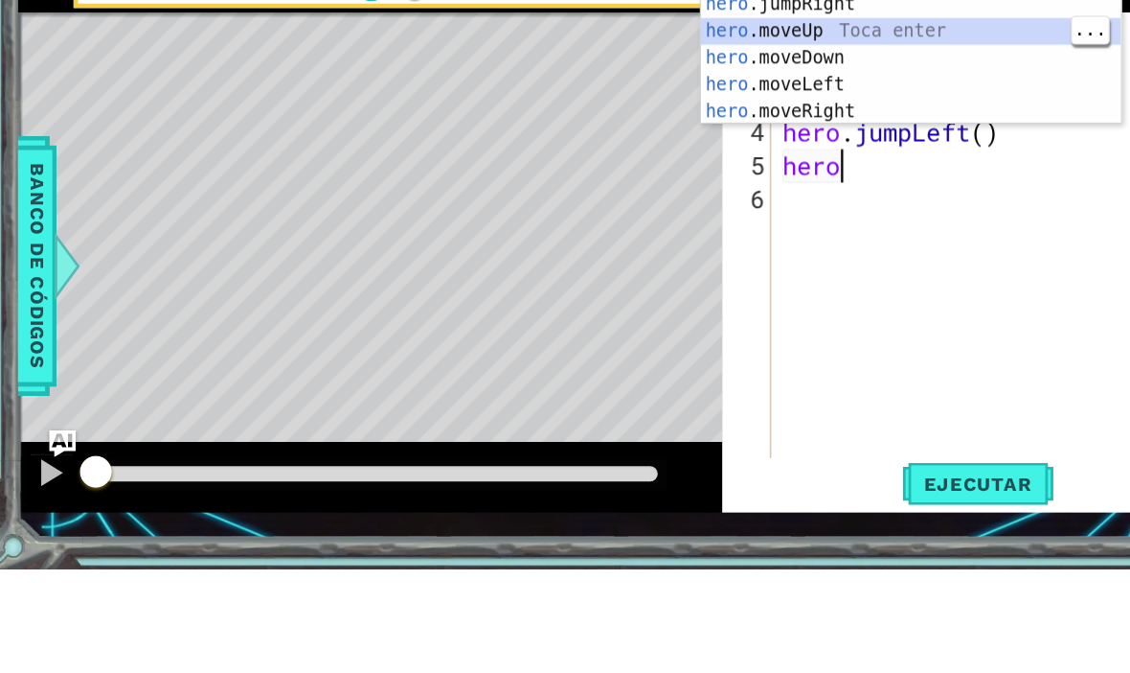
click at [773, 105] on div "hero .jumpUp Toca enter hero .jumpDown Toca enter hero .jumpLeft Toca enter her…" at bounding box center [793, 220] width 362 height 230
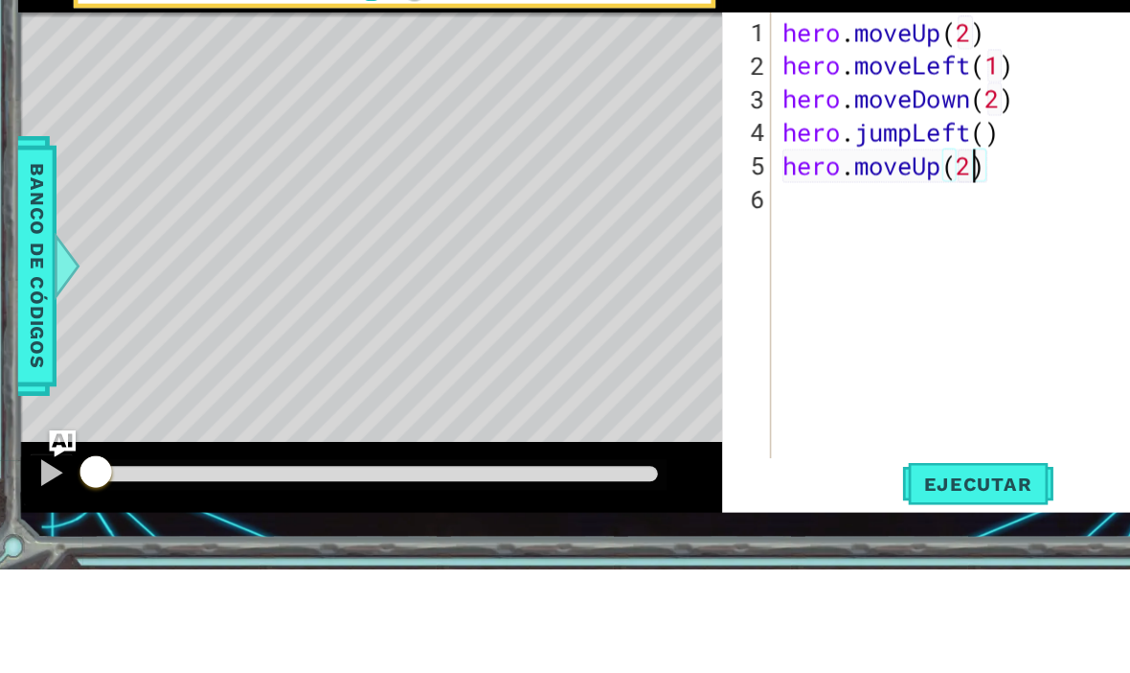
scroll to position [0, 7]
type textarea "hero.moveUp(2)"
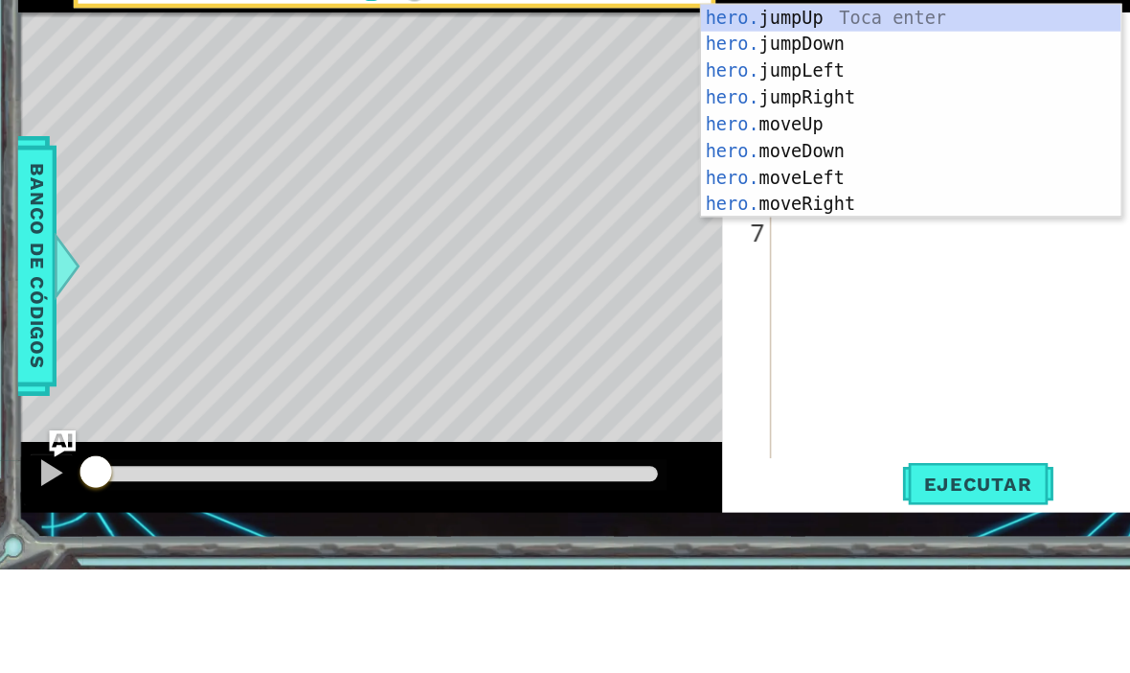
scroll to position [0, 3]
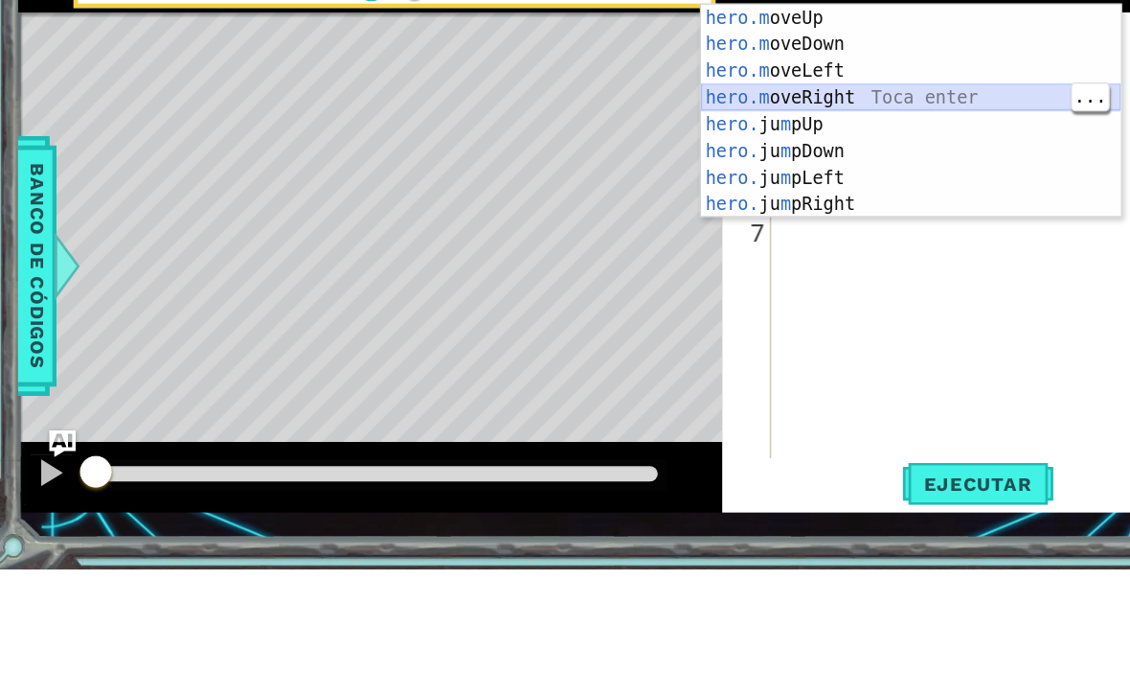
click at [786, 186] on div "hero.m oveUp Toca enter hero.m oveDown Toca enter hero.m oveLeft Toca enter her…" at bounding box center [793, 301] width 362 height 230
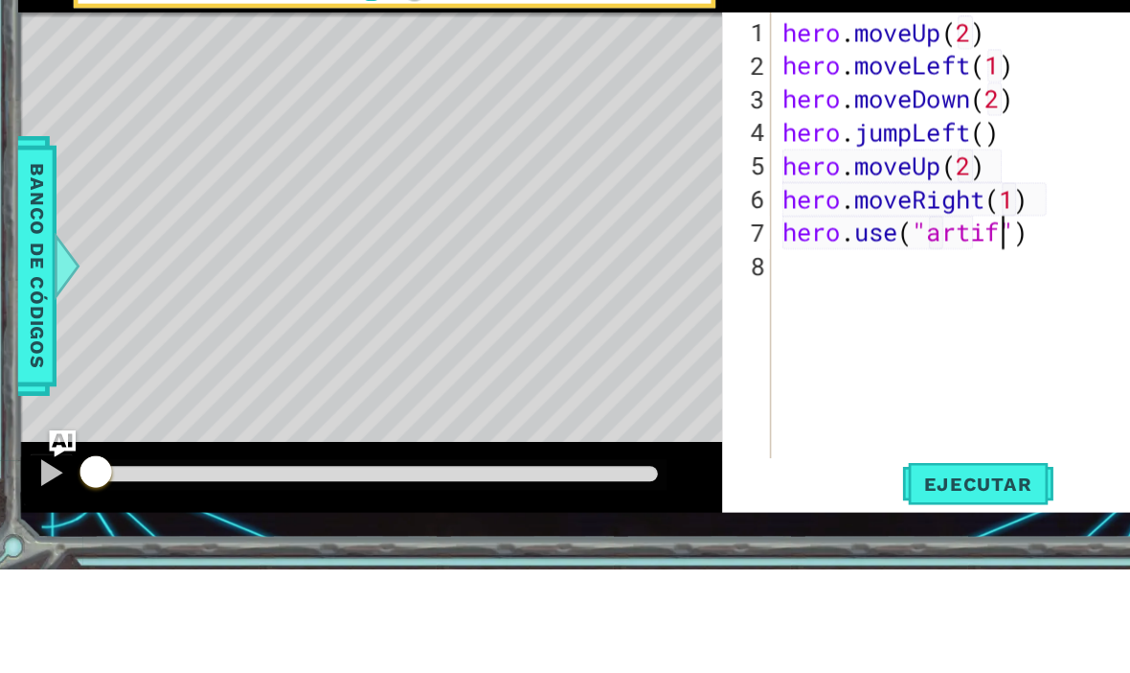
scroll to position [0, 10]
type textarea "hero.use("artifact")"
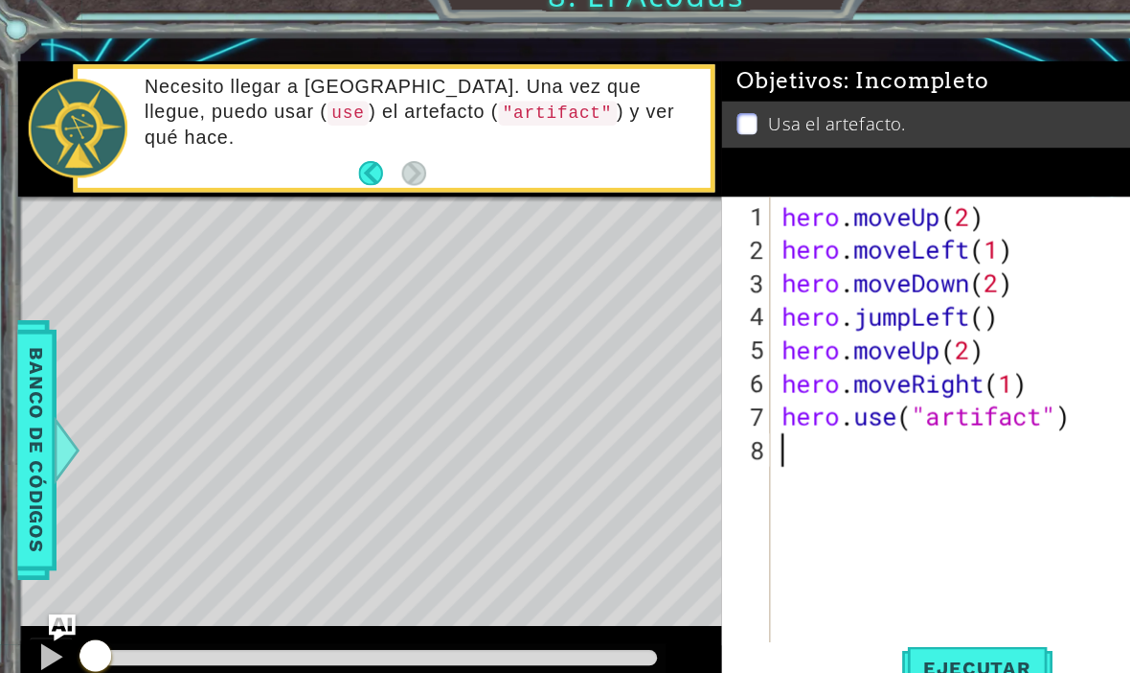
scroll to position [0, 0]
click at [809, 517] on div "hero . moveUp ( 2 ) hero . moveLeft ( 1 ) hero . moveDown ( 2 ) hero . jumpLeft…" at bounding box center [873, 425] width 390 height 460
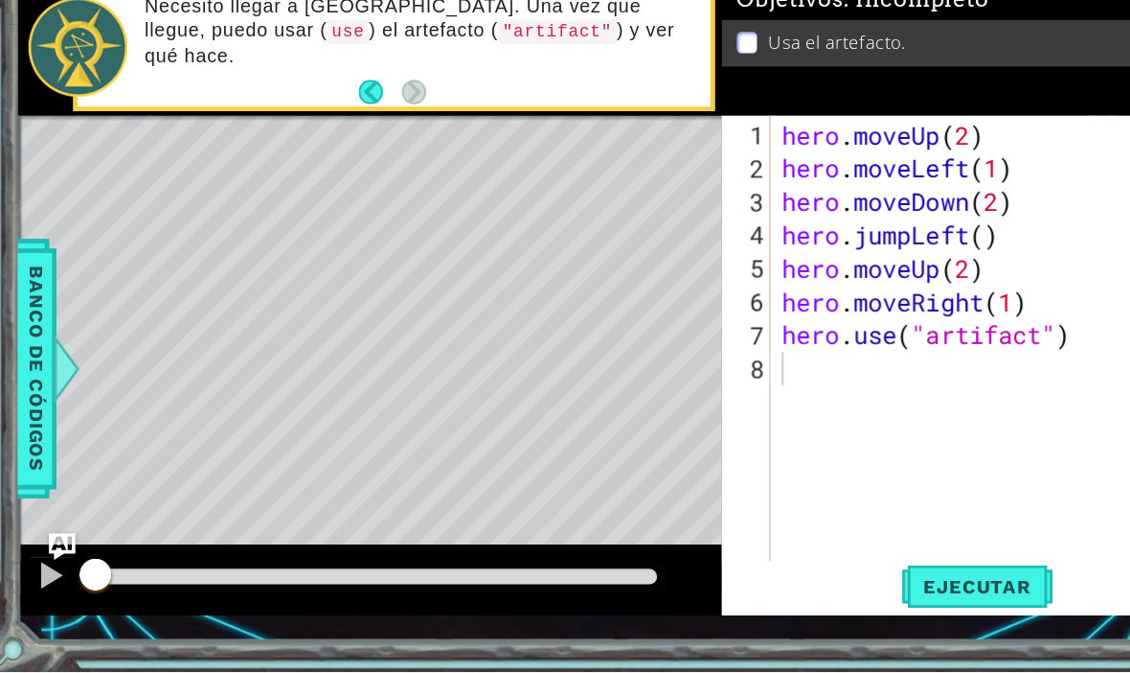
click at [871, 589] on span "Ejecutar" at bounding box center [851, 598] width 131 height 19
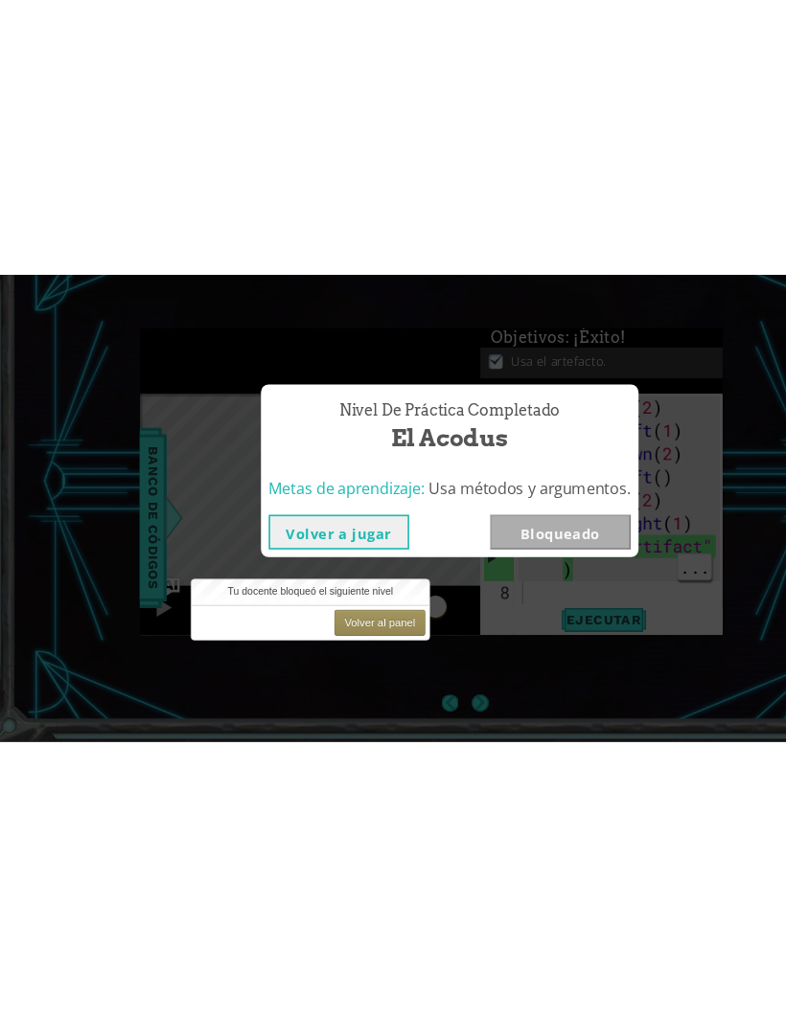
scroll to position [0, 0]
